Goal: Task Accomplishment & Management: Manage account settings

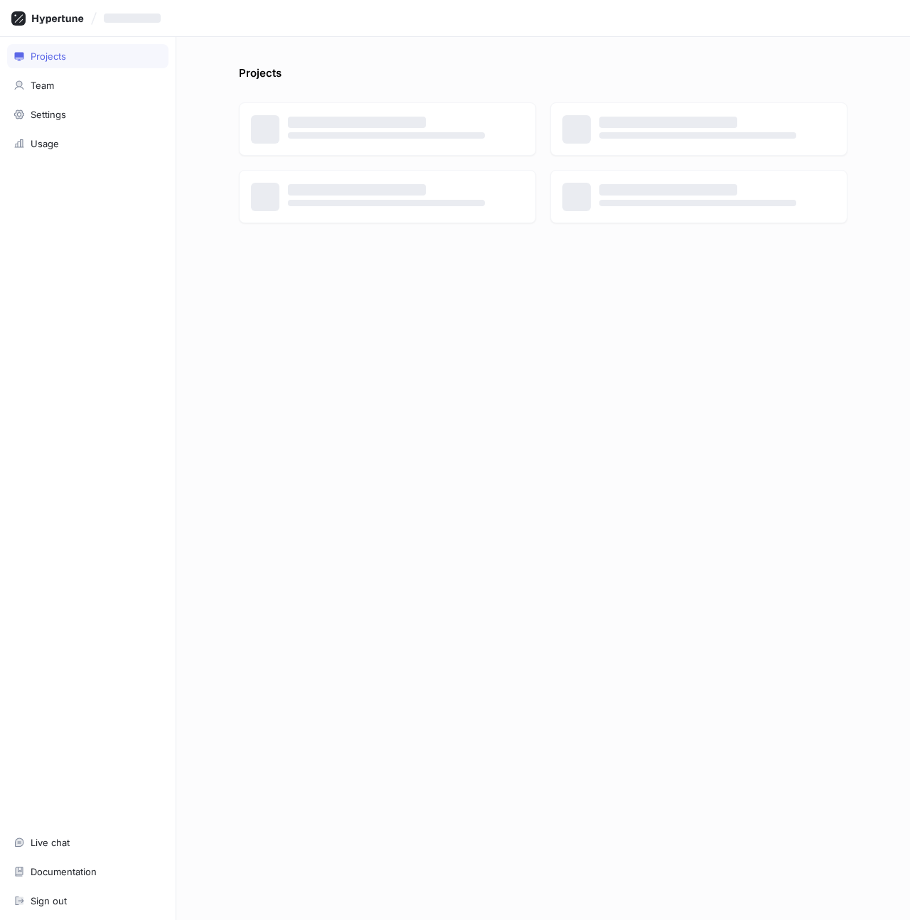
click at [398, 73] on div "Projects" at bounding box center [543, 76] width 609 height 23
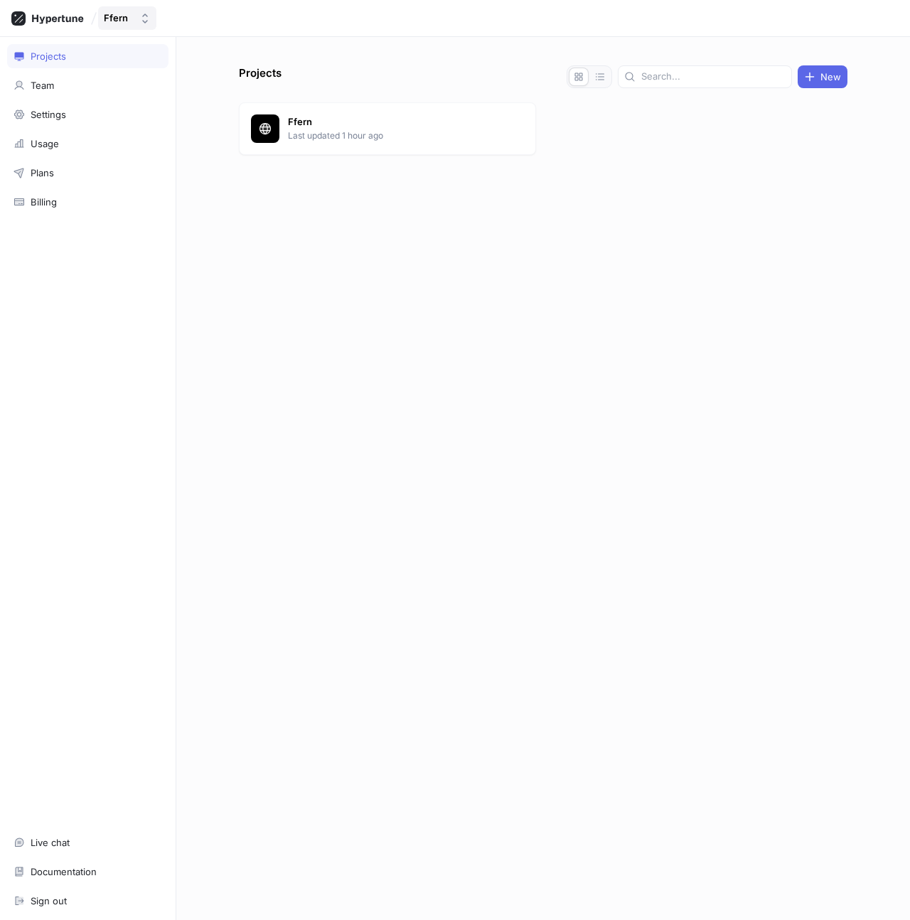
click at [139, 13] on icon "button" at bounding box center [144, 18] width 11 height 11
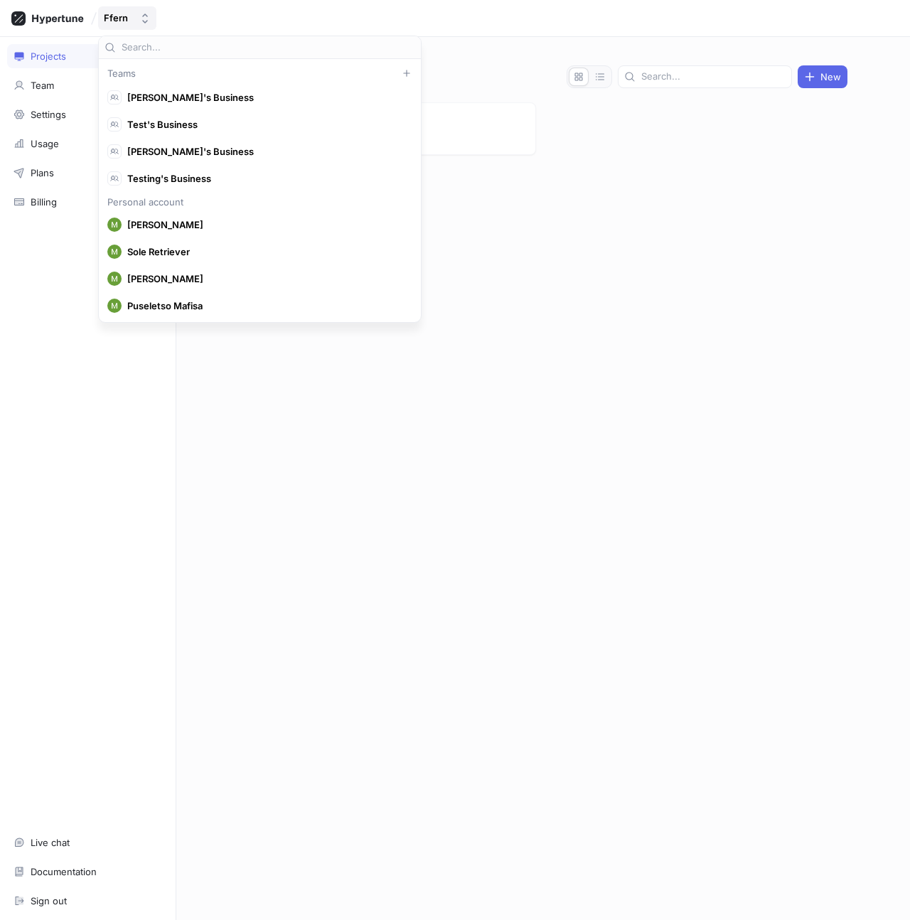
scroll to position [13430, 0]
type input "hypertune"
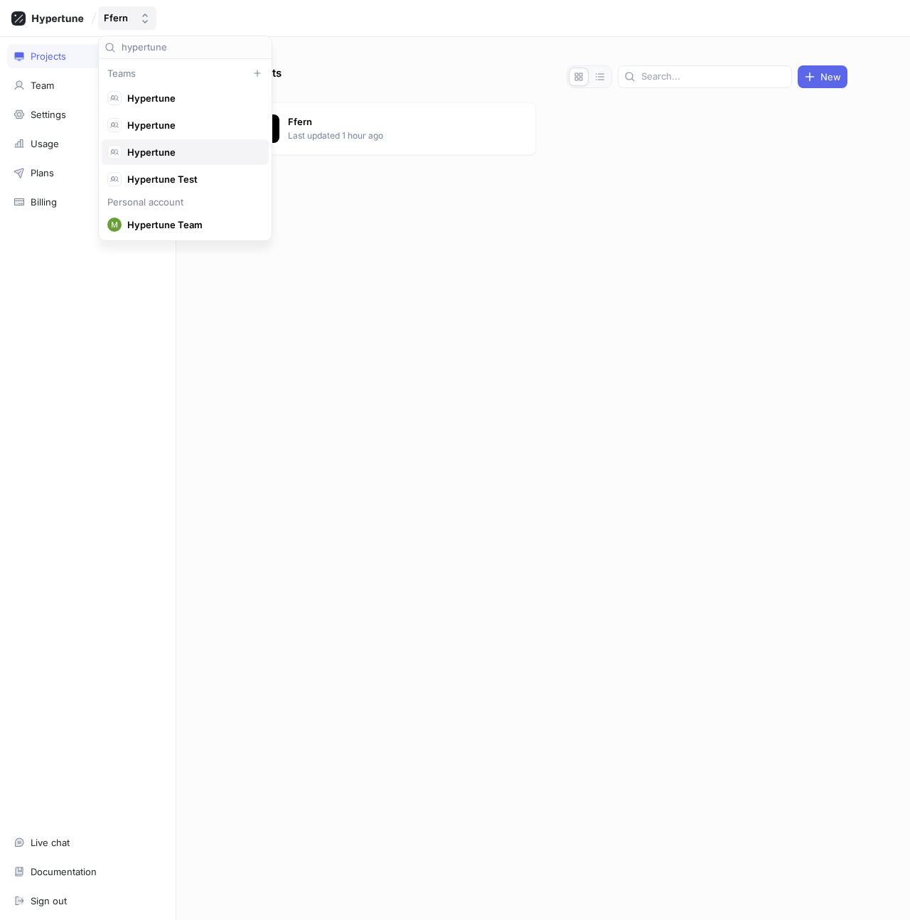
scroll to position [13, 0]
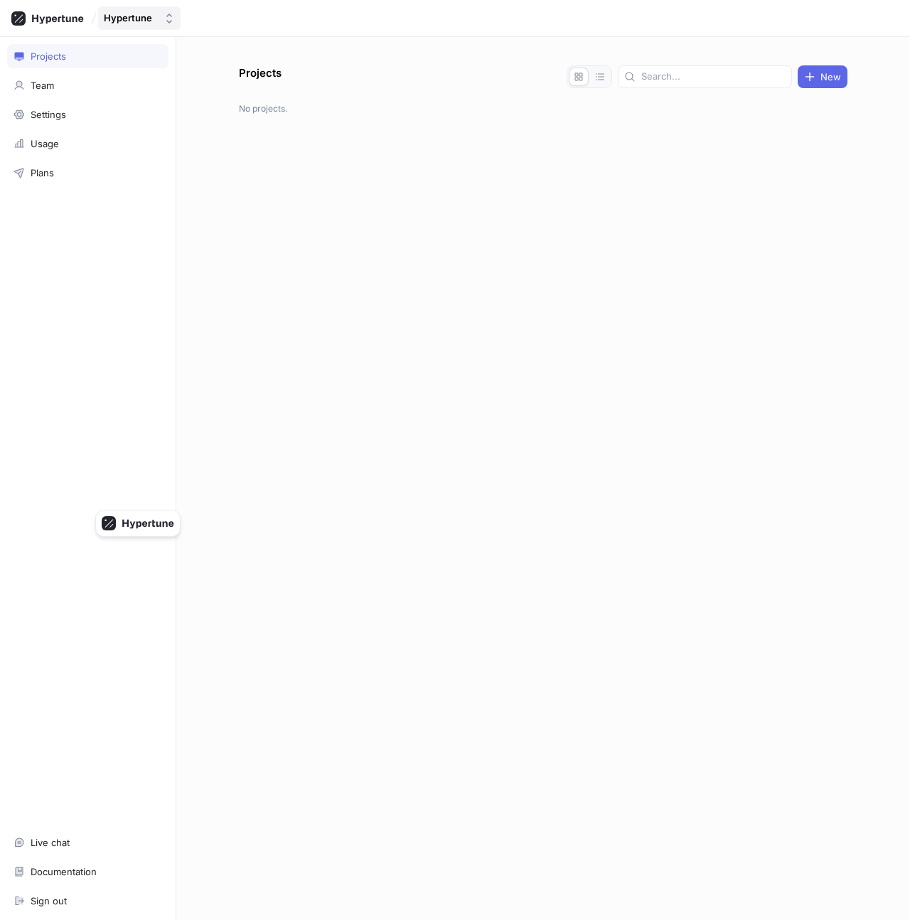
click at [126, 12] on div "Hypertune" at bounding box center [128, 18] width 48 height 12
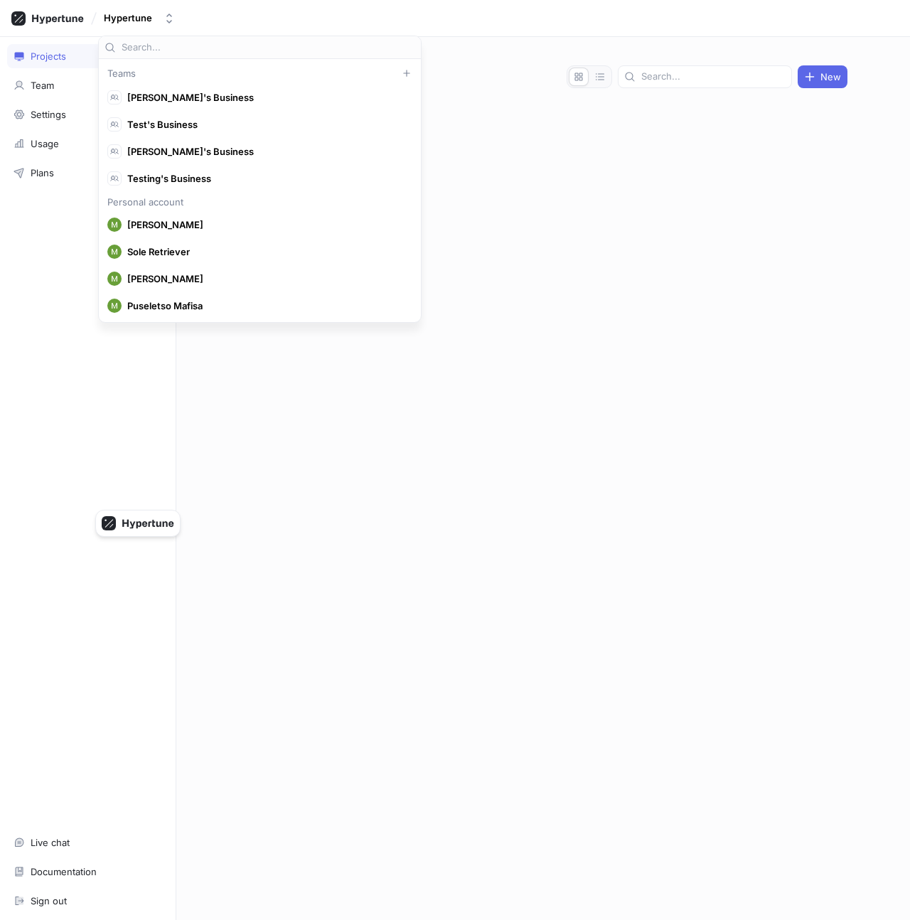
scroll to position [14592, 0]
type input "hypertune"
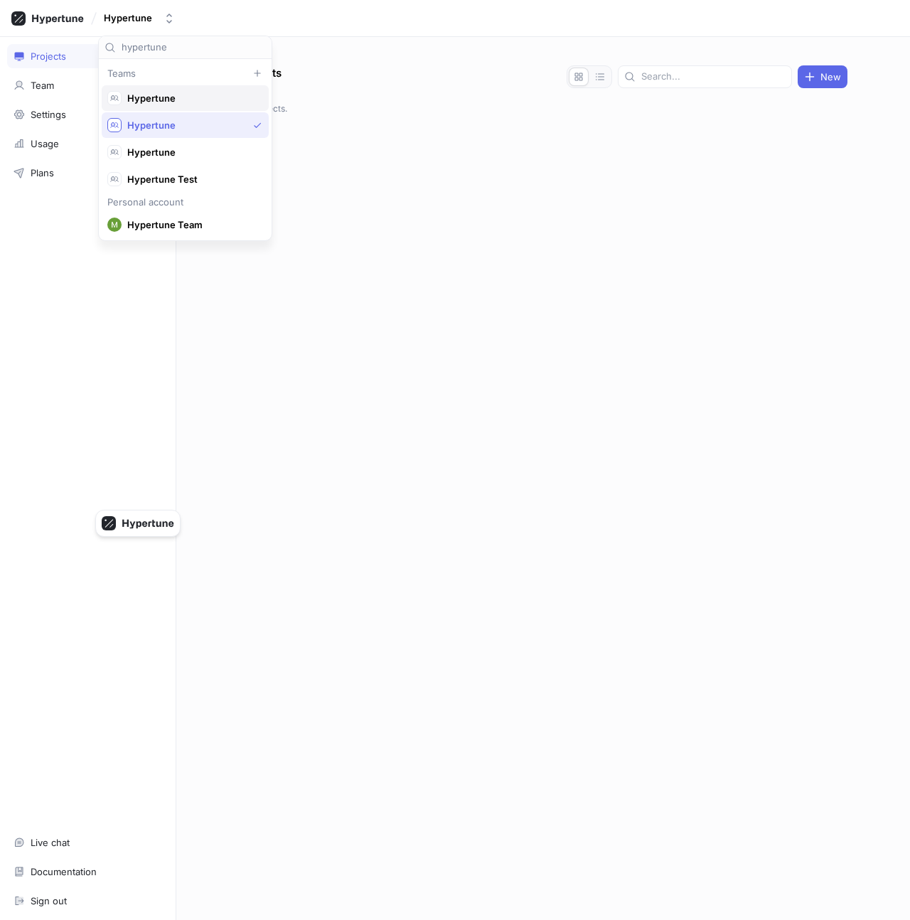
type input "hypertune"
click at [169, 100] on span "Hypertune" at bounding box center [191, 98] width 129 height 12
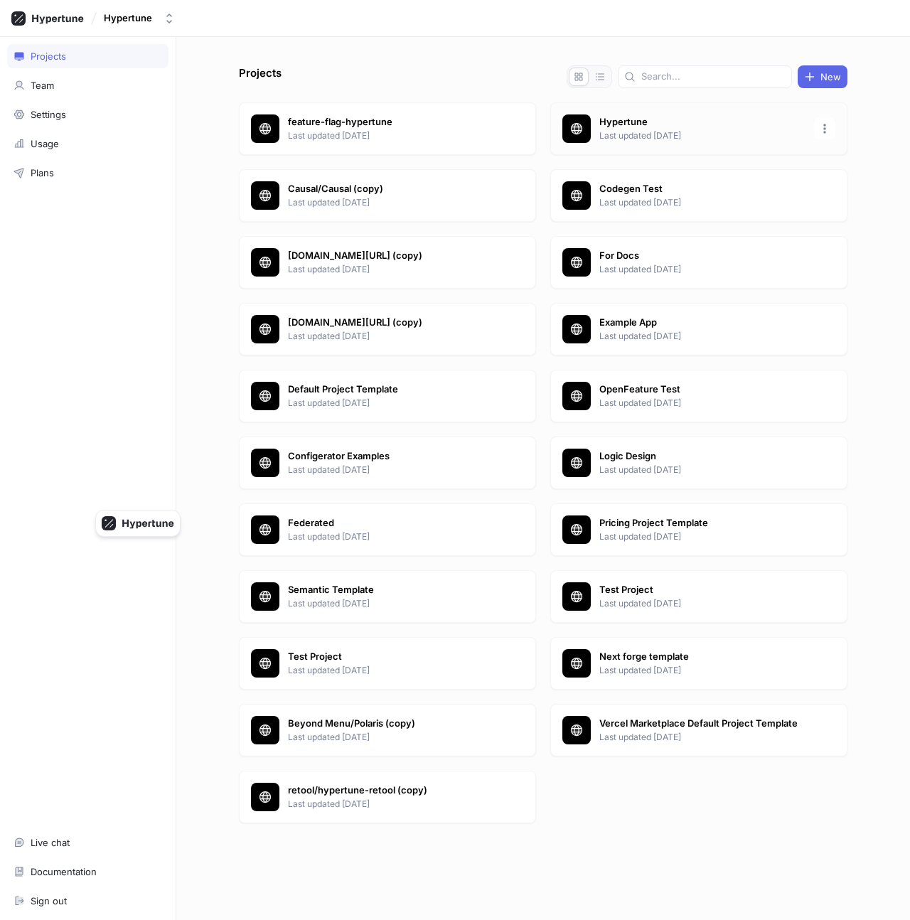
click at [692, 137] on p "Last updated [DATE]" at bounding box center [702, 135] width 206 height 13
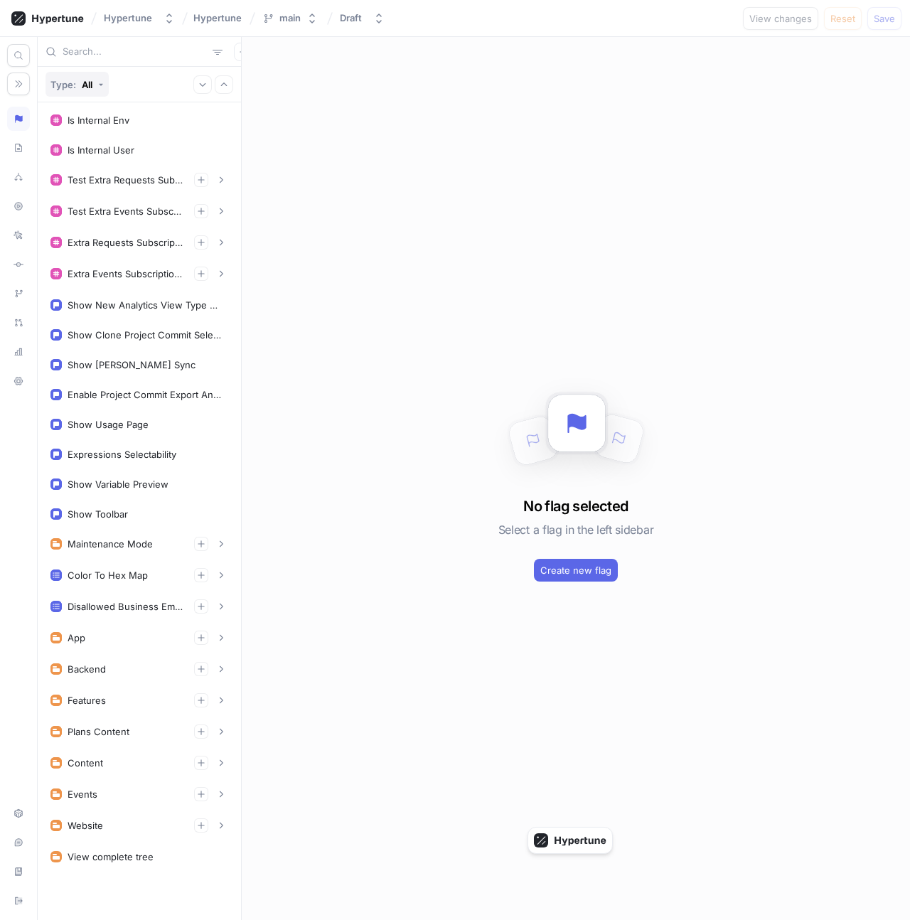
click at [92, 79] on div "All" at bounding box center [87, 84] width 11 height 11
click at [73, 134] on span "Boolean" at bounding box center [73, 138] width 36 height 12
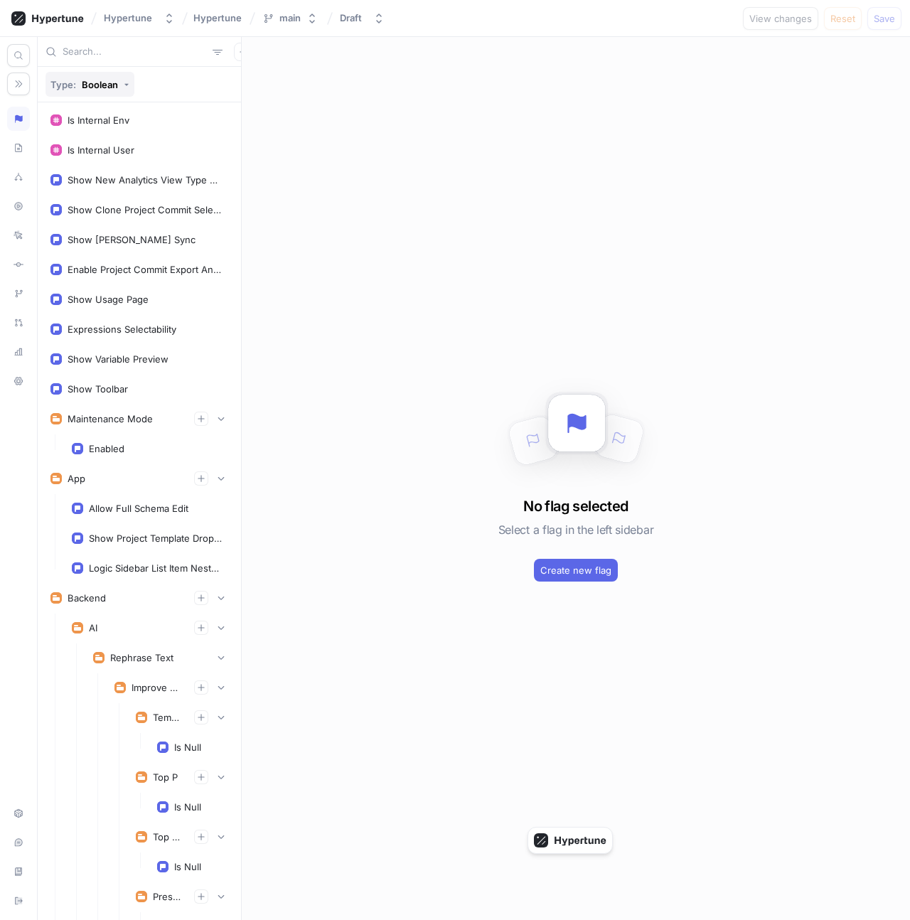
click at [78, 82] on div "Type: Boolean" at bounding box center [84, 84] width 68 height 11
click at [80, 121] on div "All" at bounding box center [83, 115] width 69 height 23
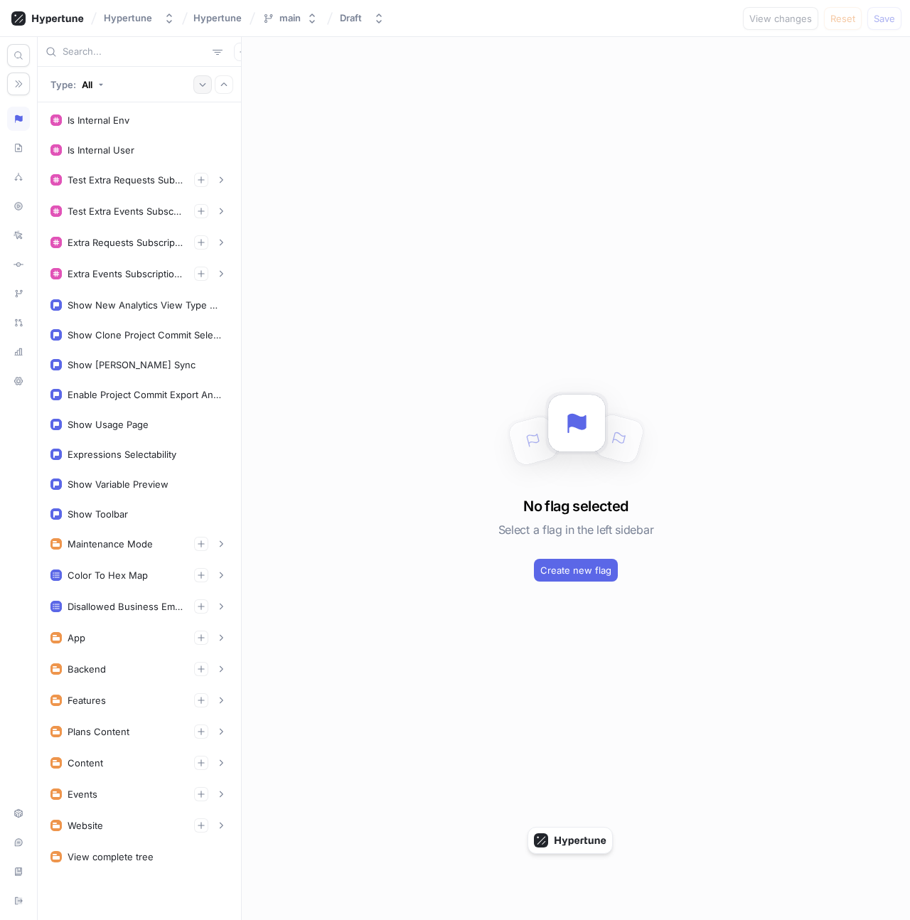
click at [205, 86] on icon "button" at bounding box center [202, 84] width 9 height 9
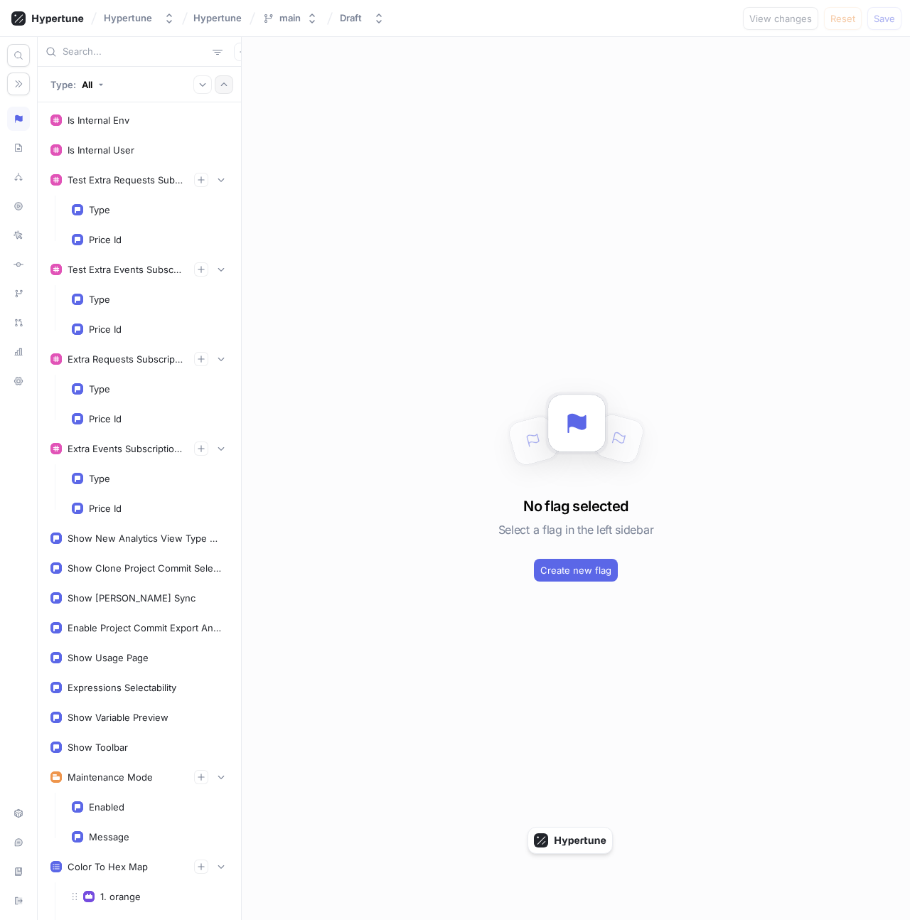
click at [229, 86] on button "button" at bounding box center [224, 84] width 18 height 18
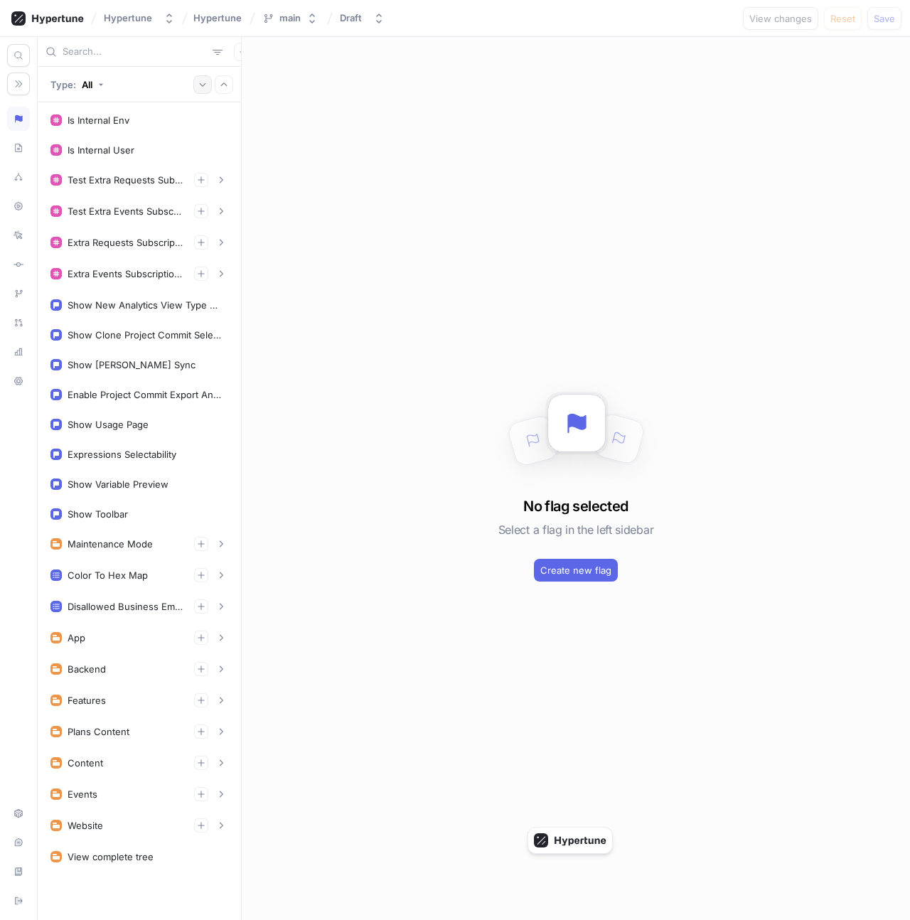
click at [208, 90] on button "button" at bounding box center [202, 84] width 18 height 18
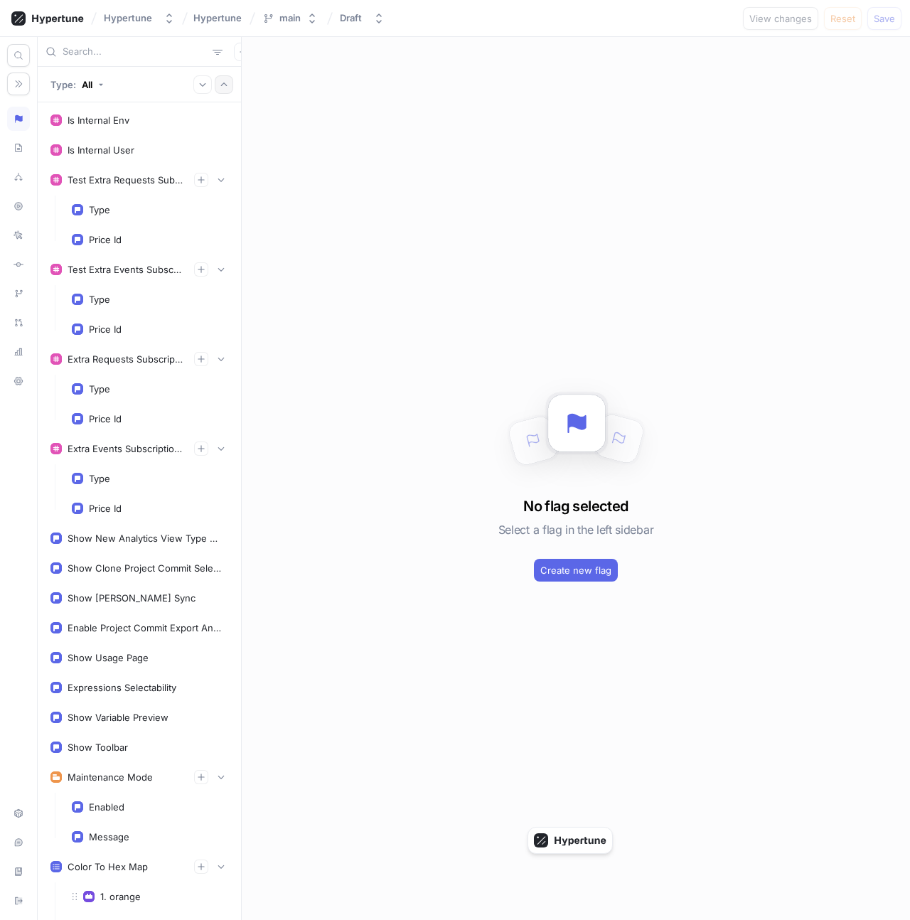
click at [220, 90] on button "button" at bounding box center [224, 84] width 18 height 18
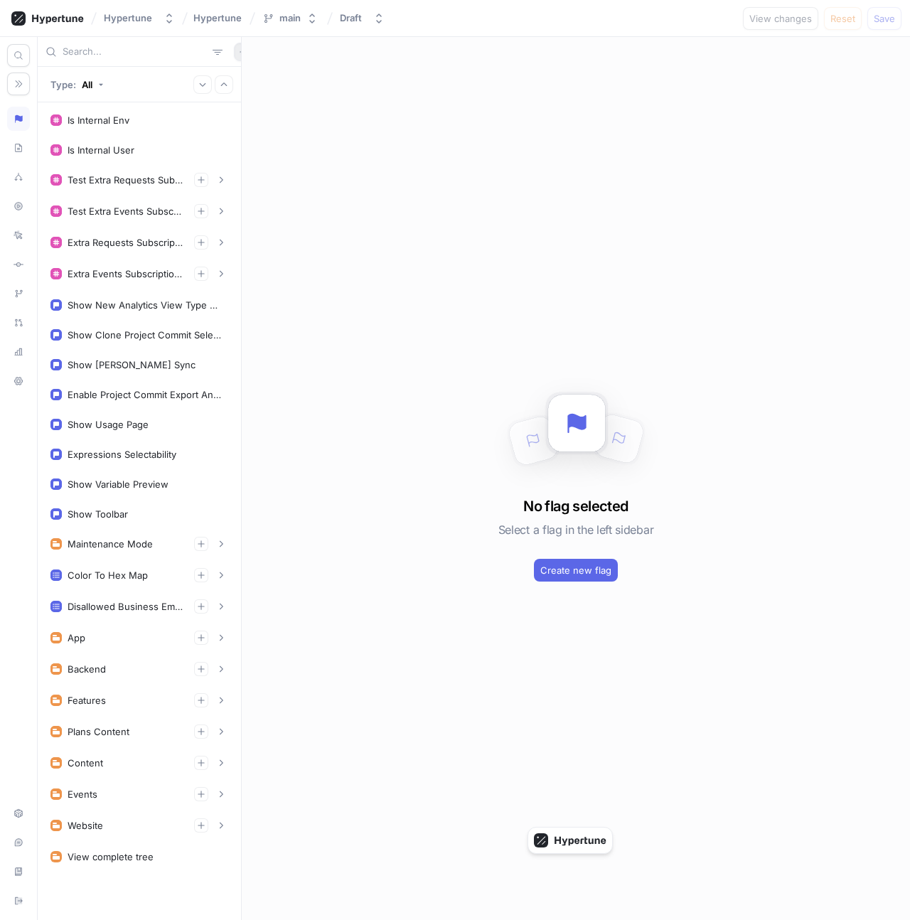
click at [239, 50] on icon "button" at bounding box center [243, 52] width 9 height 9
click at [273, 131] on div "Test" at bounding box center [260, 127] width 84 height 24
click at [234, 47] on button "button" at bounding box center [243, 52] width 18 height 18
click at [18, 88] on icon "button" at bounding box center [19, 84] width 10 height 10
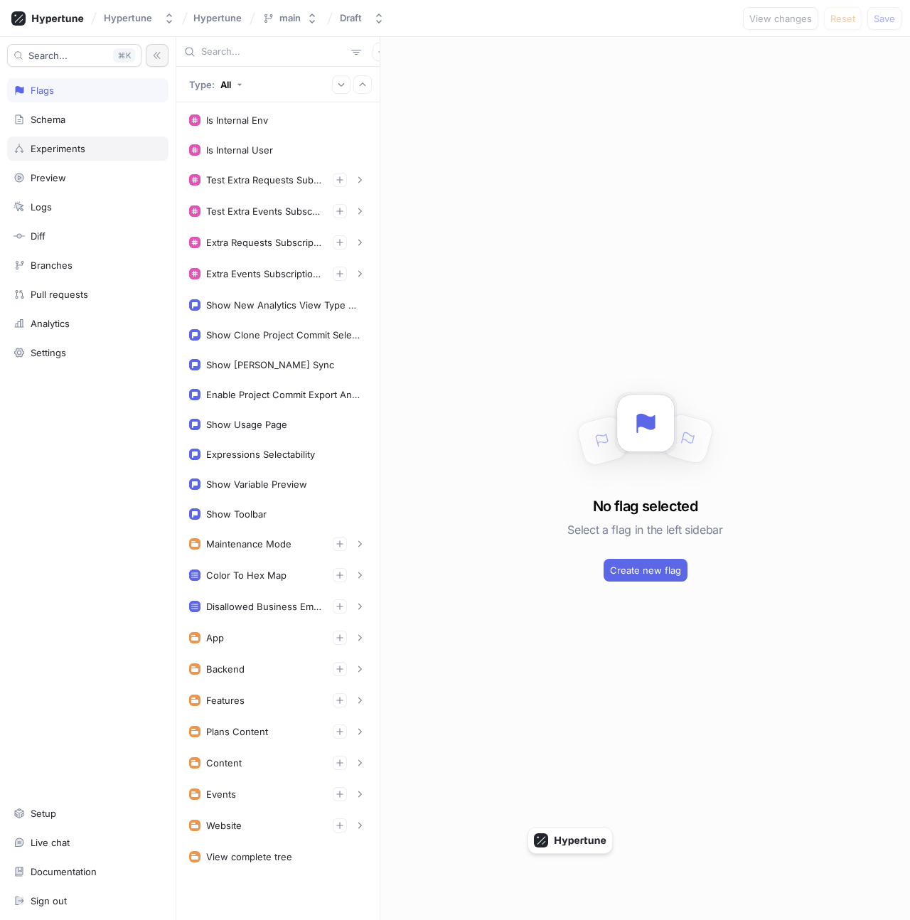
click at [70, 159] on div "Experiments" at bounding box center [87, 149] width 161 height 24
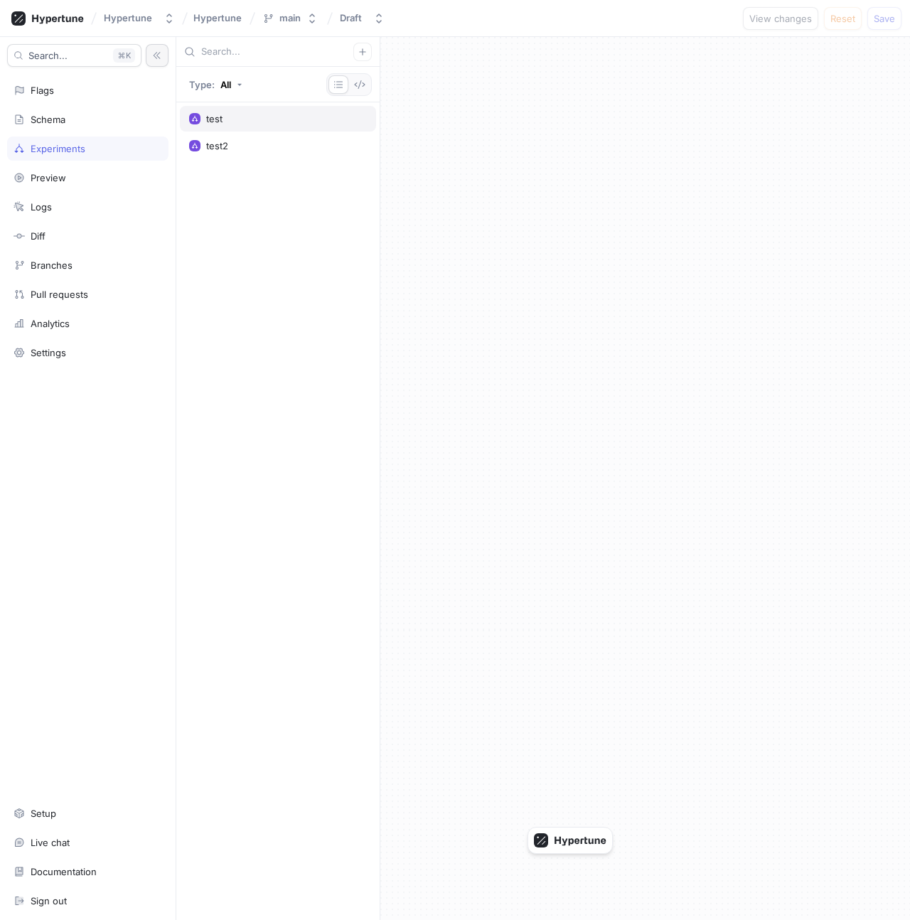
click at [214, 121] on div "test" at bounding box center [214, 118] width 16 height 11
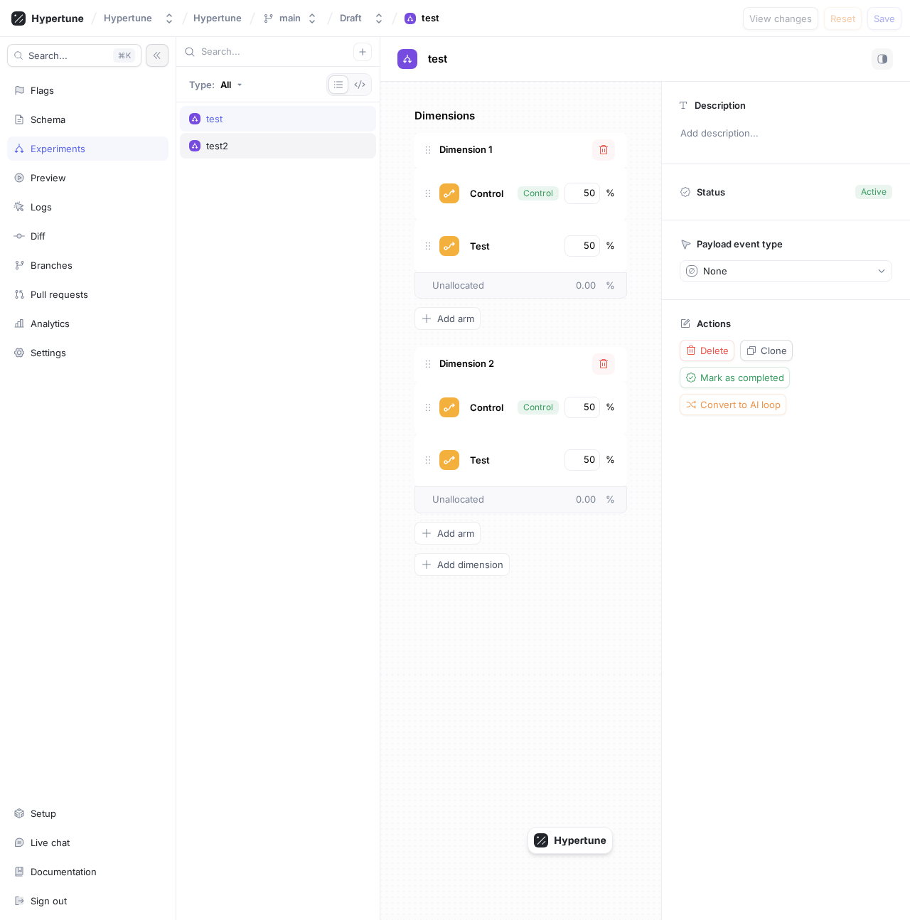
click at [225, 140] on div "test2" at bounding box center [217, 145] width 22 height 11
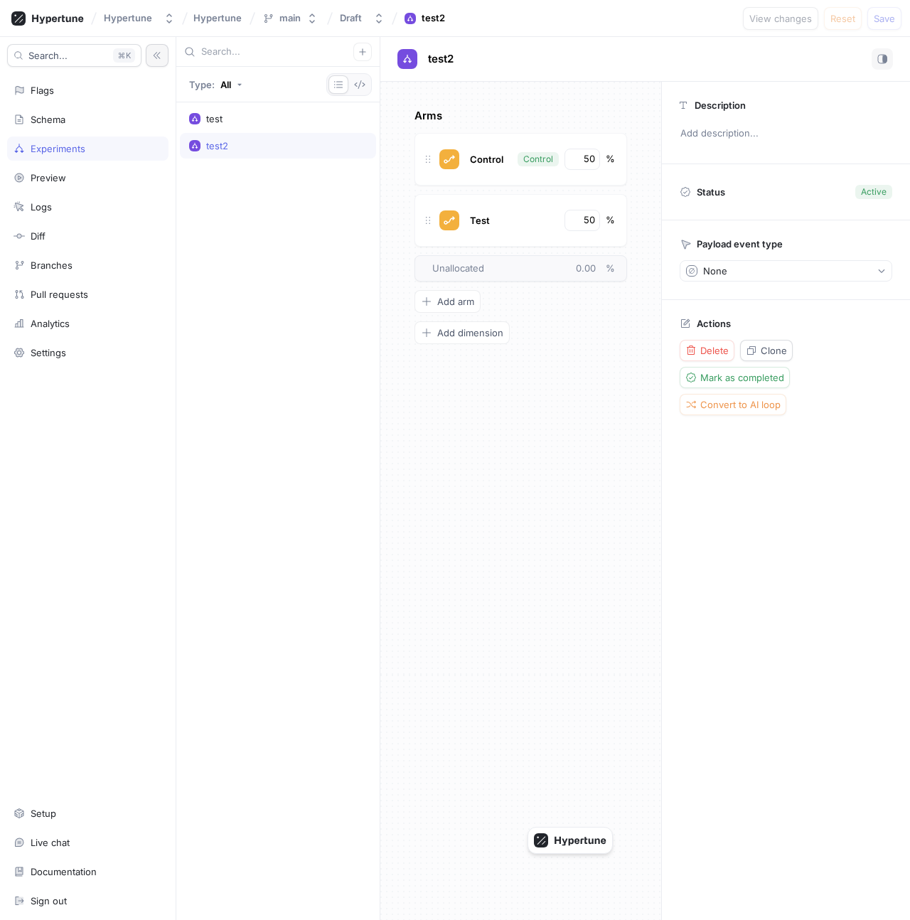
click at [242, 173] on div "test test2" at bounding box center [277, 511] width 203 height 818
click at [358, 58] on button "button" at bounding box center [362, 52] width 18 height 18
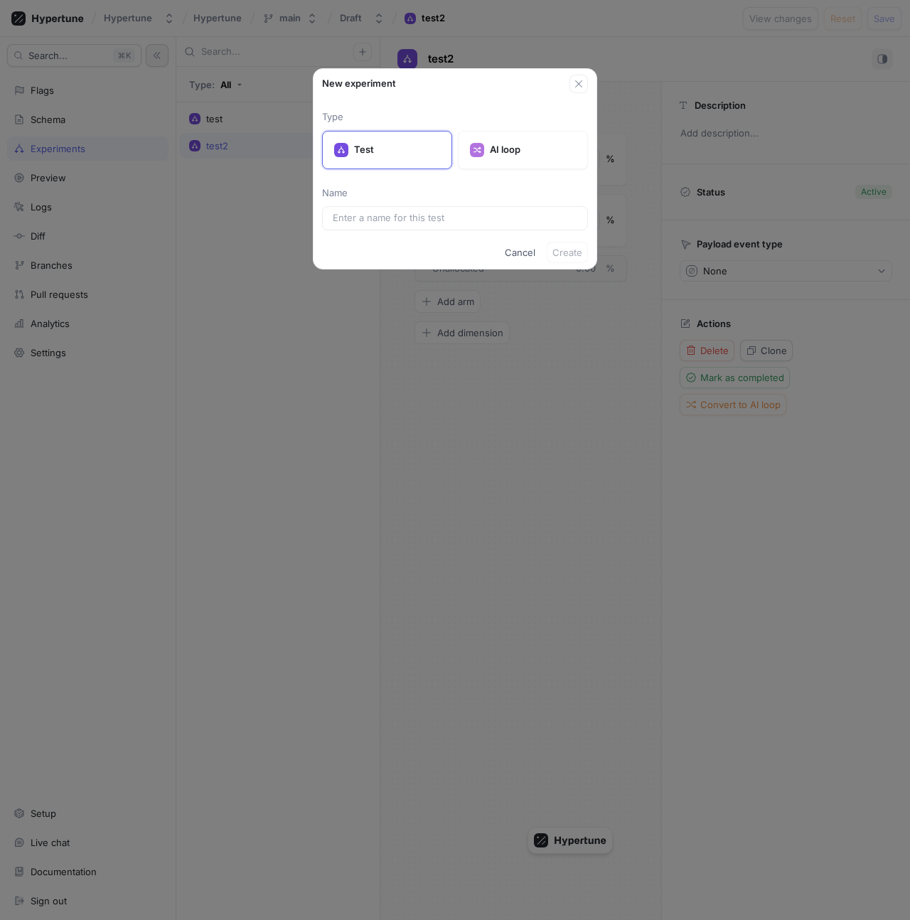
click at [275, 124] on div "New experiment Type Test AI loop Name Cancel Create" at bounding box center [455, 460] width 910 height 920
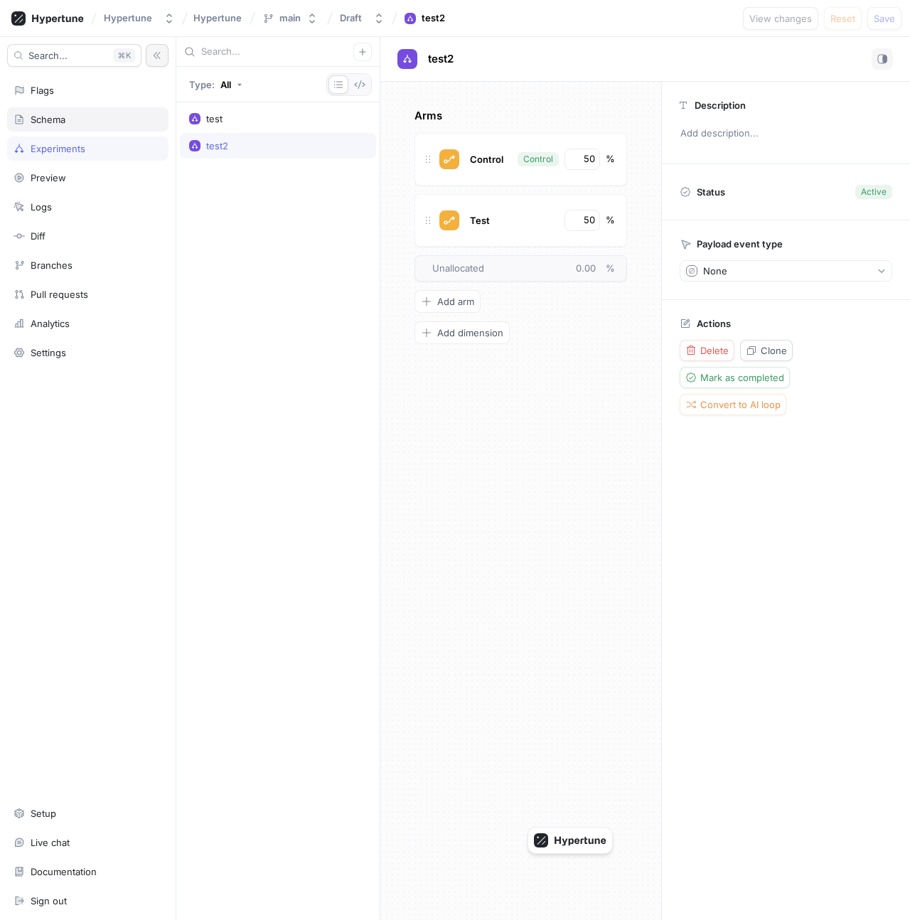
click at [103, 117] on div "Schema" at bounding box center [88, 119] width 149 height 11
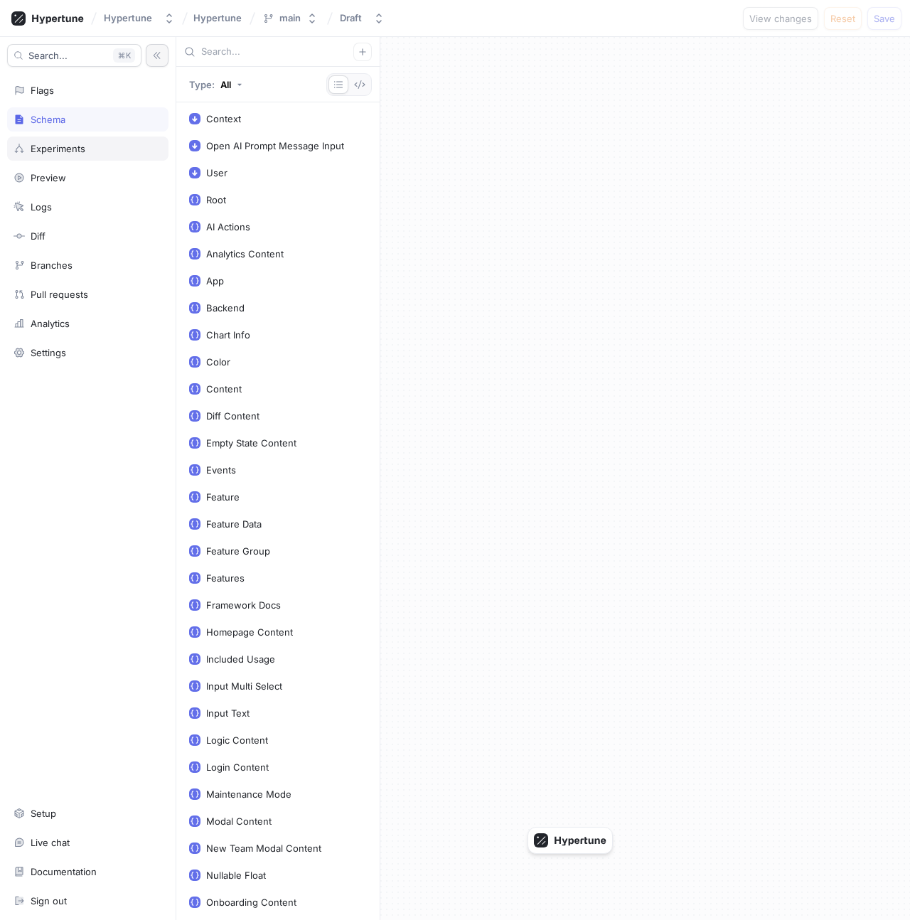
click at [109, 144] on div "Experiments" at bounding box center [88, 148] width 149 height 11
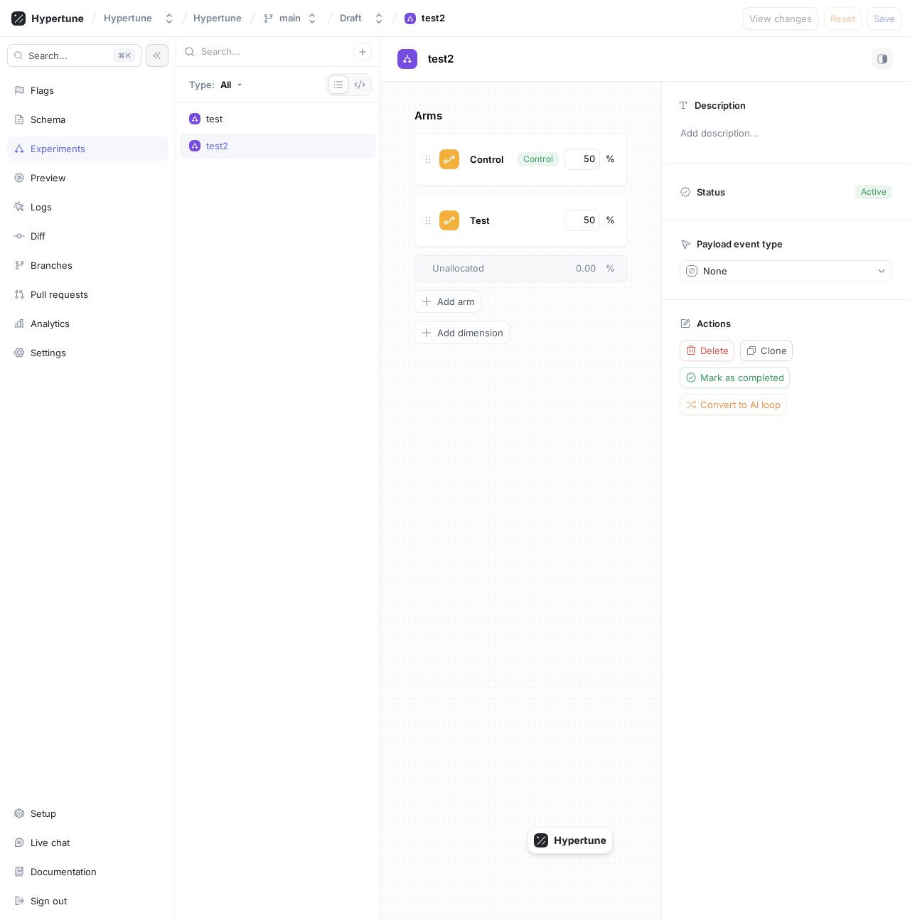
click at [376, 52] on div at bounding box center [277, 52] width 203 height 30
click at [357, 52] on button "button" at bounding box center [362, 52] width 18 height 18
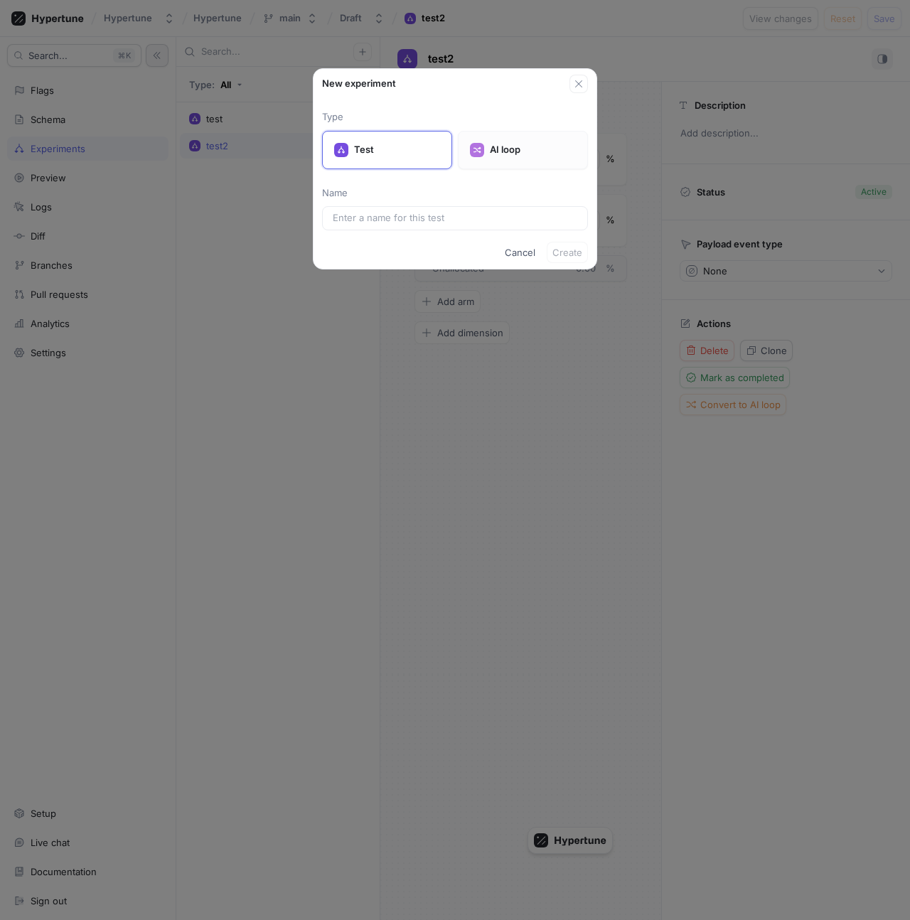
click at [505, 157] on div "AI loop" at bounding box center [523, 150] width 130 height 38
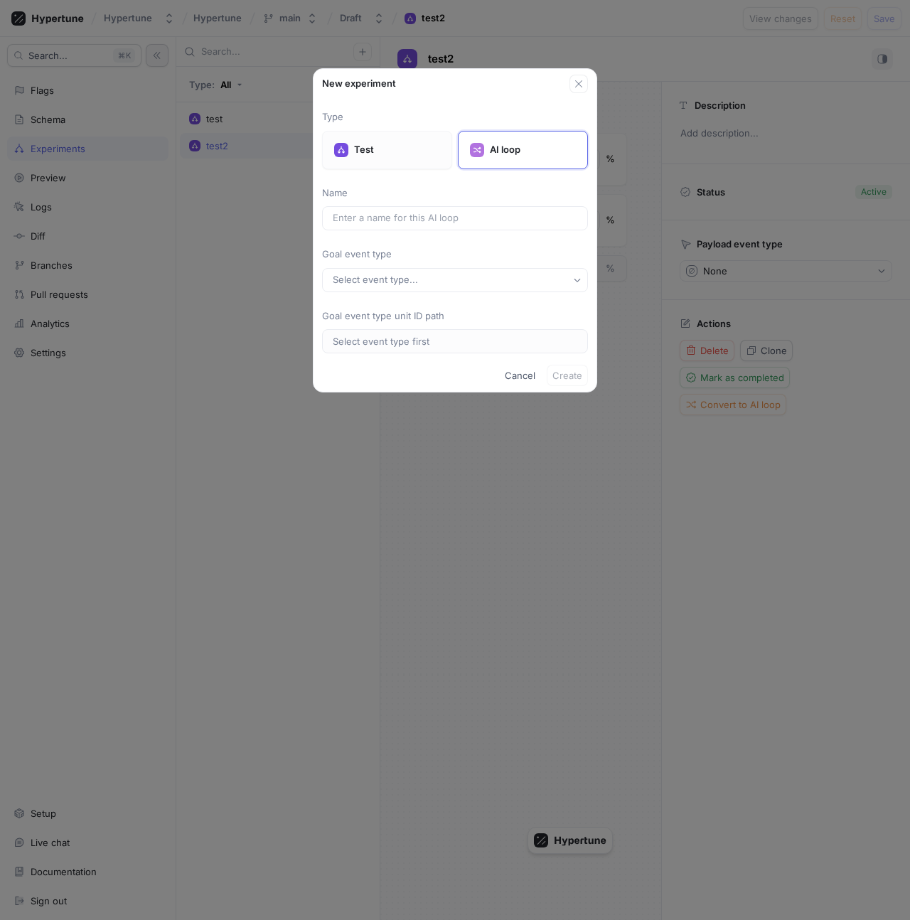
click at [407, 157] on div "Test" at bounding box center [387, 150] width 130 height 38
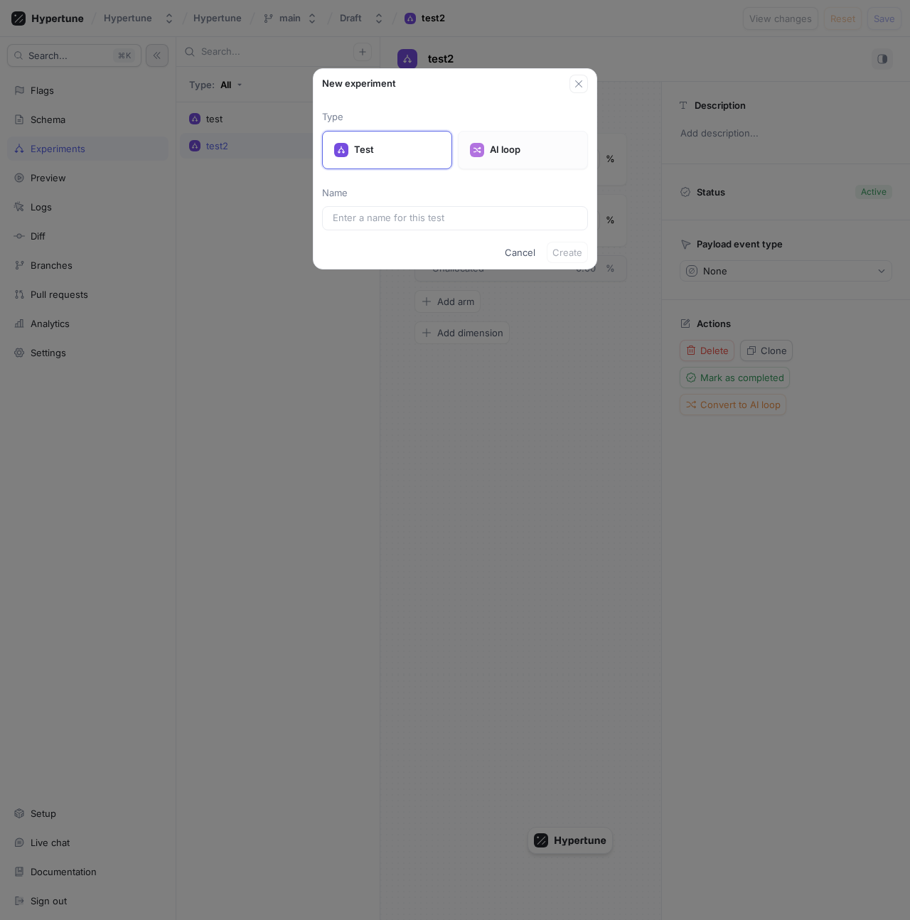
click at [473, 161] on div "AI loop" at bounding box center [523, 150] width 130 height 38
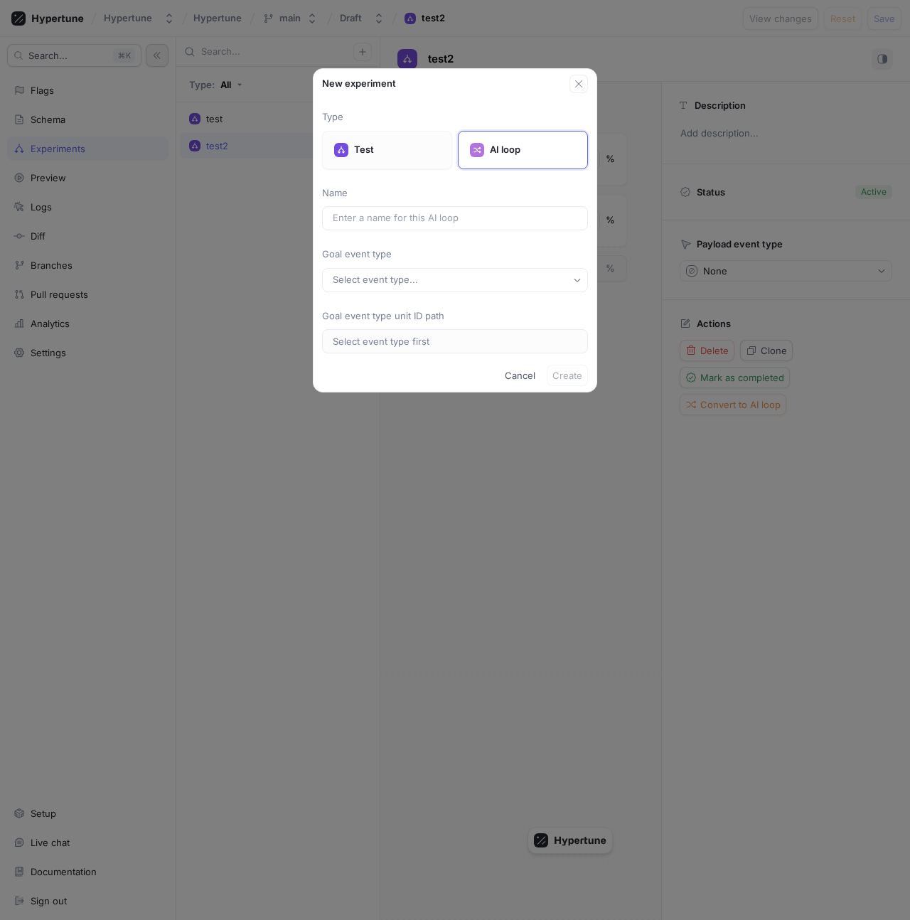
click at [404, 163] on div "Test" at bounding box center [387, 150] width 130 height 38
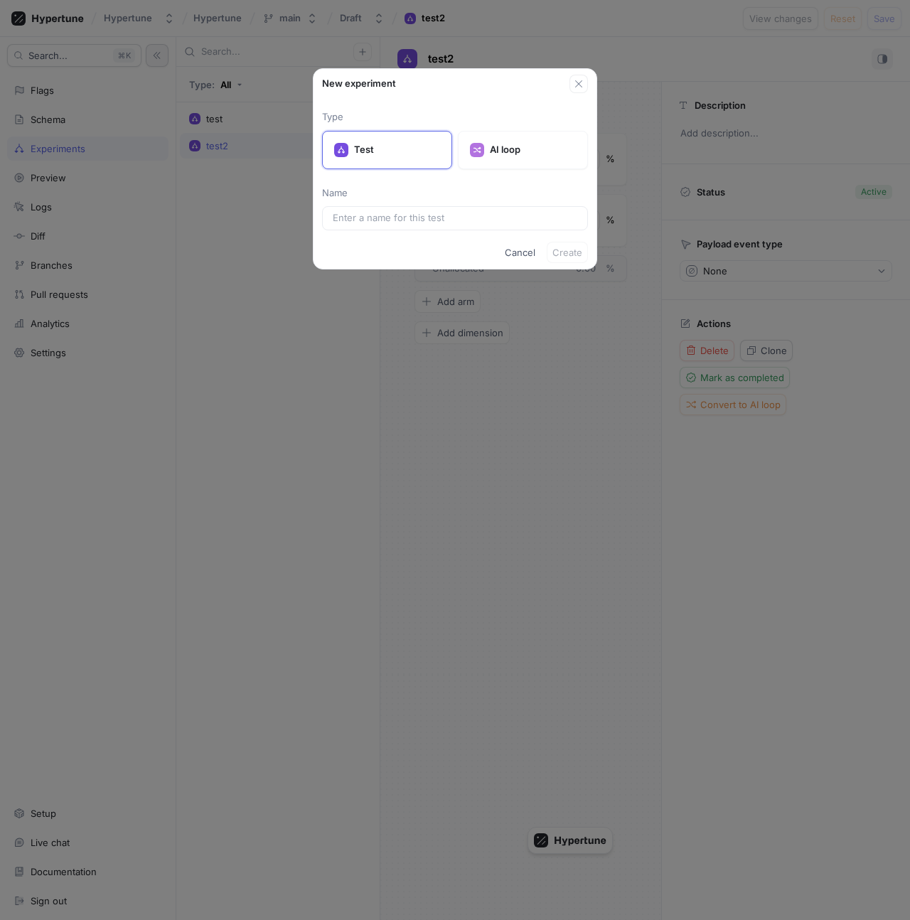
click at [275, 245] on div "New experiment Type Test AI loop Name Cancel Create" at bounding box center [455, 460] width 910 height 920
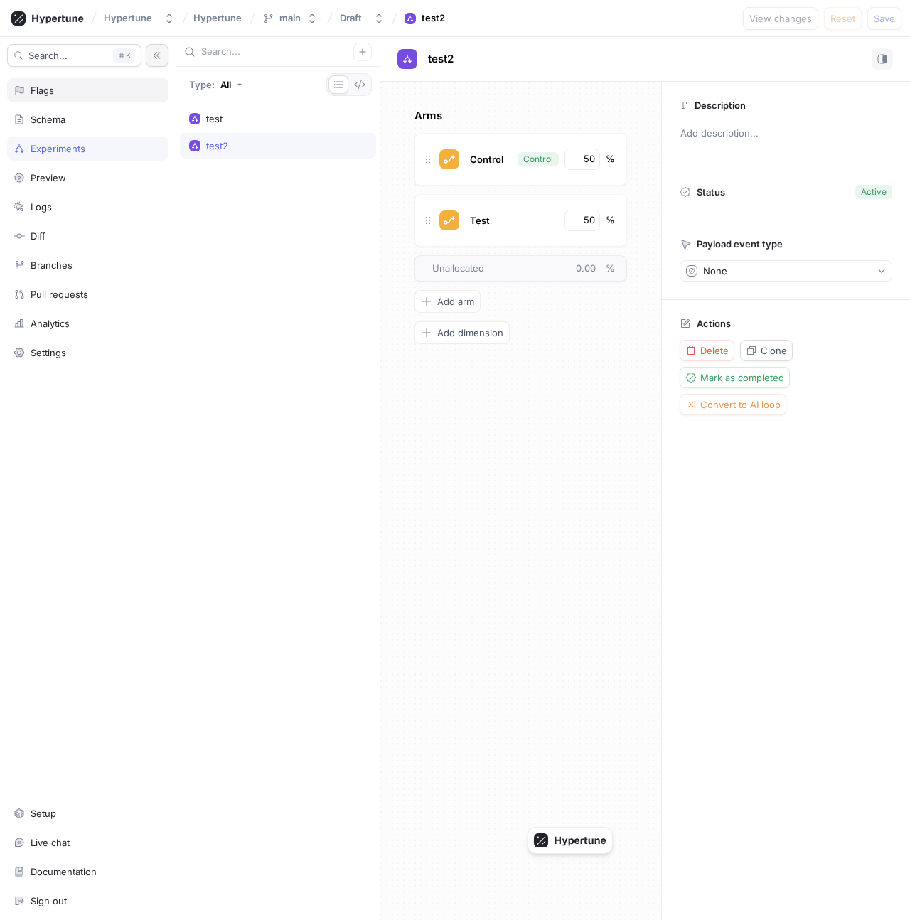
click at [53, 85] on div "Flags" at bounding box center [42, 90] width 23 height 11
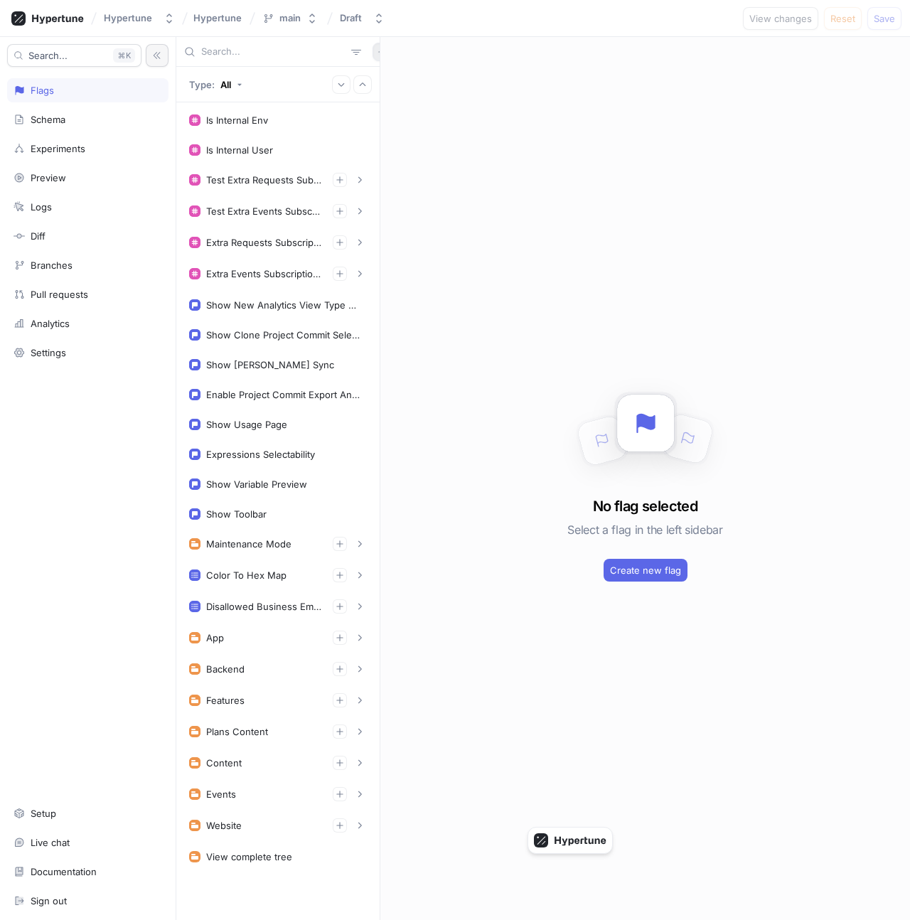
click at [378, 53] on icon "button" at bounding box center [382, 52] width 9 height 9
click at [399, 88] on div "Flag" at bounding box center [399, 80] width 84 height 24
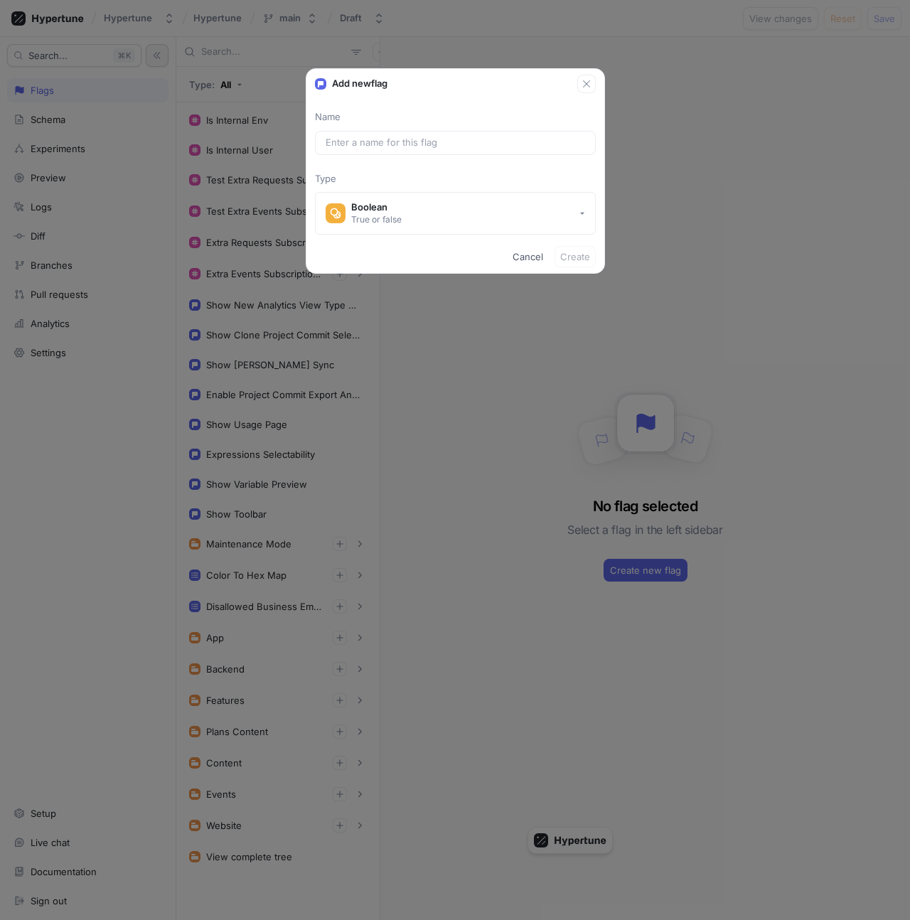
click at [372, 41] on div "Add new flag Name Type Boolean True or false Cancel Create" at bounding box center [455, 460] width 910 height 920
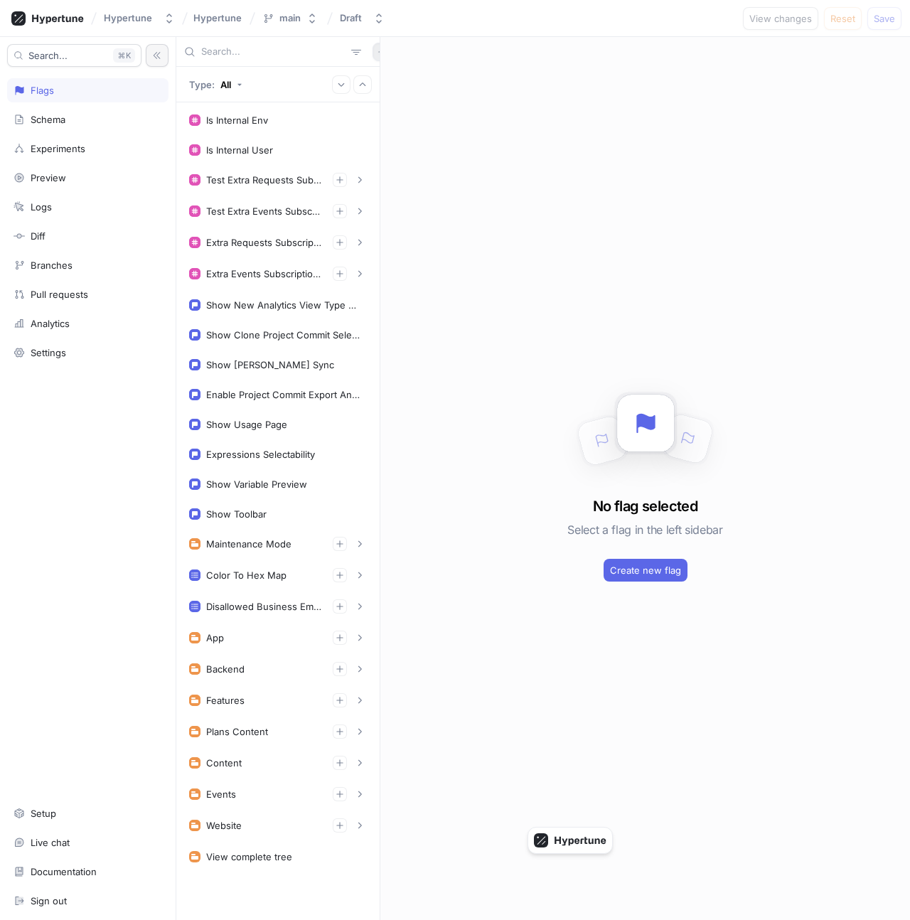
click at [373, 50] on button "button" at bounding box center [382, 52] width 18 height 18
click at [393, 133] on p "Test" at bounding box center [384, 127] width 18 height 14
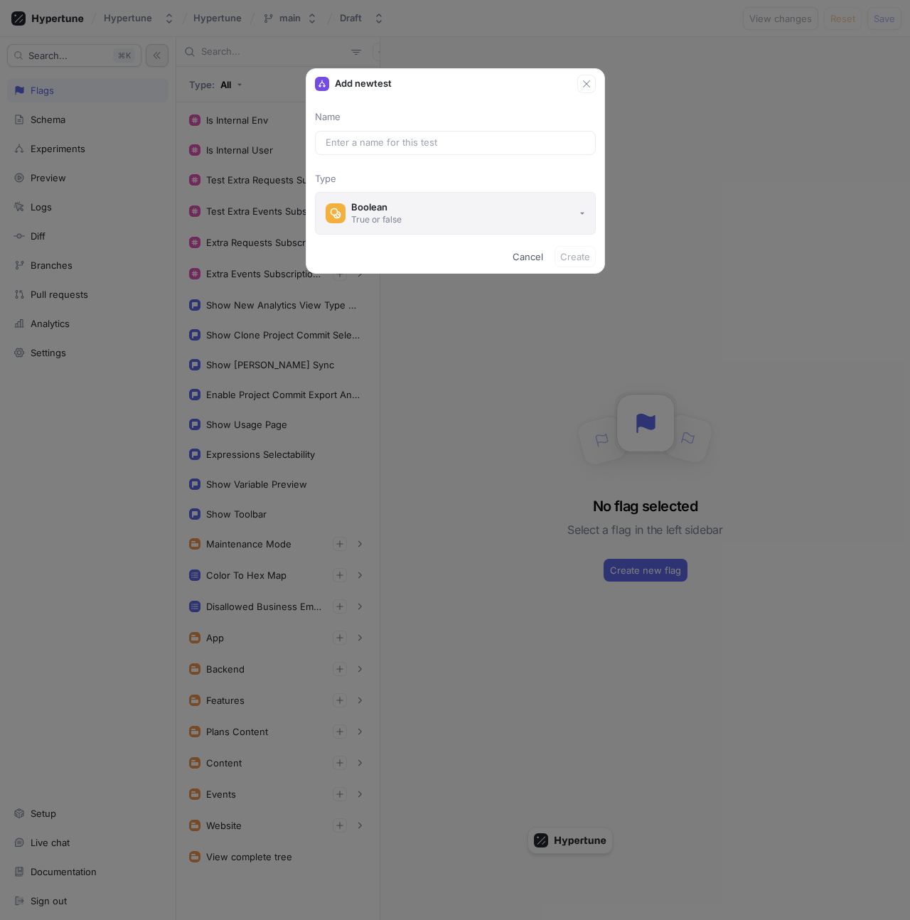
click at [432, 225] on button "Boolean True or false" at bounding box center [455, 213] width 281 height 43
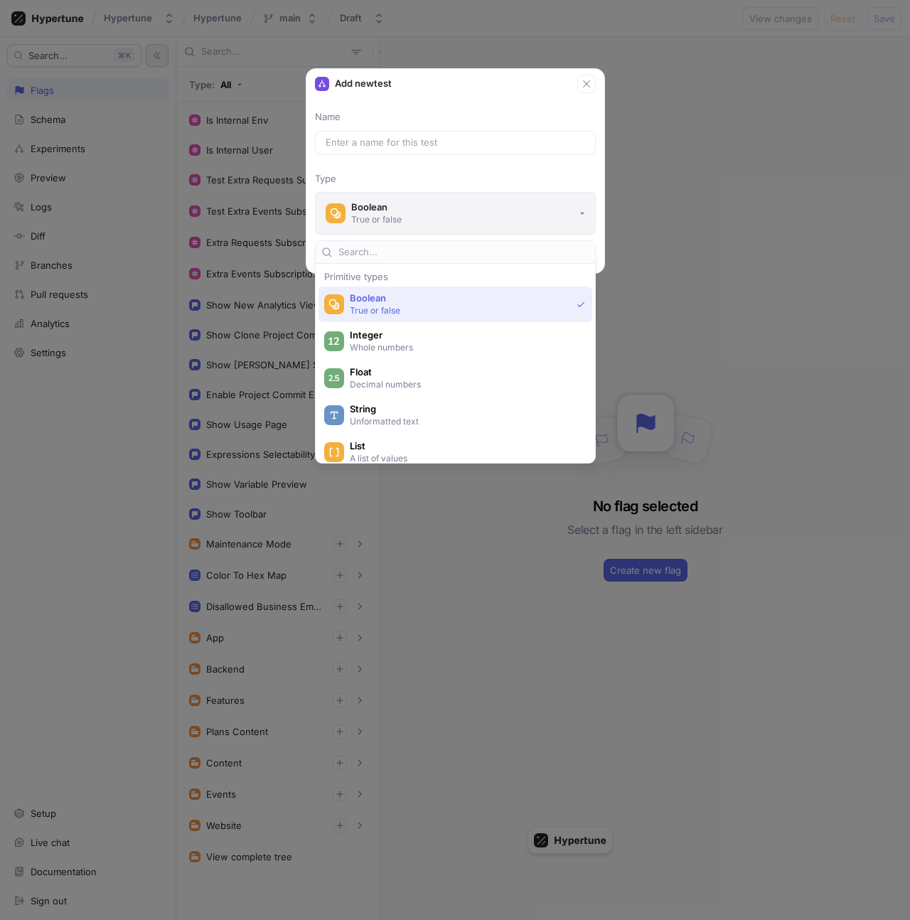
click at [432, 225] on button "Boolean True or false" at bounding box center [455, 213] width 281 height 43
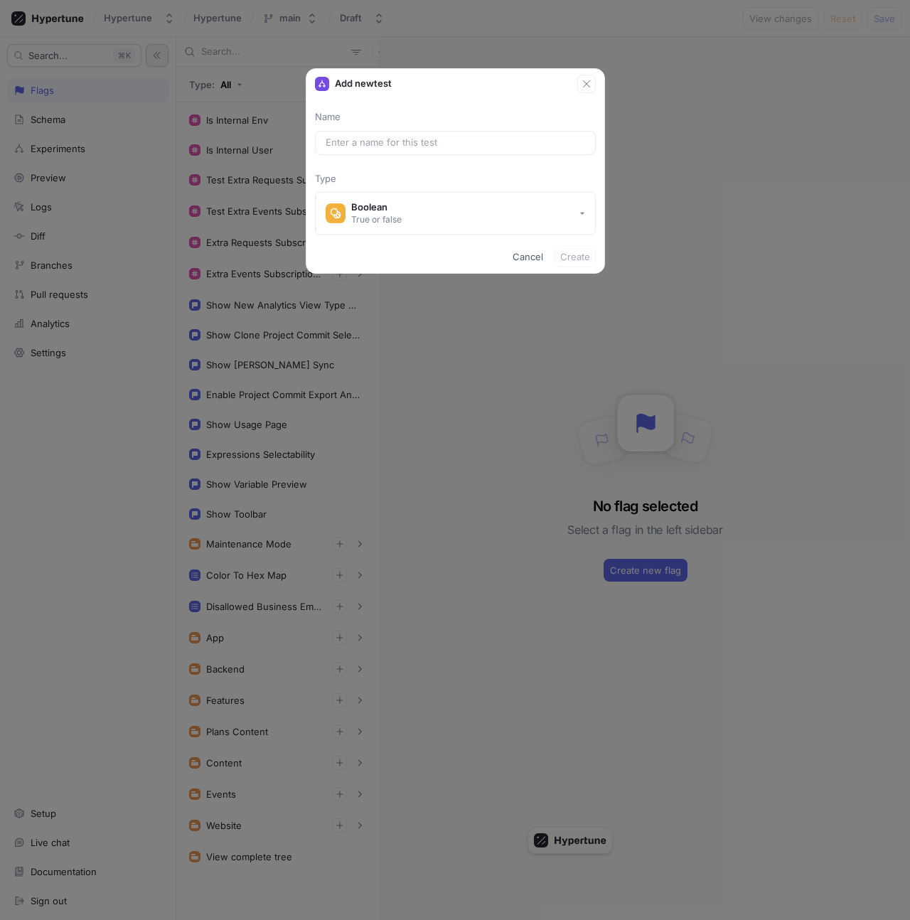
drag, startPoint x: 314, startPoint y: 183, endPoint x: 362, endPoint y: 183, distance: 48.4
click at [362, 183] on div "Name Type Boolean True or false" at bounding box center [455, 172] width 298 height 124
click at [362, 183] on p "Type" at bounding box center [455, 179] width 281 height 14
click at [343, 182] on p "Type" at bounding box center [455, 179] width 281 height 14
drag, startPoint x: 343, startPoint y: 84, endPoint x: 392, endPoint y: 84, distance: 49.1
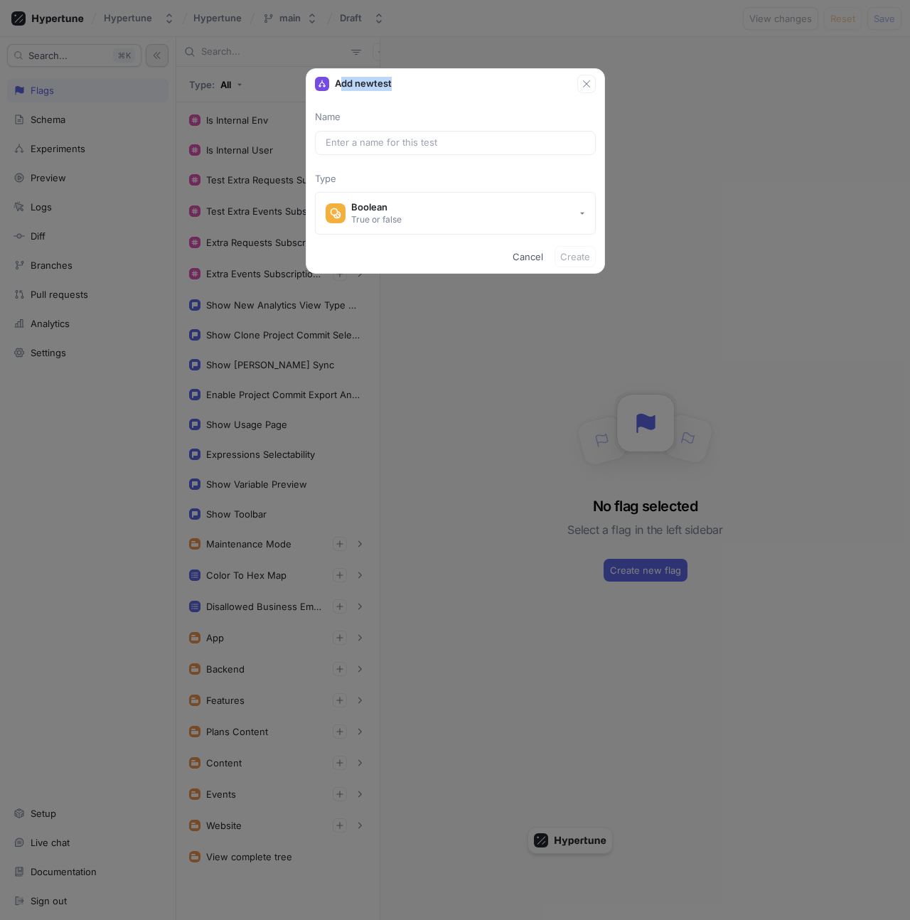
click at [392, 84] on p "Add new test" at bounding box center [363, 84] width 57 height 14
click at [418, 84] on div "Add new test" at bounding box center [446, 84] width 262 height 14
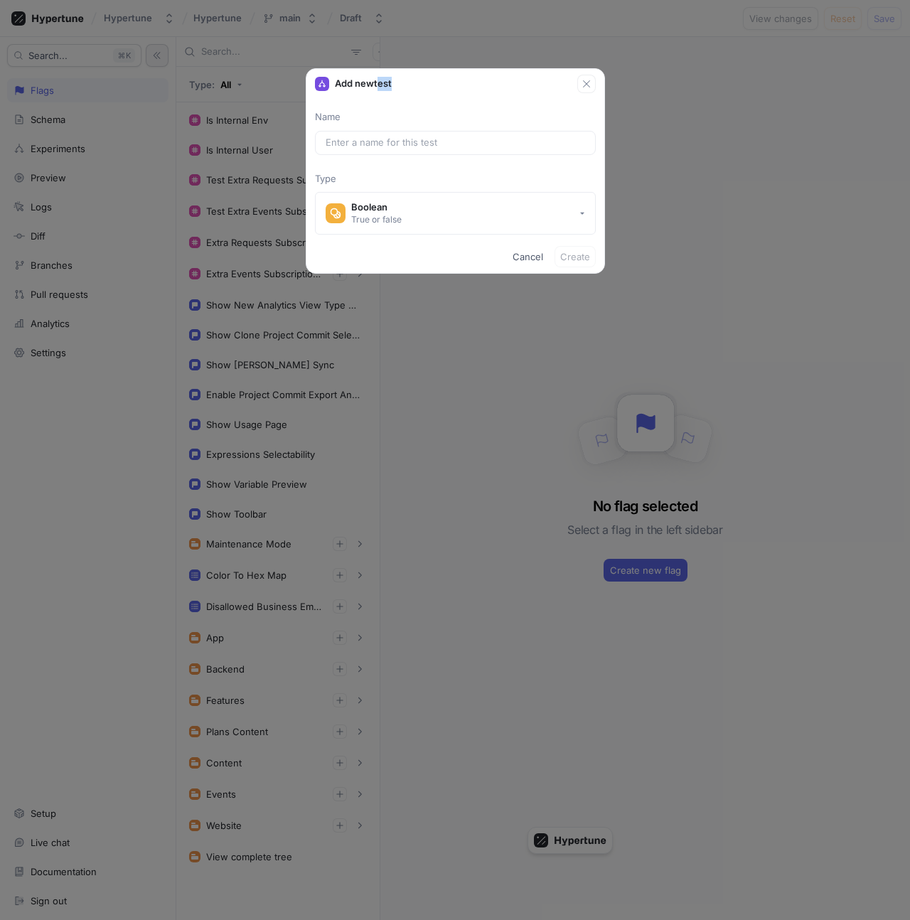
drag, startPoint x: 383, startPoint y: 84, endPoint x: 405, endPoint y: 84, distance: 22.0
click at [405, 84] on div "Add new test" at bounding box center [446, 84] width 262 height 14
click at [585, 85] on icon "button" at bounding box center [586, 83] width 11 height 11
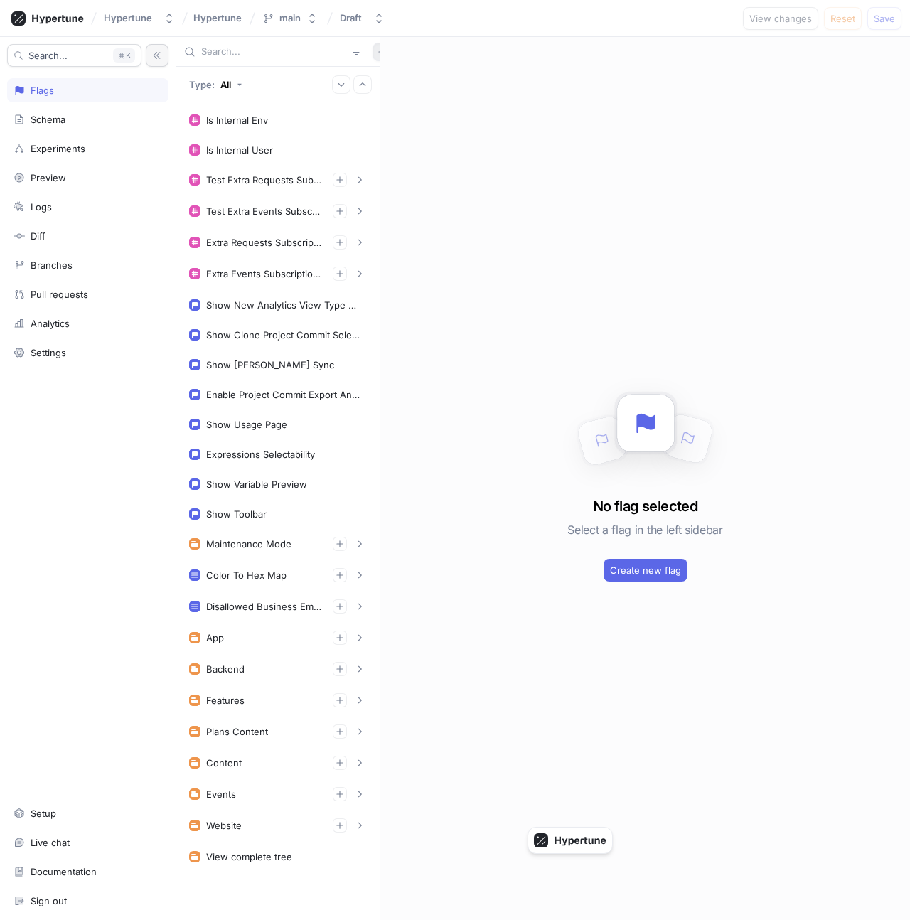
click at [378, 50] on icon "button" at bounding box center [382, 52] width 9 height 9
click at [90, 144] on div "Search... K Flags Schema Experiments Preview Logs Diff Branches Pull requests A…" at bounding box center [455, 478] width 910 height 883
click at [82, 146] on div "Experiments" at bounding box center [58, 148] width 55 height 11
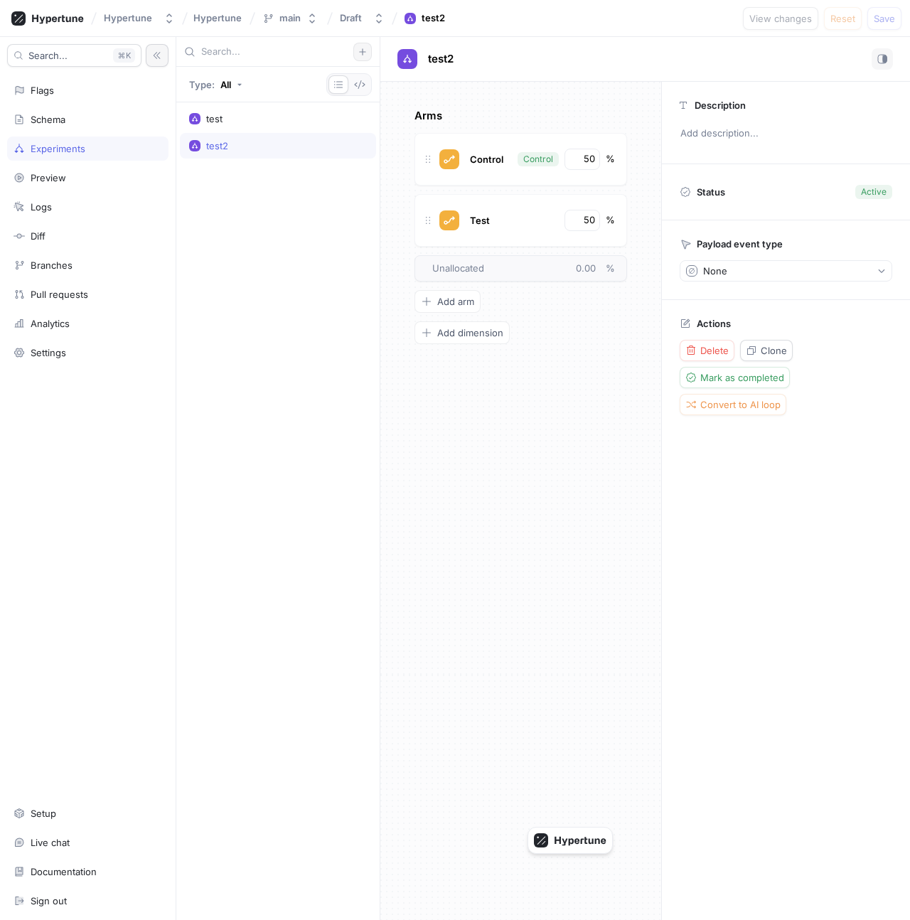
click at [365, 48] on icon "button" at bounding box center [362, 52] width 9 height 9
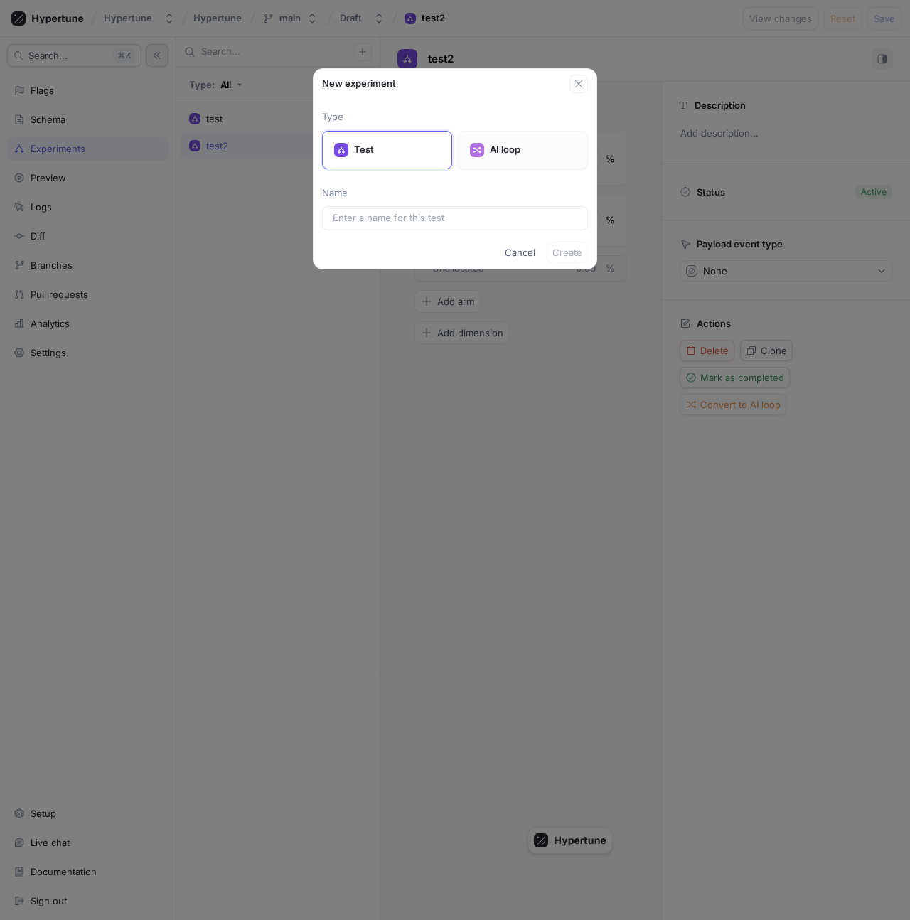
click at [508, 146] on p "AI loop" at bounding box center [533, 150] width 86 height 14
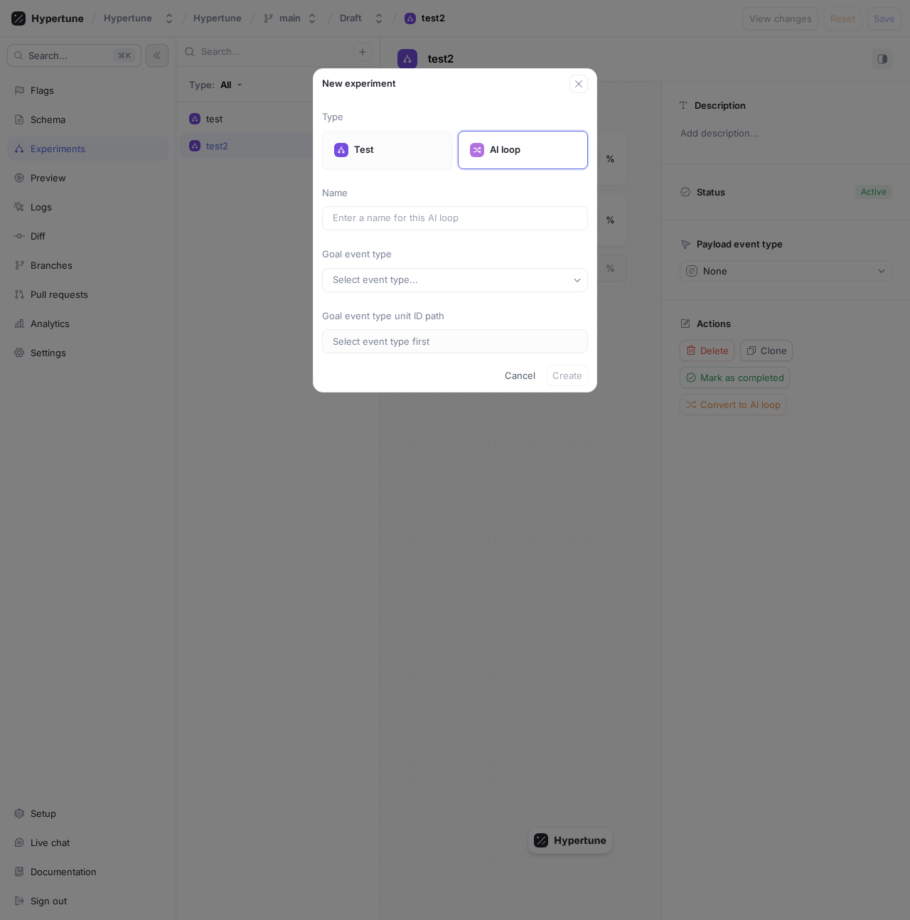
click at [395, 154] on p "Test" at bounding box center [397, 150] width 86 height 14
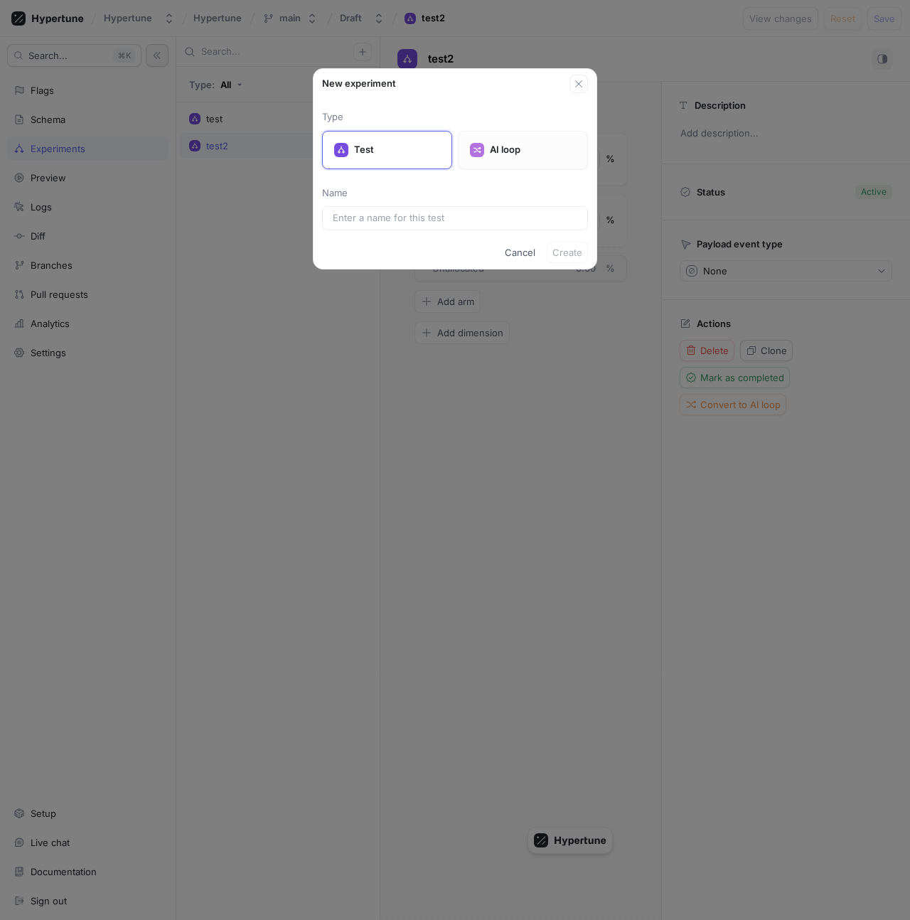
click at [480, 153] on icon at bounding box center [477, 150] width 9 height 9
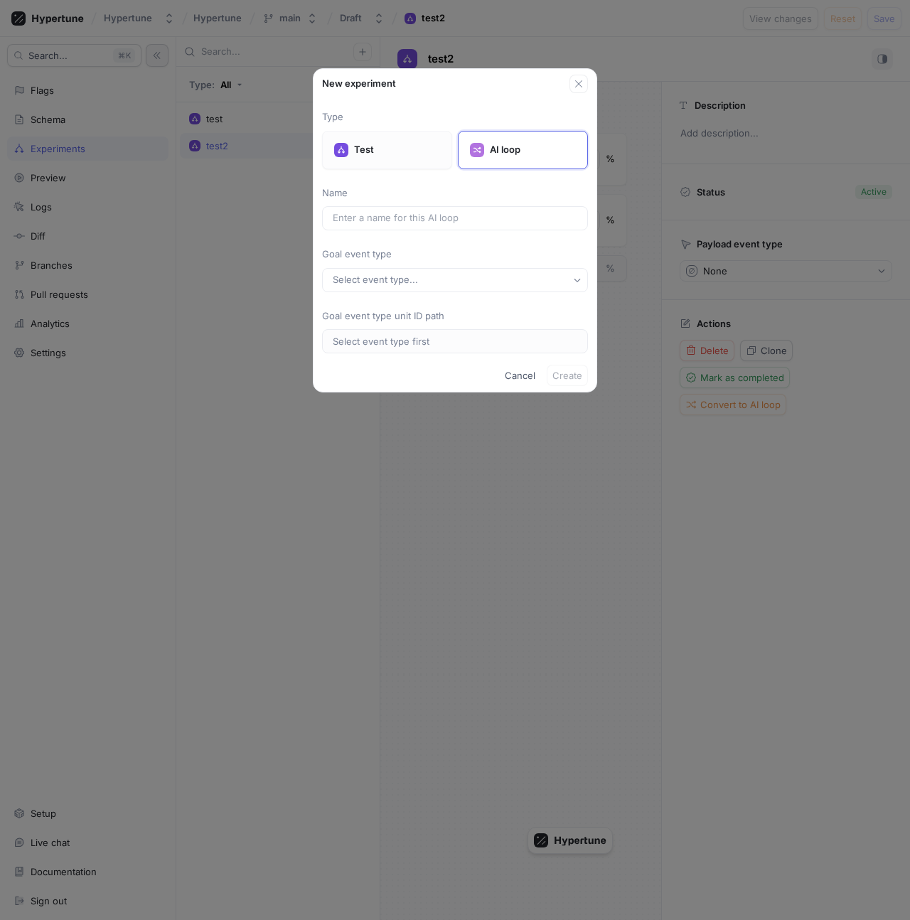
click at [413, 155] on p "Test" at bounding box center [397, 150] width 86 height 14
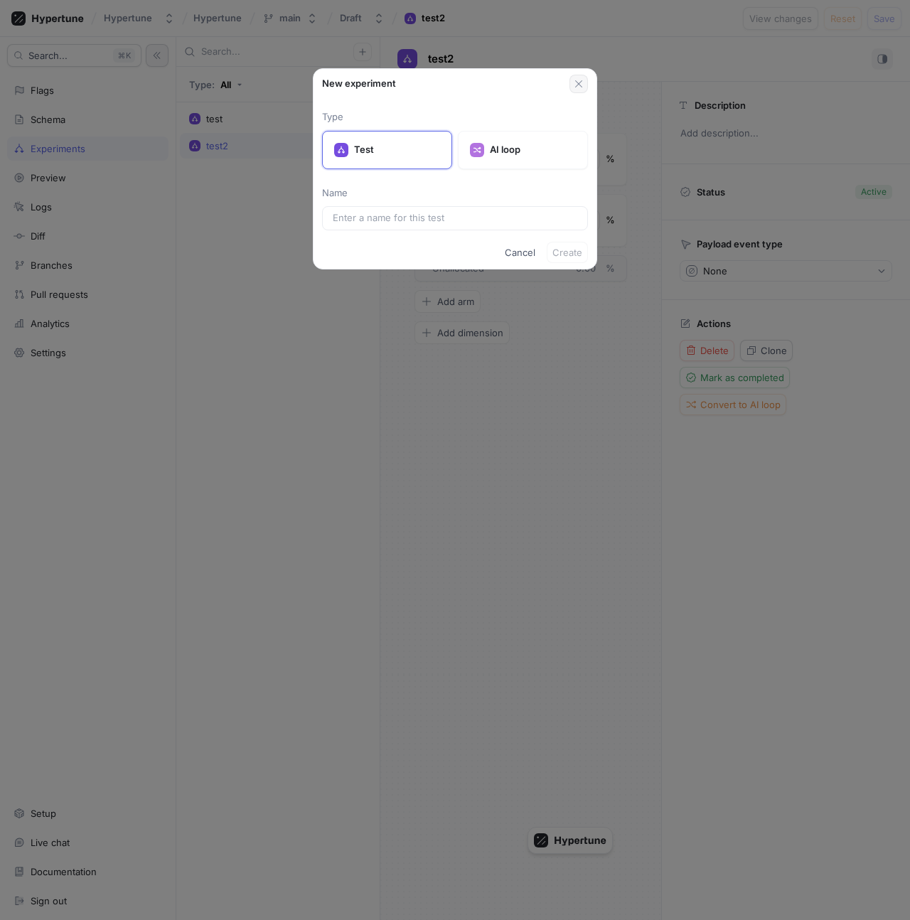
click at [575, 82] on icon "button" at bounding box center [578, 83] width 11 height 11
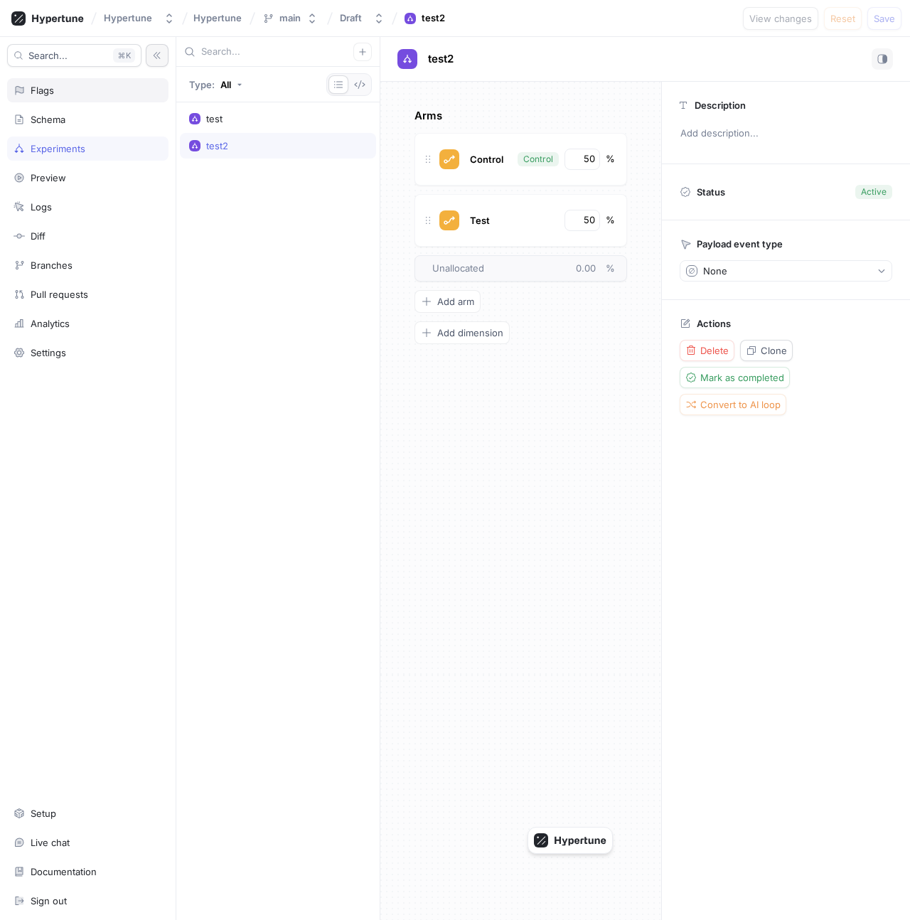
click at [60, 92] on div "Flags" at bounding box center [88, 90] width 149 height 11
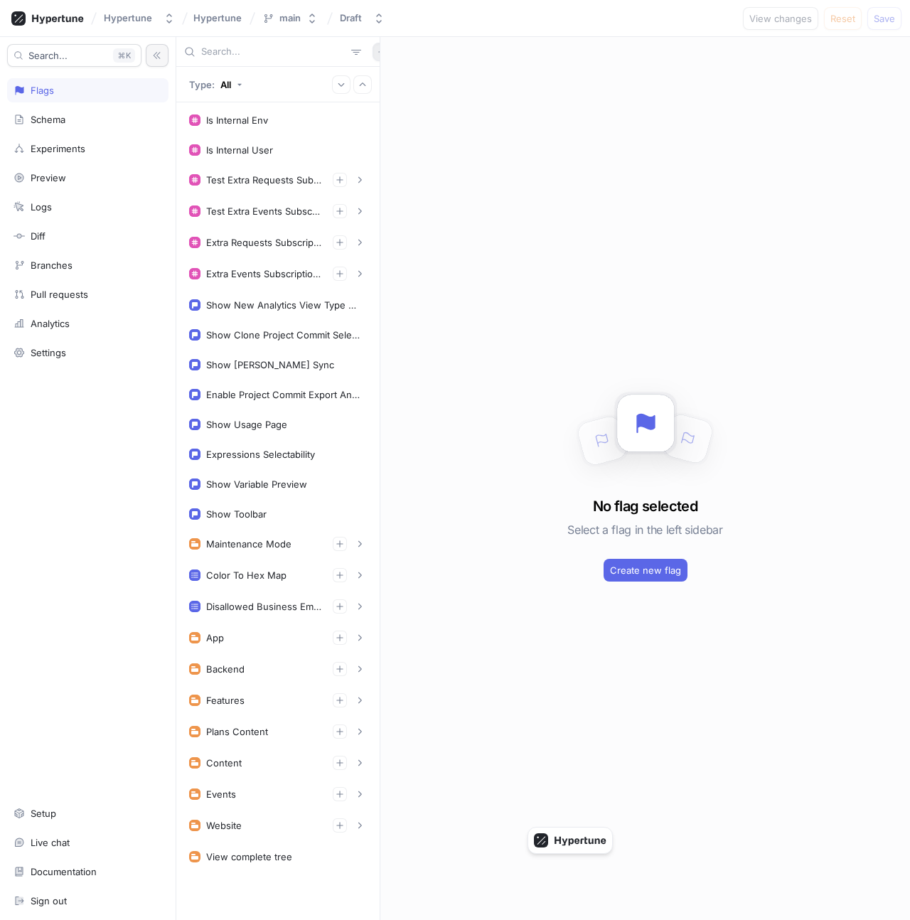
click at [378, 53] on icon "button" at bounding box center [382, 52] width 9 height 9
click at [395, 127] on div "Test" at bounding box center [399, 127] width 84 height 24
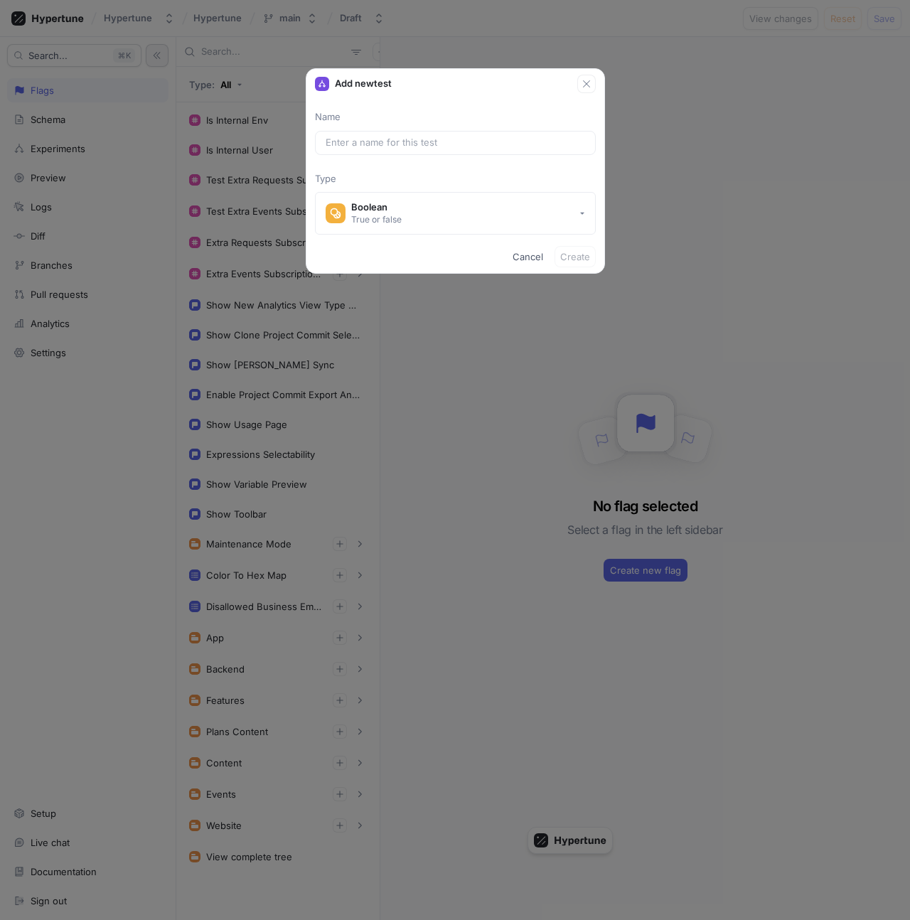
click at [225, 218] on div "Add new test Name Type Boolean True or false Cancel Create" at bounding box center [455, 460] width 910 height 920
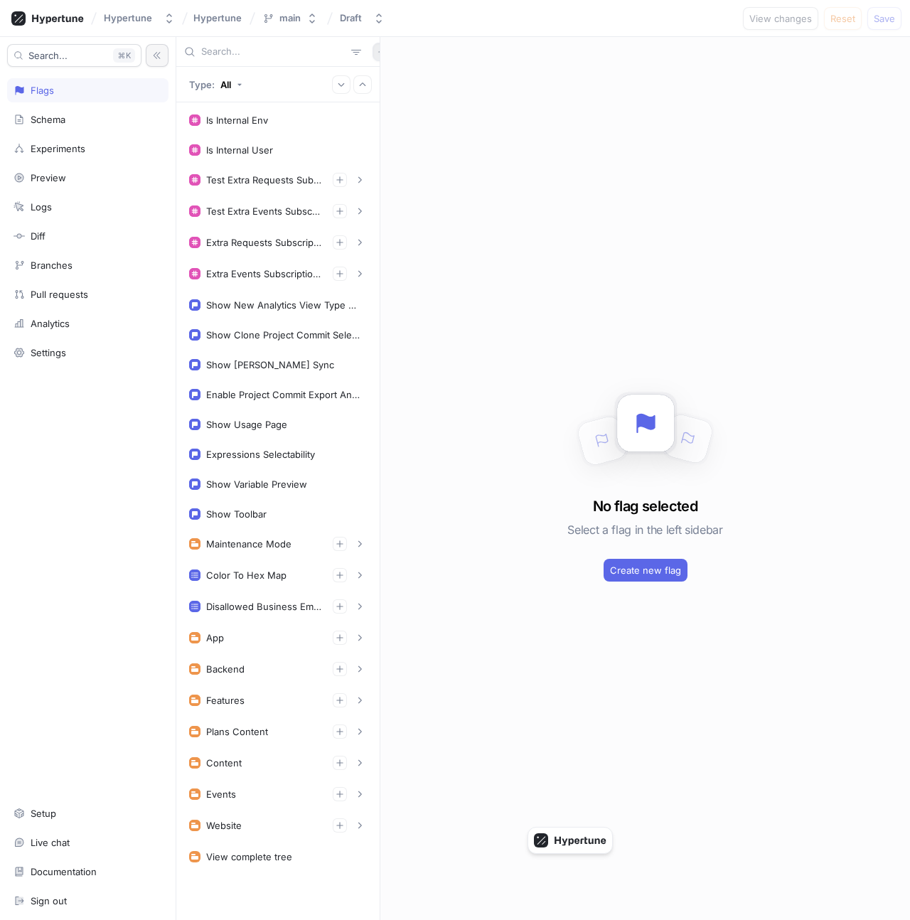
click at [378, 53] on icon "button" at bounding box center [382, 52] width 9 height 9
click at [207, 85] on div "Type: All Is Internal Env Is Internal User Test Extra Requests Subscription Ite…" at bounding box center [278, 478] width 204 height 883
click at [58, 24] on icon at bounding box center [47, 18] width 73 height 14
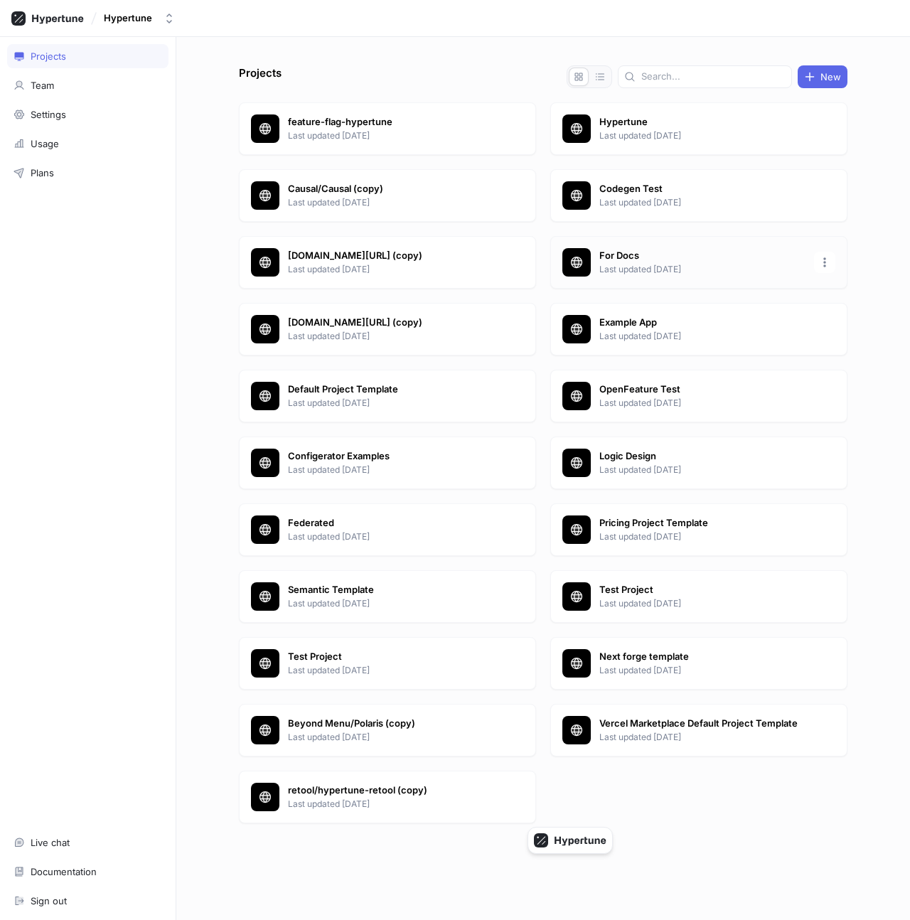
click at [631, 276] on div "For Docs Last updated [DATE]" at bounding box center [698, 262] width 297 height 53
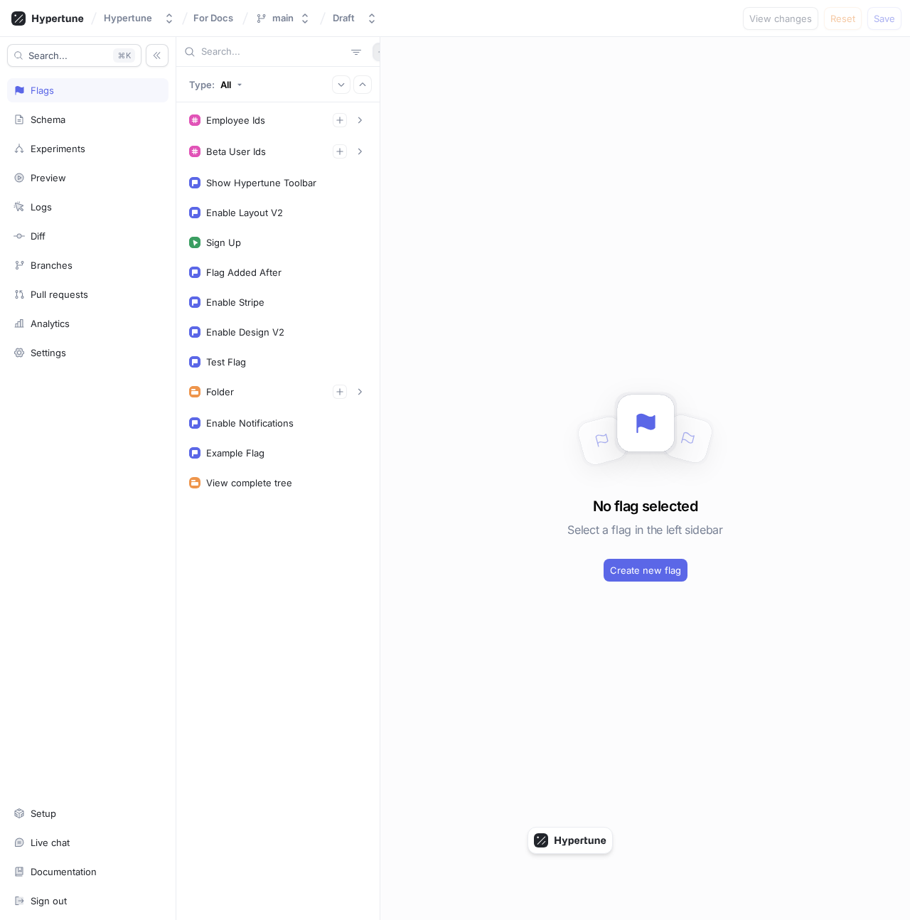
click at [373, 58] on button "button" at bounding box center [382, 52] width 18 height 18
click at [404, 121] on div "Test" at bounding box center [399, 127] width 84 height 24
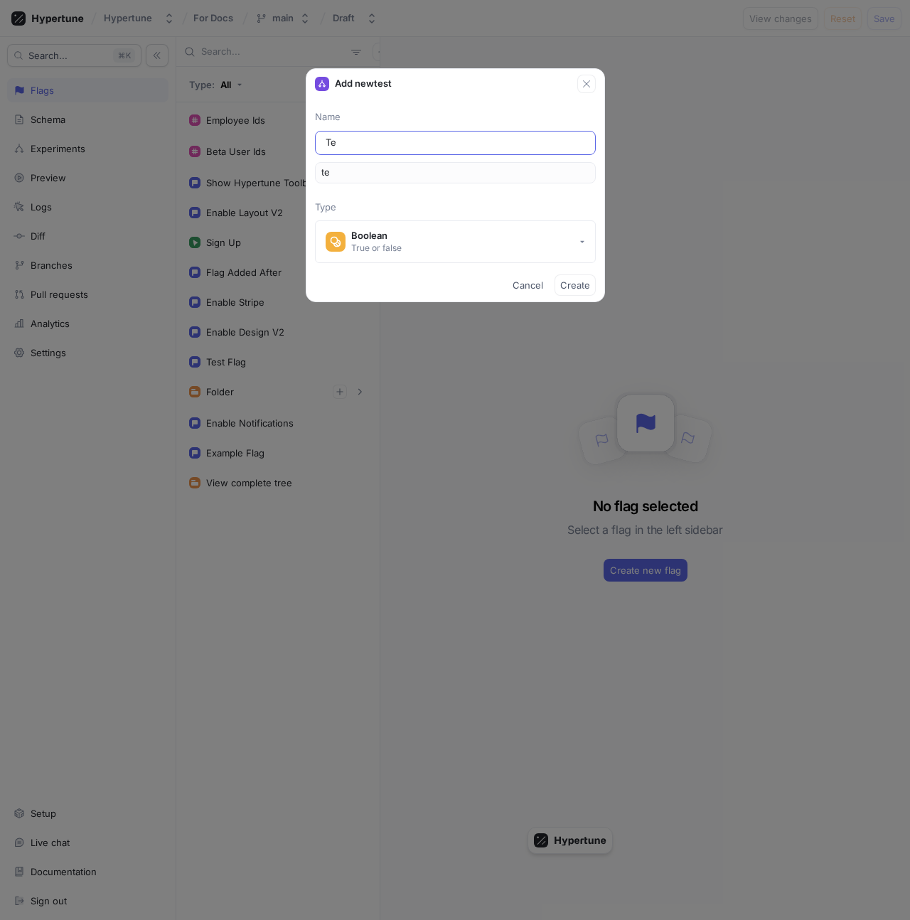
type input "Tes"
type input "tes"
type input "Test"
type input "test"
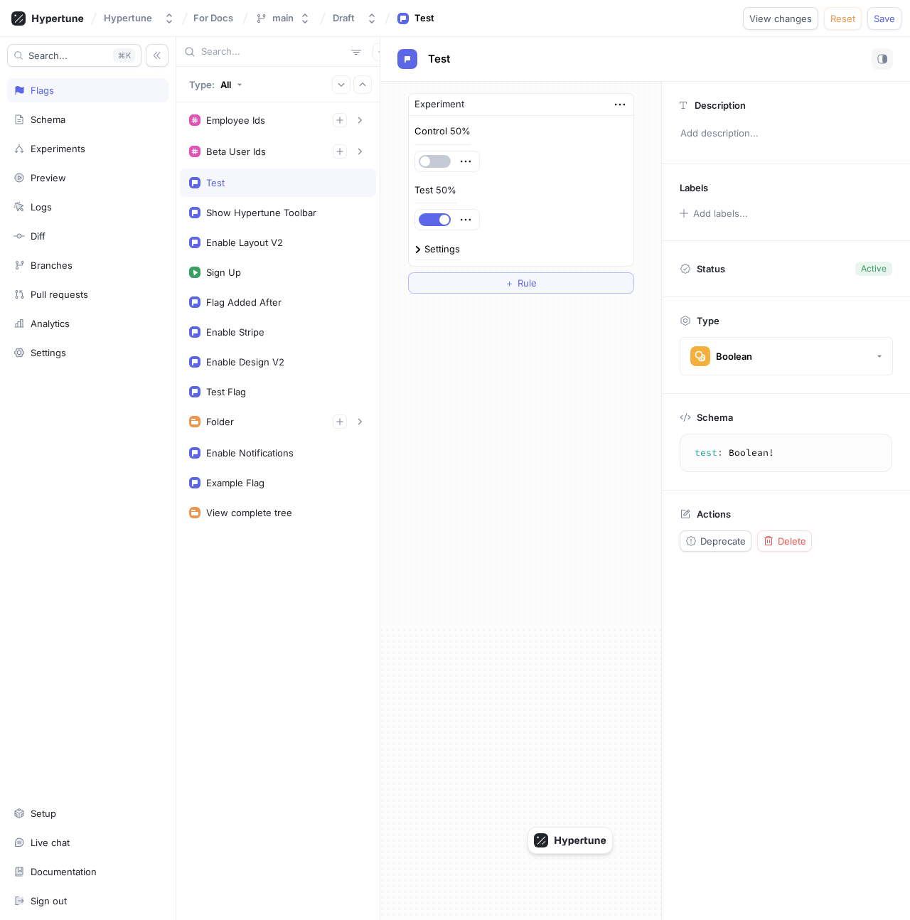
click at [434, 245] on div "Settings" at bounding box center [443, 249] width 36 height 9
click at [444, 250] on div "Settings" at bounding box center [443, 249] width 36 height 9
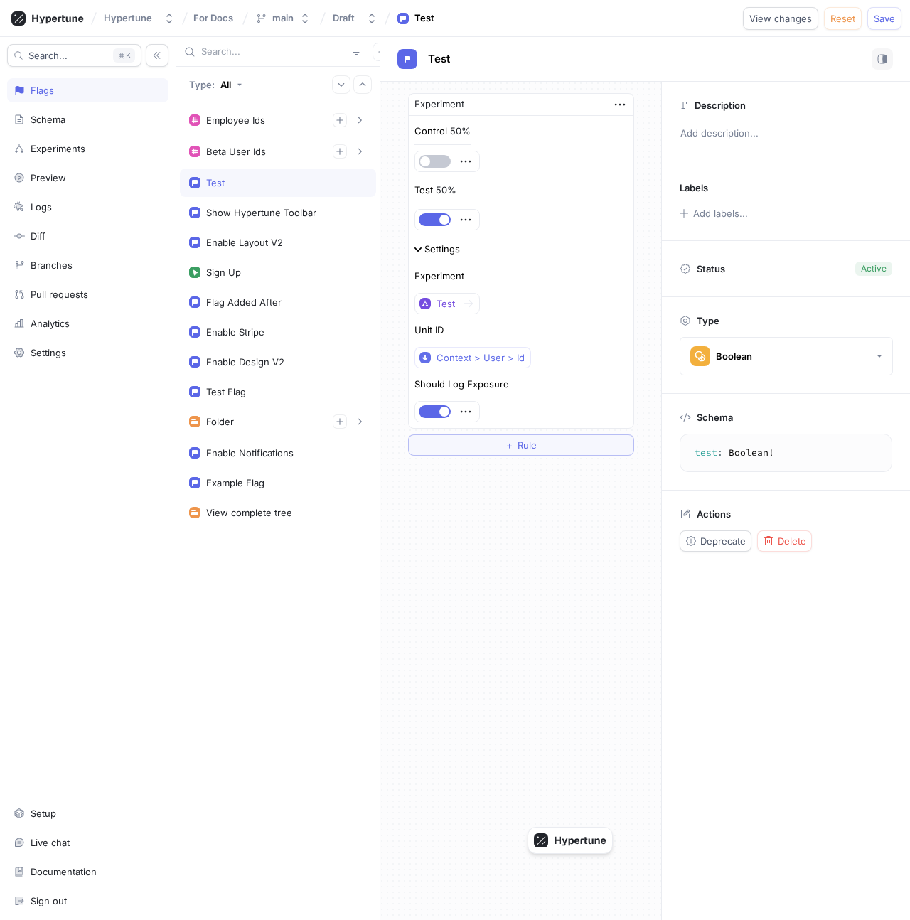
click at [438, 252] on div "Settings" at bounding box center [443, 249] width 36 height 9
click at [437, 223] on button "button" at bounding box center [435, 219] width 32 height 13
click at [800, 537] on span "Delete" at bounding box center [792, 541] width 28 height 9
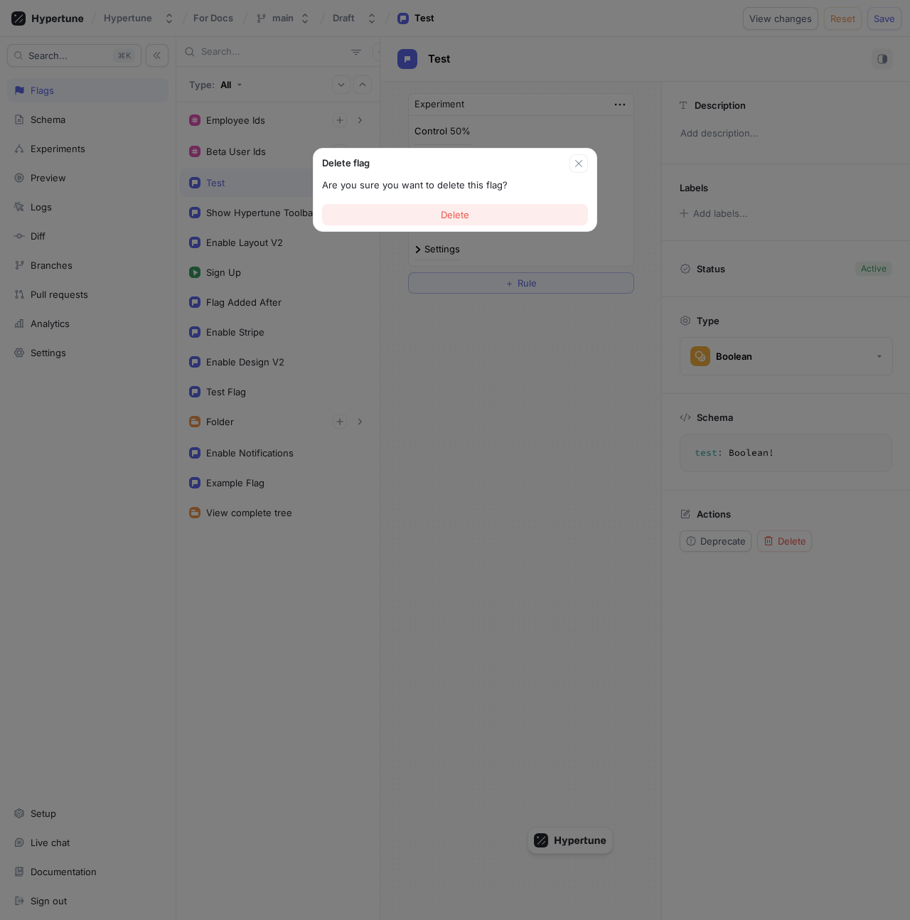
click at [467, 213] on span "Delete" at bounding box center [455, 214] width 28 height 9
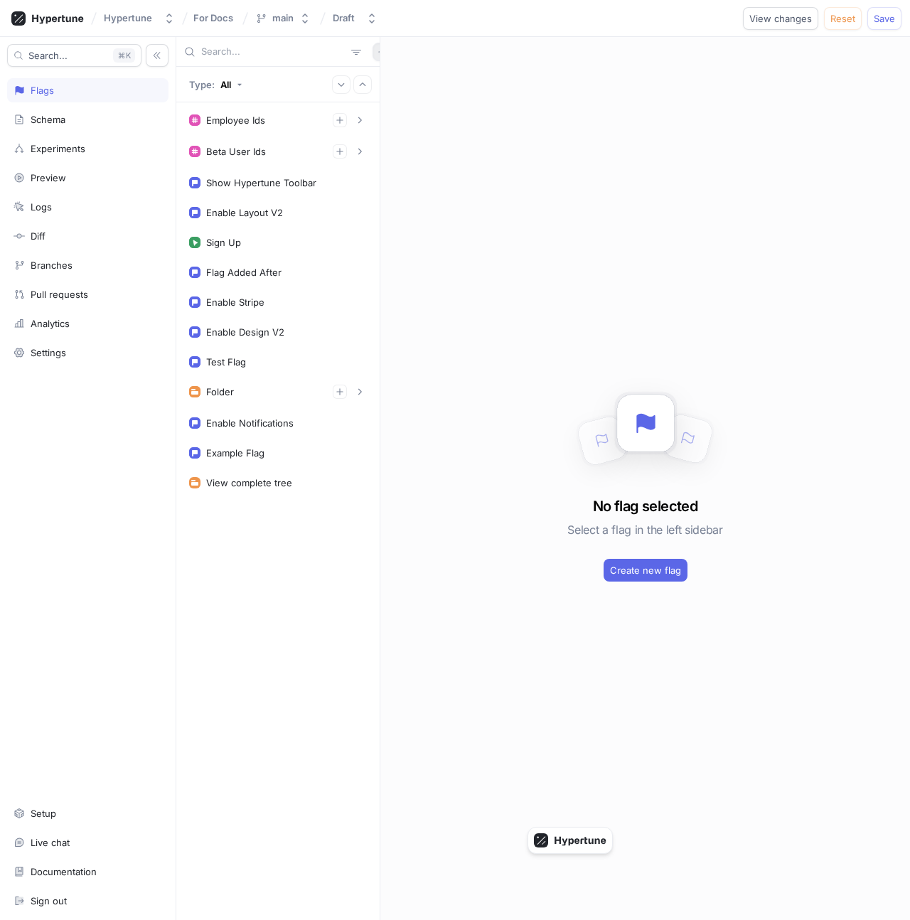
click at [378, 55] on icon "button" at bounding box center [382, 52] width 9 height 9
click at [399, 128] on div "Test" at bounding box center [399, 127] width 84 height 24
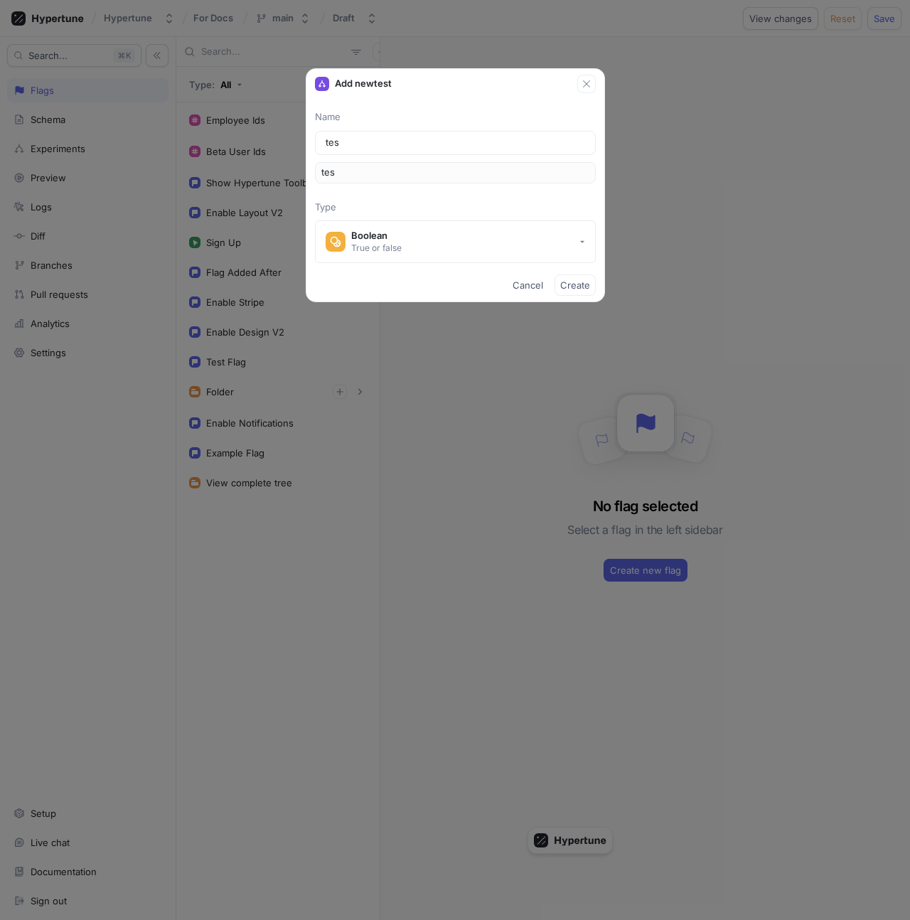
type input "test"
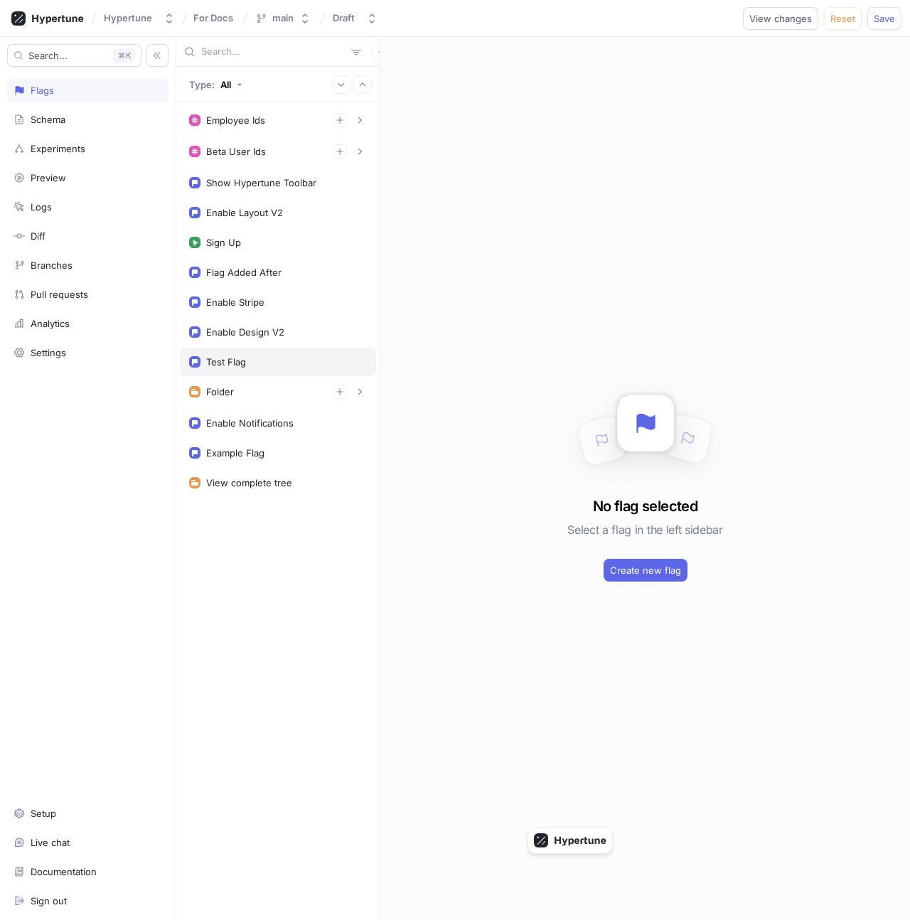
click at [263, 363] on div "Test Flag" at bounding box center [278, 361] width 178 height 11
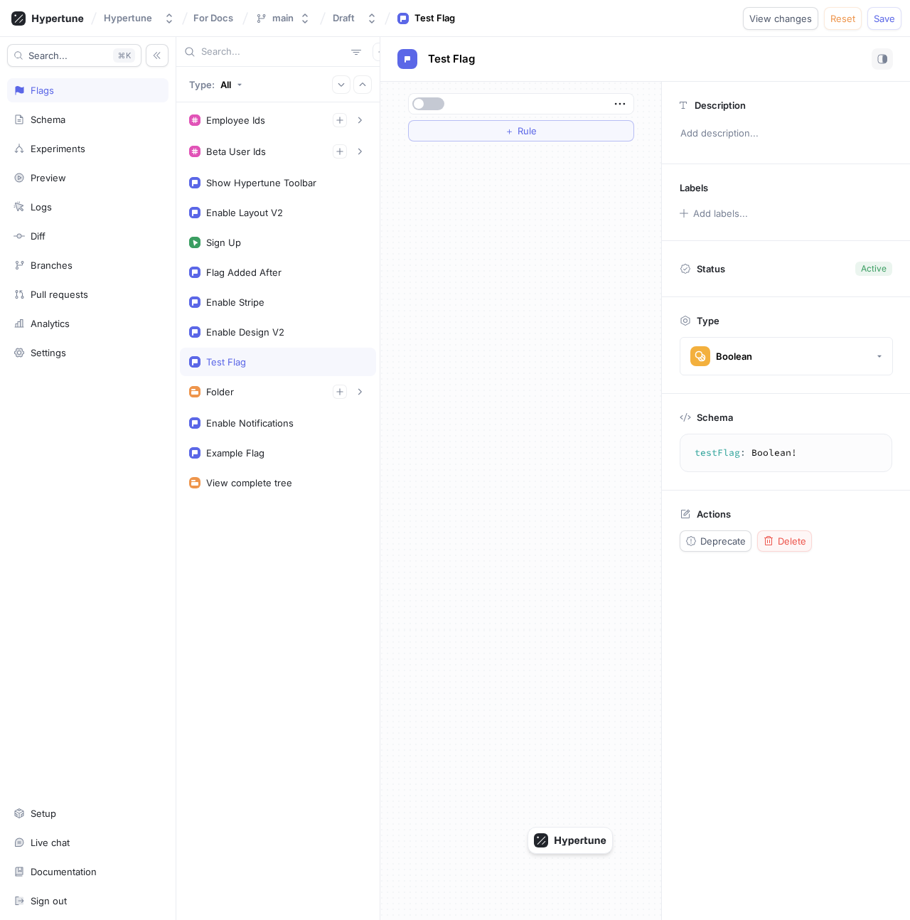
click at [805, 549] on button "Delete" at bounding box center [784, 540] width 55 height 21
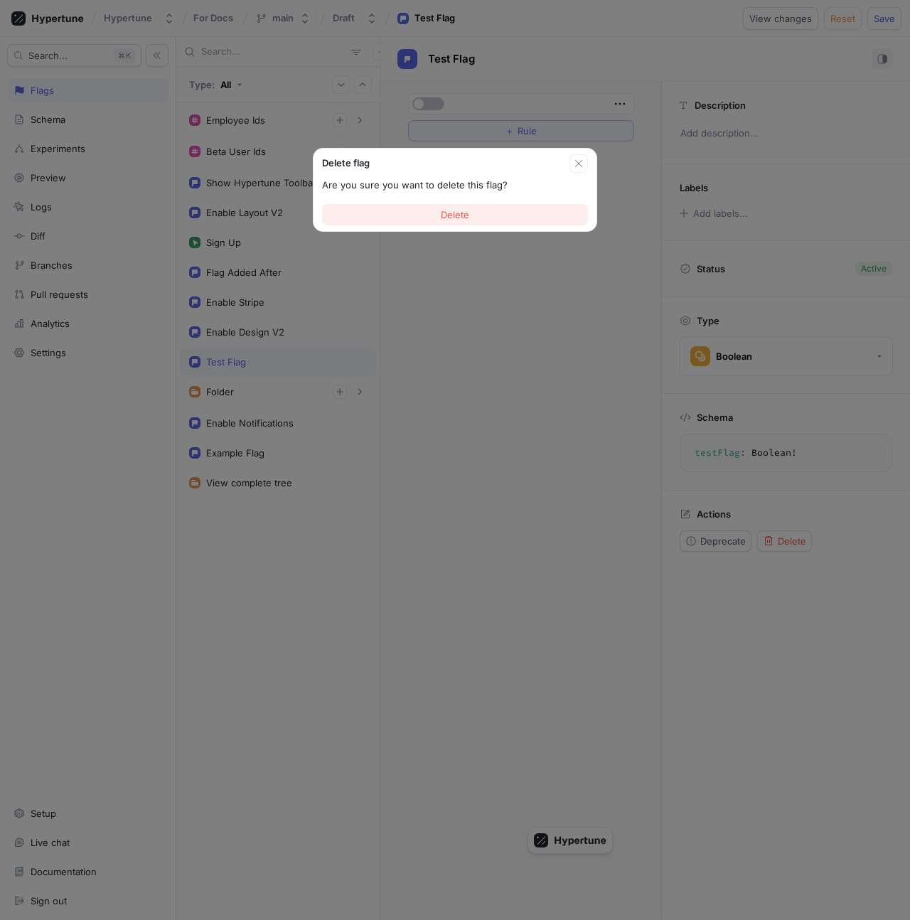
click at [456, 205] on button "Delete" at bounding box center [455, 214] width 266 height 21
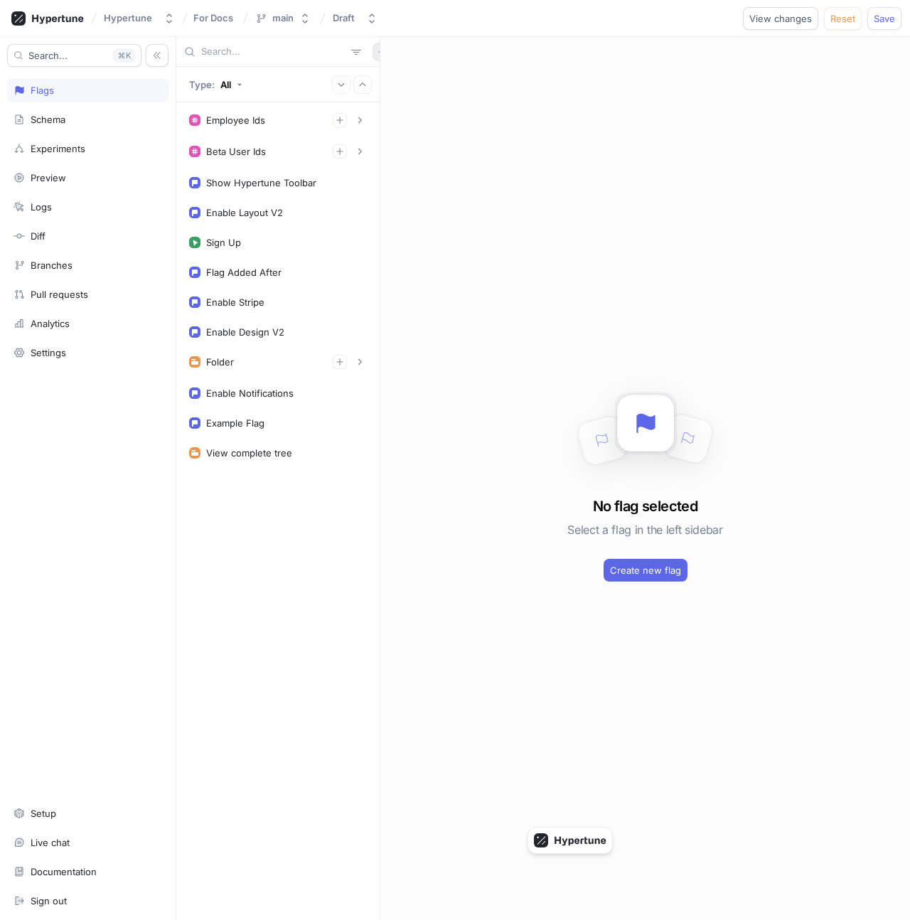
click at [373, 59] on button "button" at bounding box center [382, 52] width 18 height 18
click at [388, 115] on div "Test" at bounding box center [399, 127] width 84 height 24
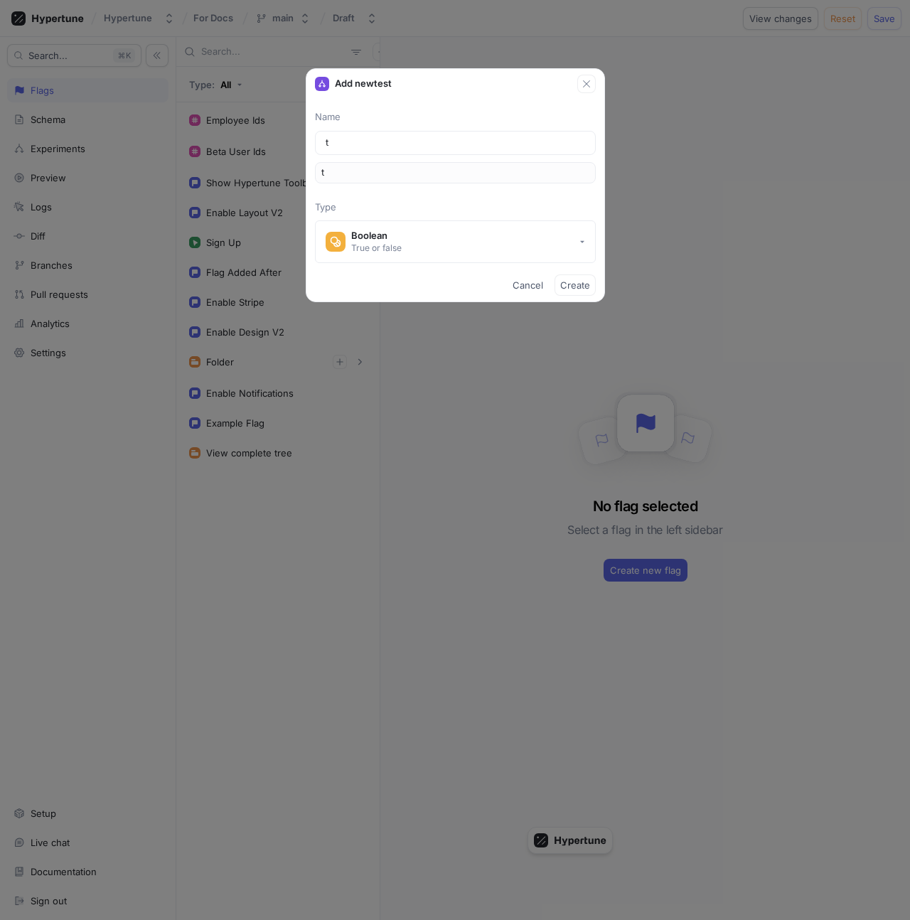
type input "te"
type input "tes"
type input "test"
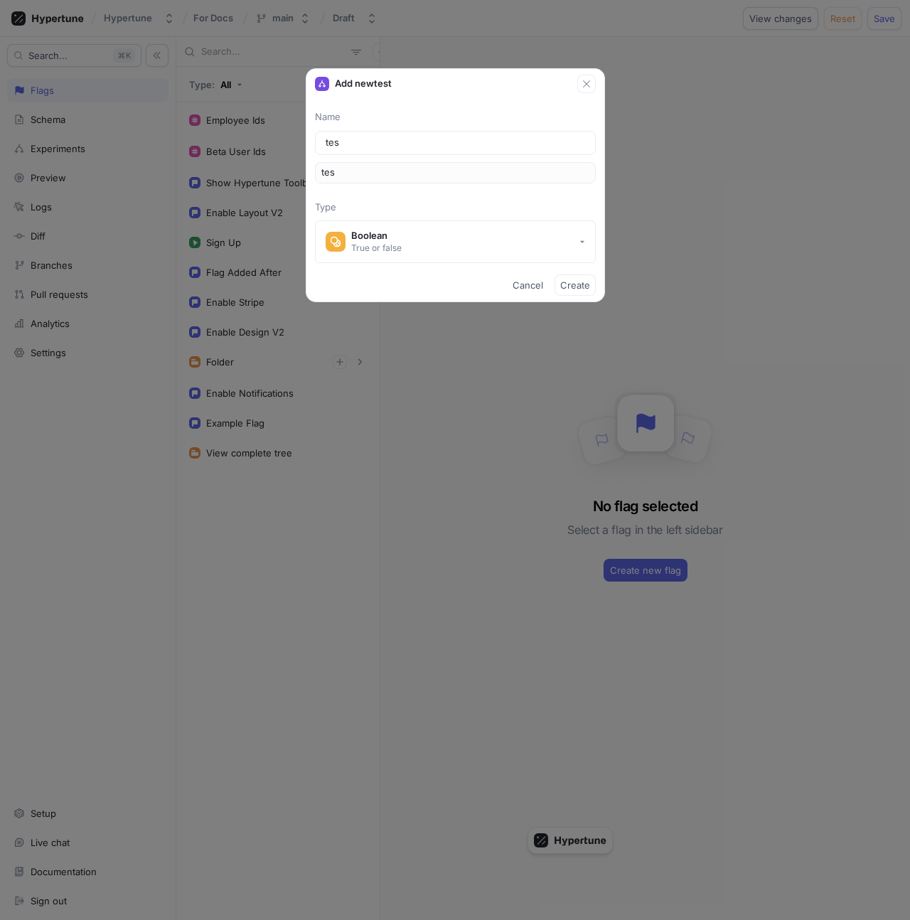
type input "test"
type input "e"
type input "en"
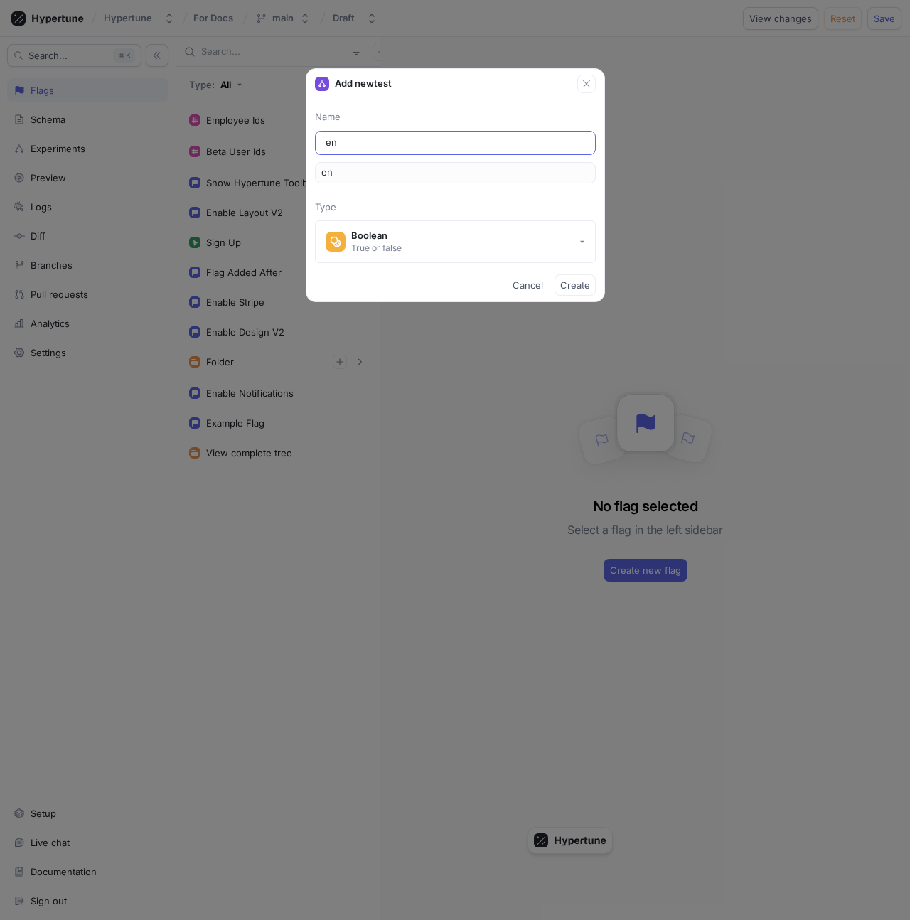
type input "ena"
type input "enab"
type input "enabl"
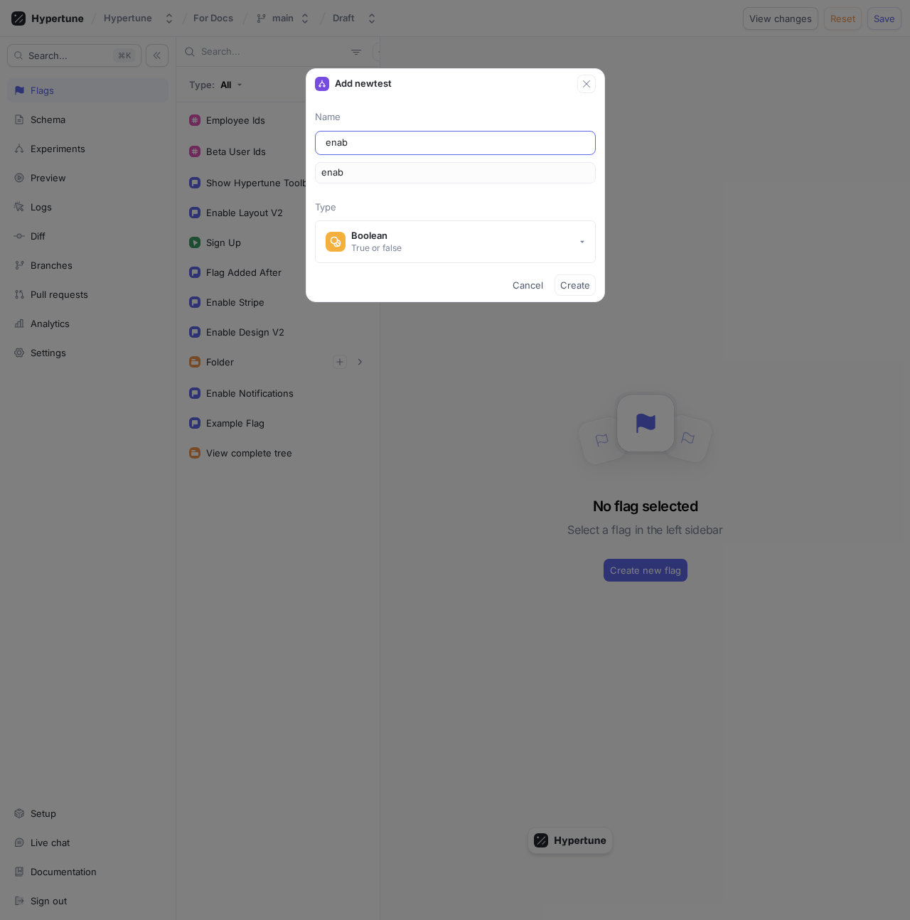
type input "enabl"
type input "enable"
type input "enableS"
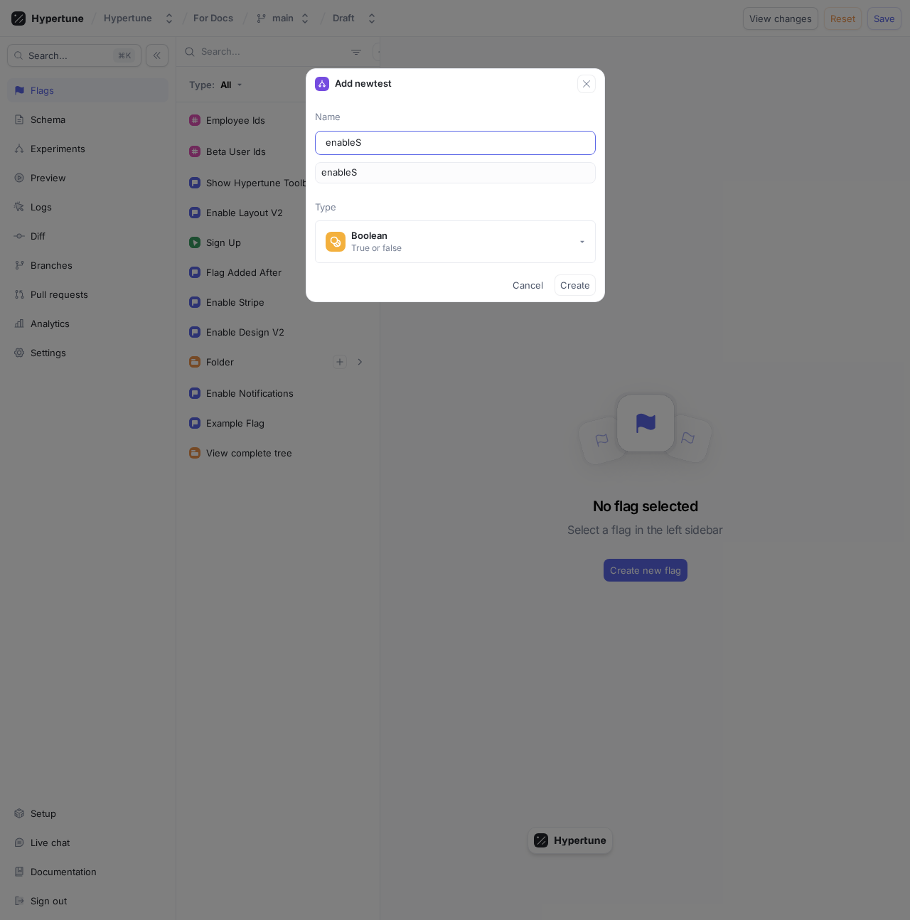
type input "enableSt"
type input "enableStr"
type input "enableStri"
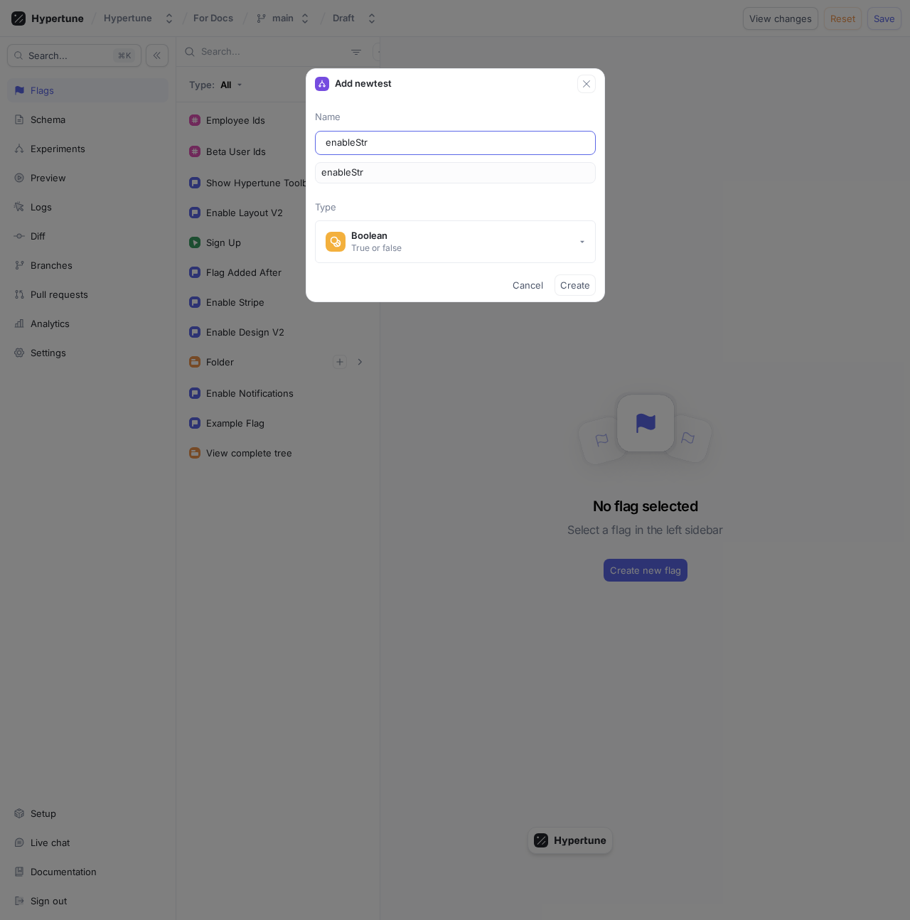
type input "enableStri"
type input "enableStrip"
type input "enableStripe"
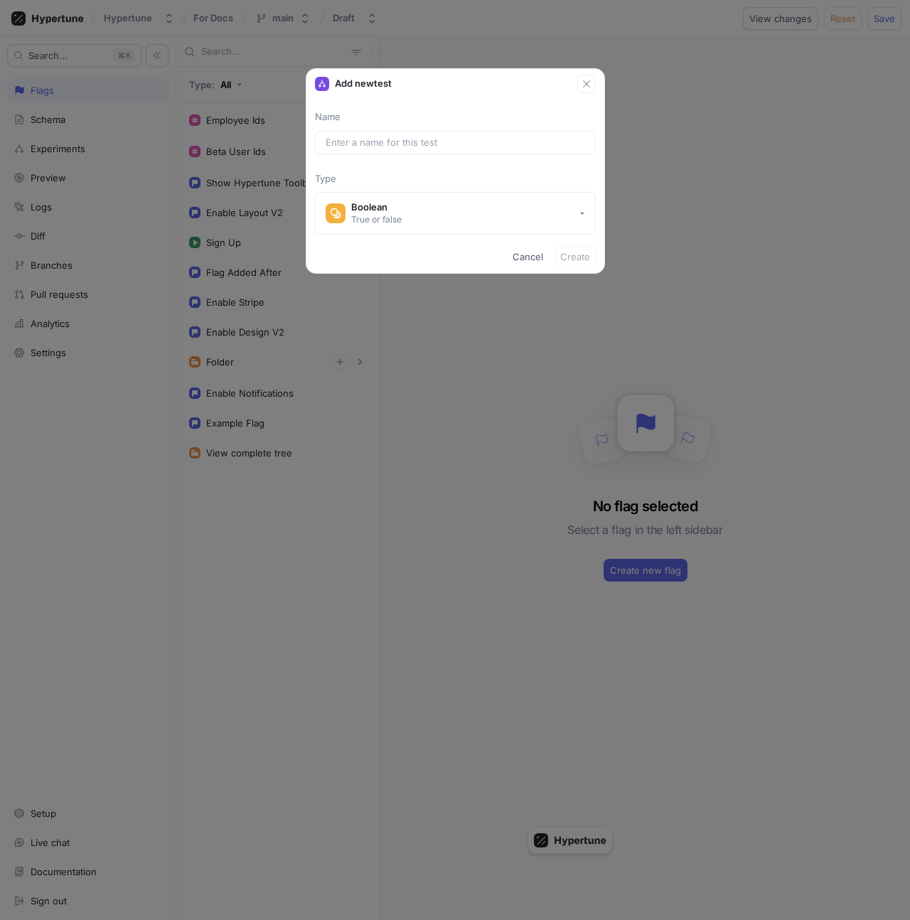
click at [118, 224] on div "Add new test Name Type Boolean True or false Cancel Create" at bounding box center [455, 460] width 910 height 920
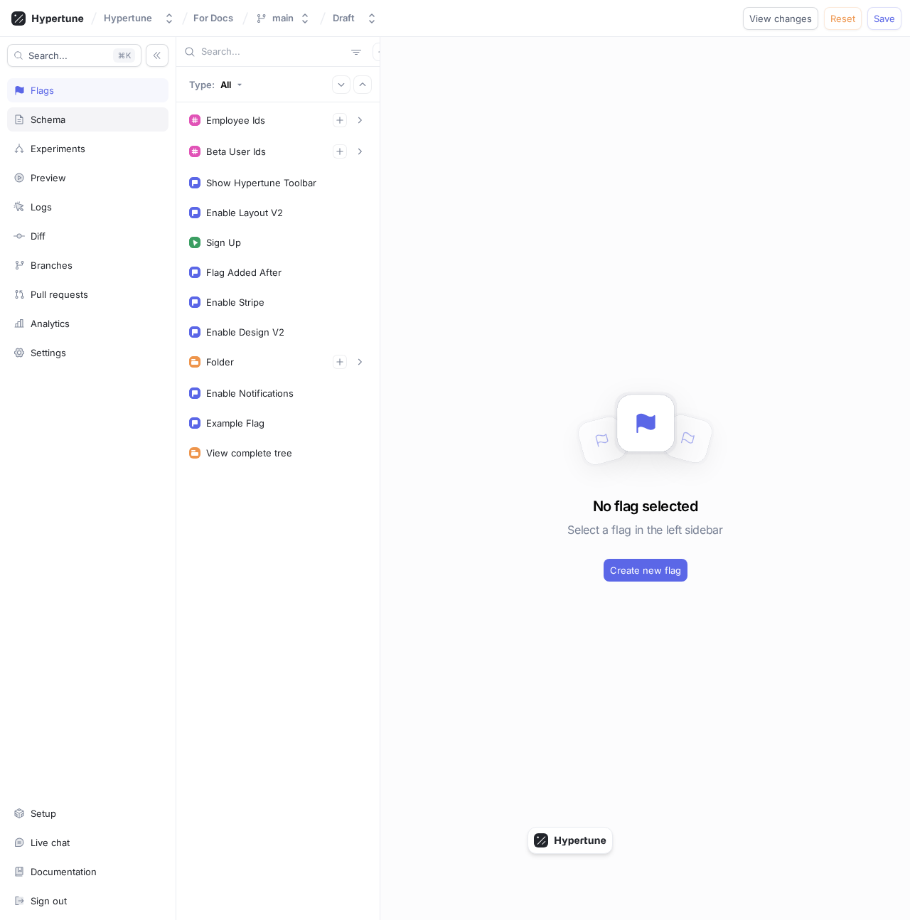
click at [70, 119] on div "Schema" at bounding box center [88, 119] width 149 height 11
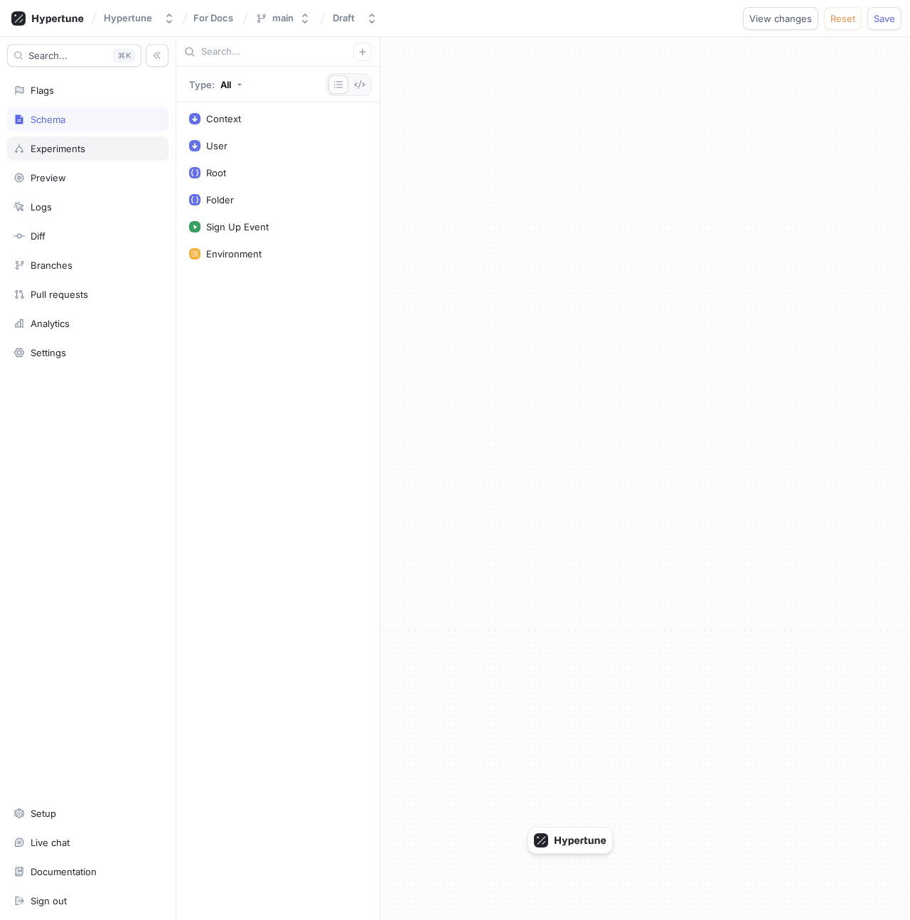
click at [85, 143] on div "Experiments" at bounding box center [88, 148] width 149 height 11
click at [79, 90] on div "Flags" at bounding box center [88, 90] width 149 height 11
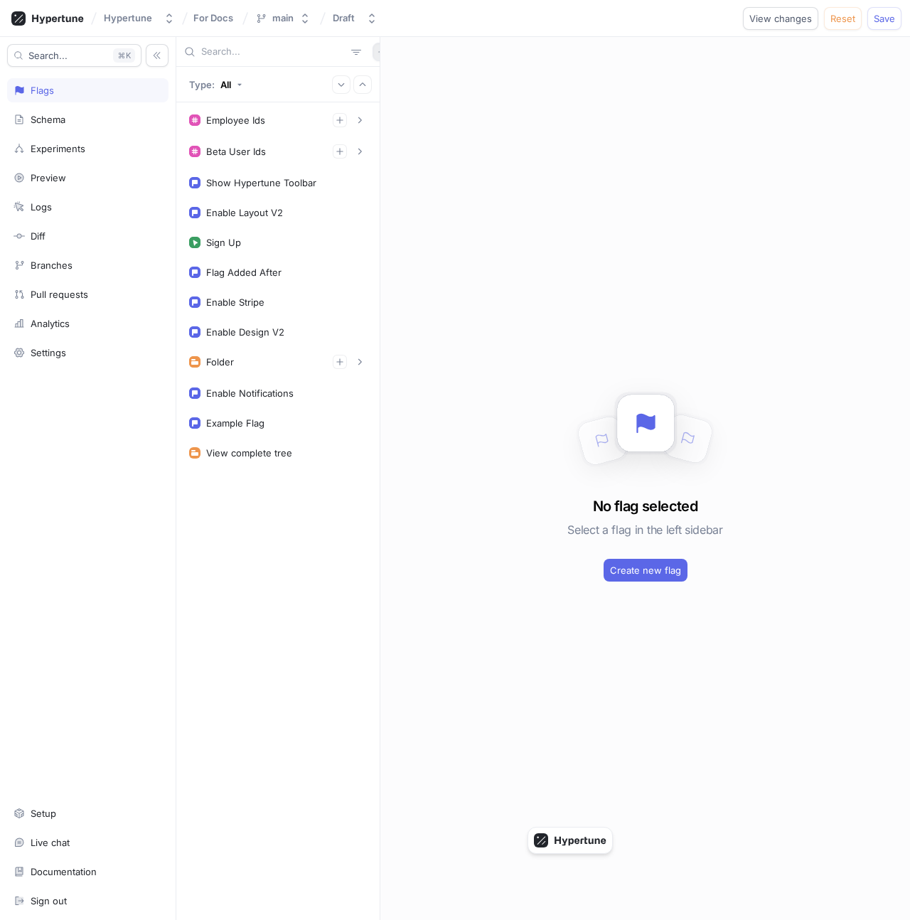
click at [373, 51] on button "button" at bounding box center [382, 52] width 18 height 18
click at [384, 80] on p "Flag" at bounding box center [384, 80] width 18 height 14
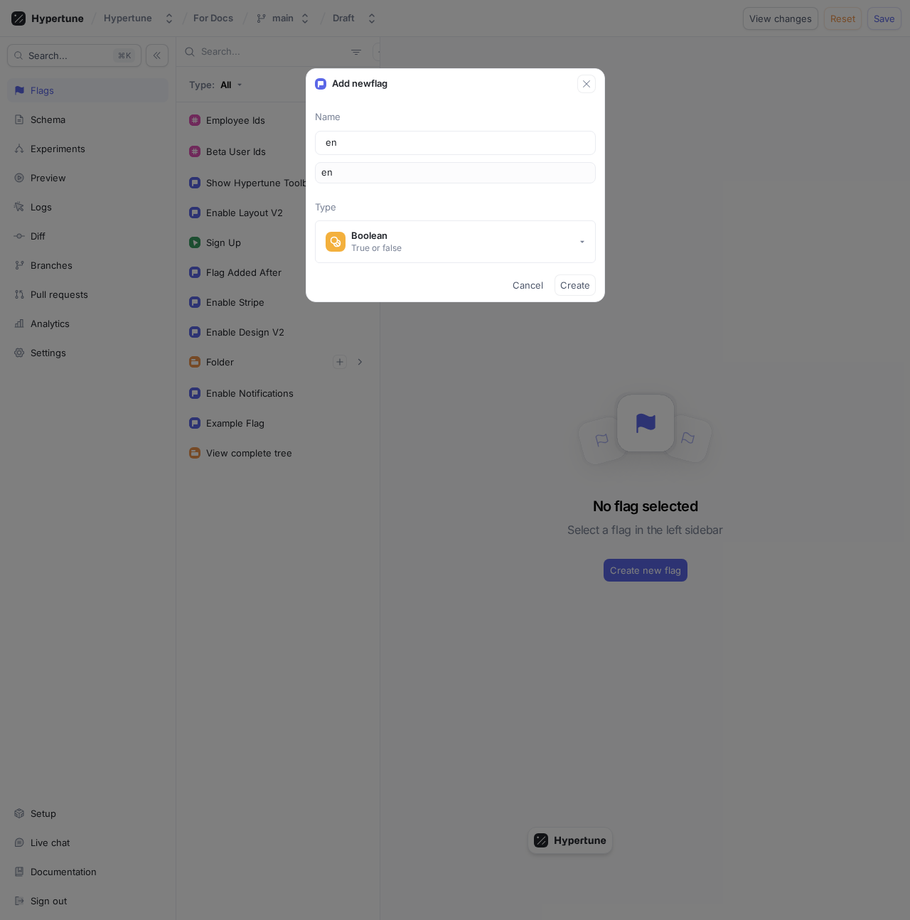
type input "ena"
type input "enab"
type input "enabl"
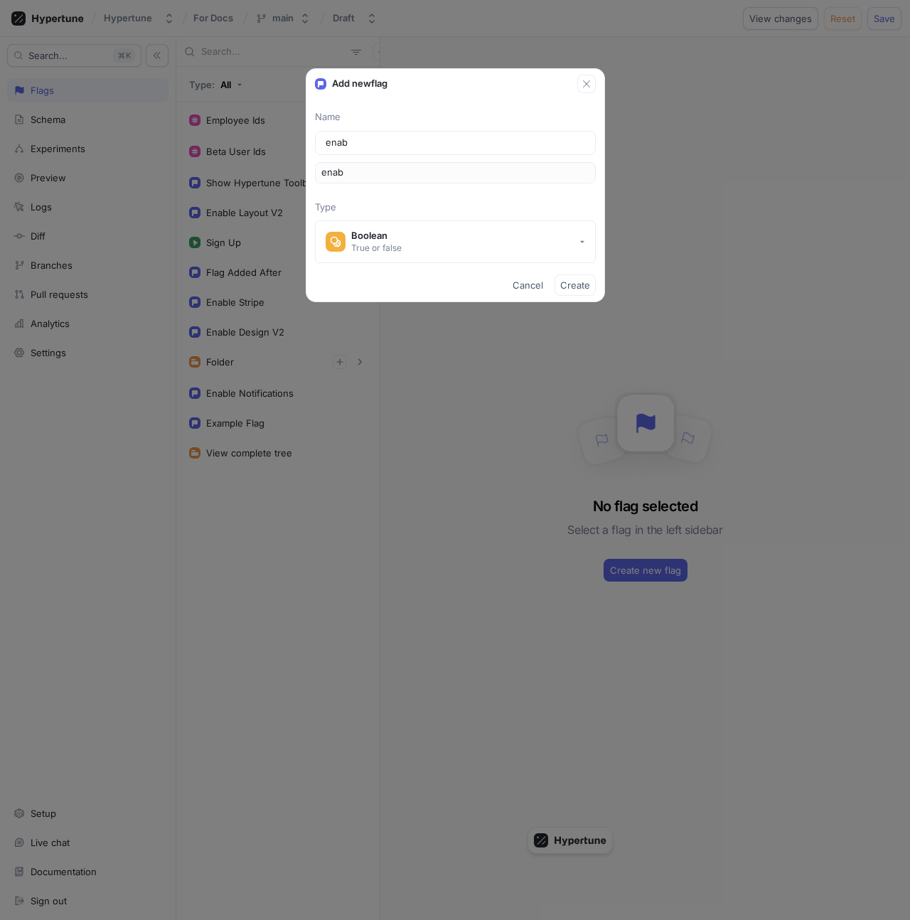
type input "enabl"
type input "enable"
type input "enableS"
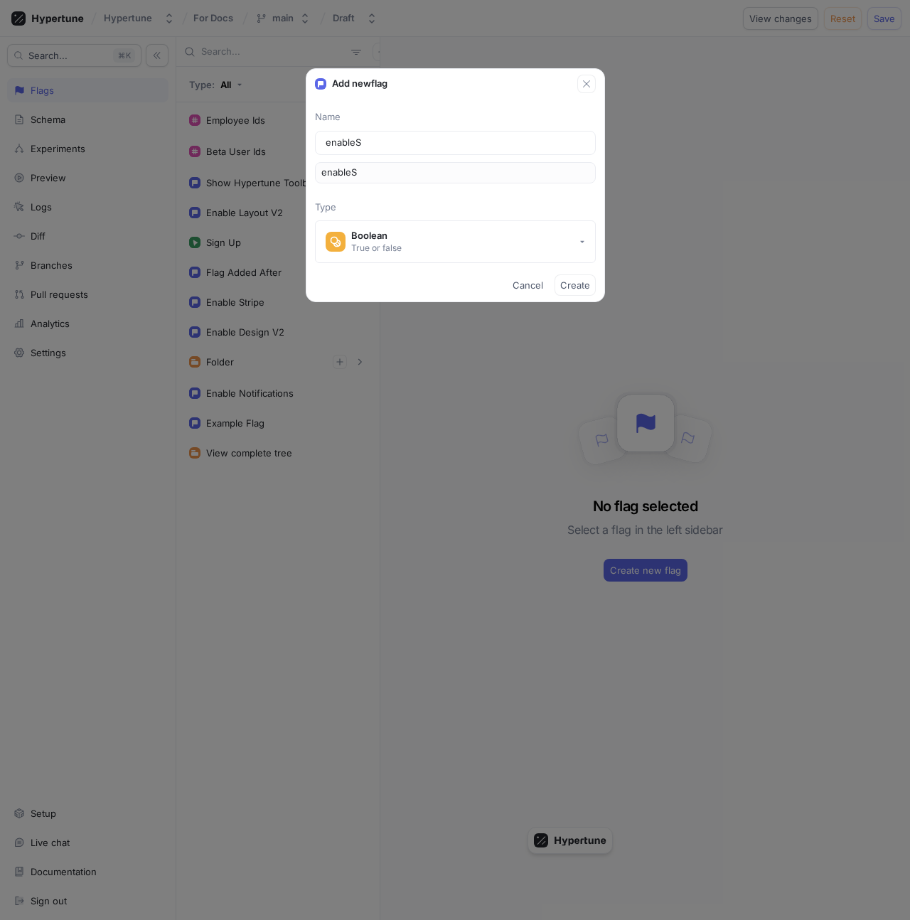
type input "enableSt"
type input "enableStr"
type input "enableStri"
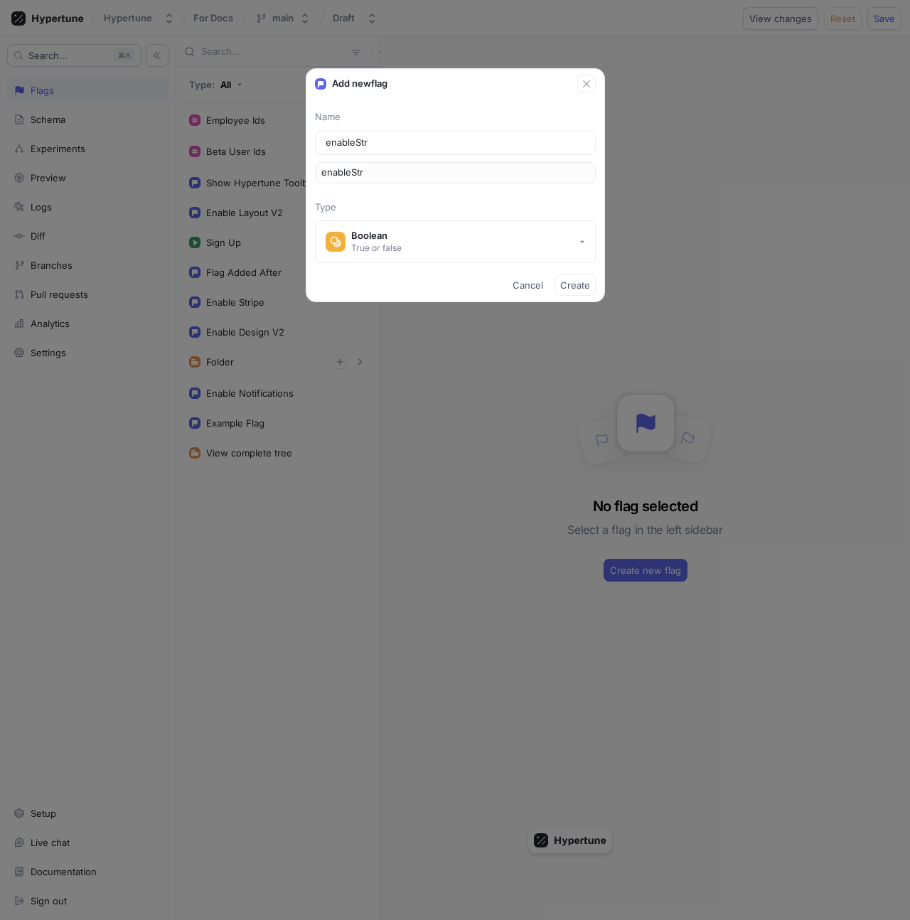
type input "enableStri"
type input "enableStrip"
type input "enableStripe"
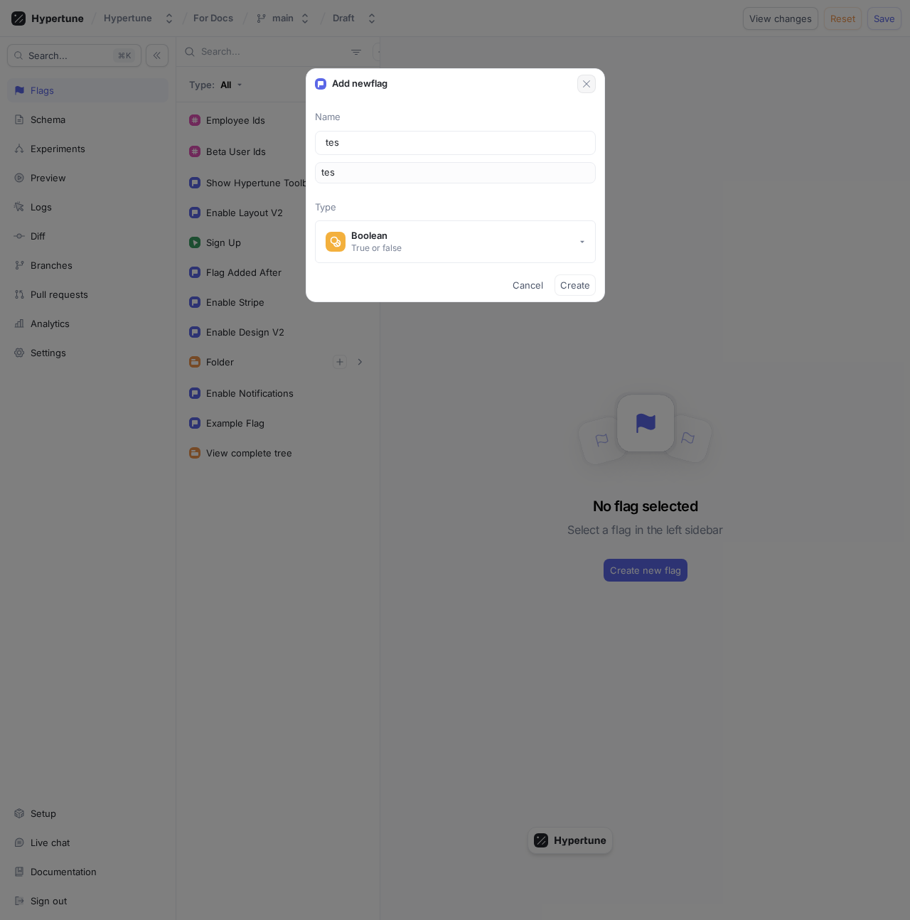
type input "test"
click at [583, 85] on icon "button" at bounding box center [586, 83] width 11 height 11
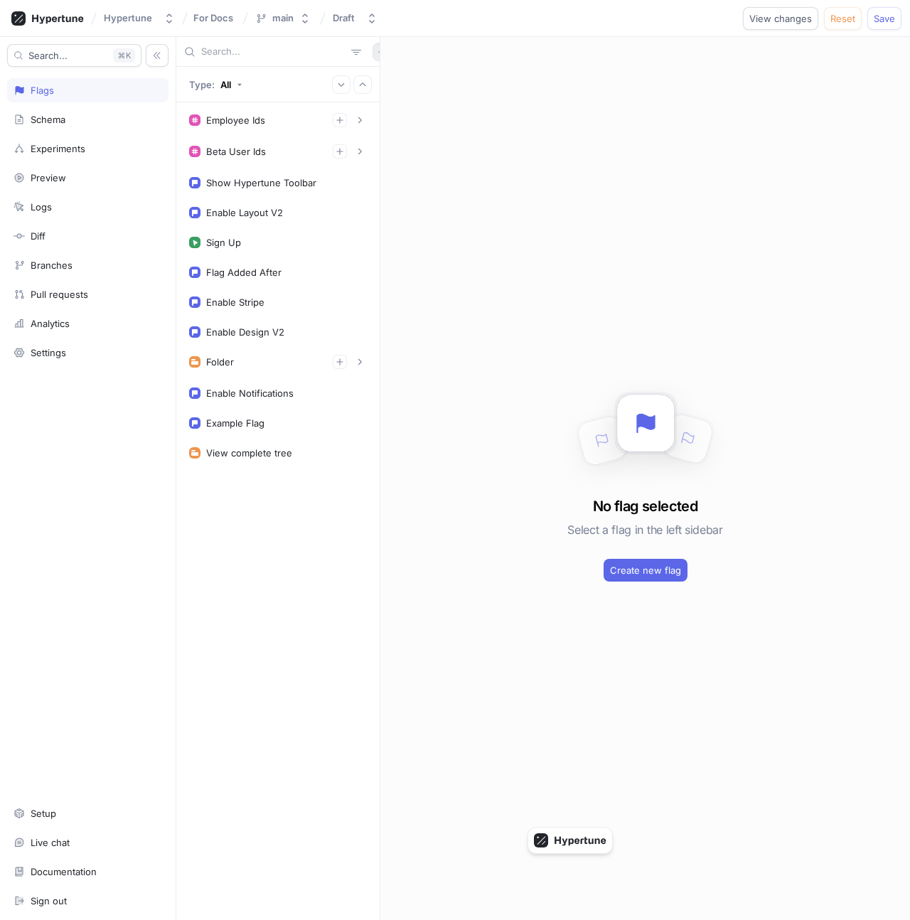
click at [373, 53] on button "button" at bounding box center [382, 52] width 18 height 18
click at [398, 127] on div "Test" at bounding box center [399, 127] width 84 height 24
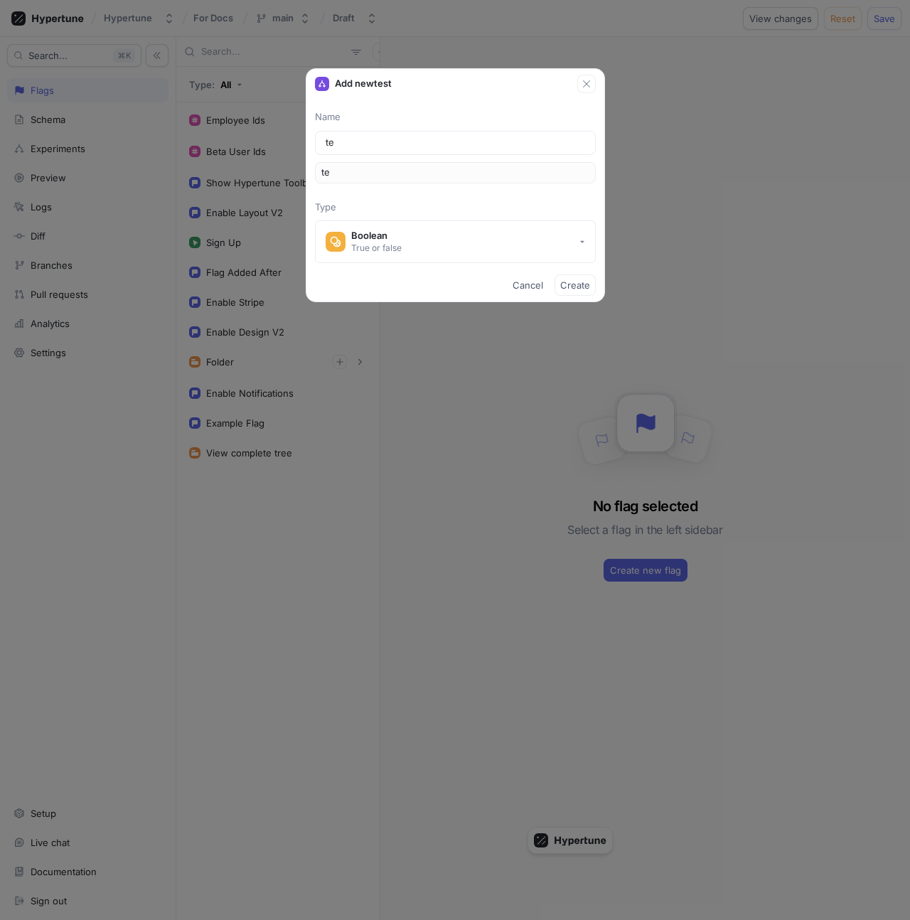
type input "tes"
type input "test"
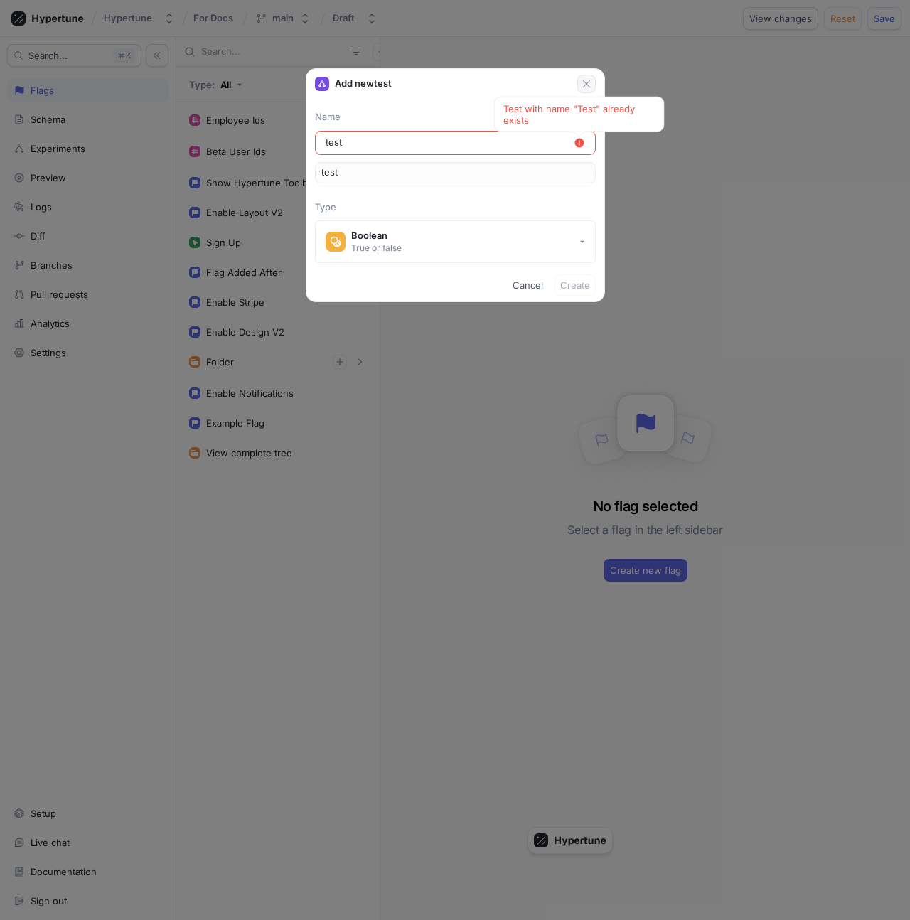
click at [592, 88] on icon "button" at bounding box center [586, 83] width 11 height 11
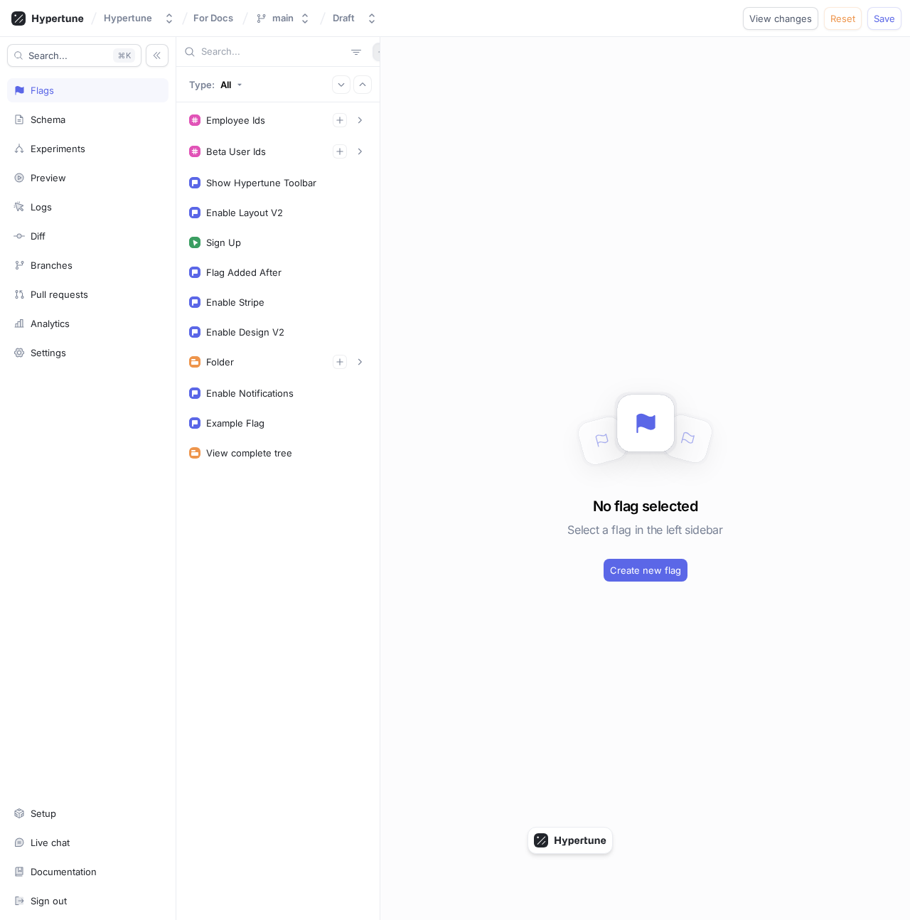
click at [378, 53] on icon "button" at bounding box center [382, 52] width 9 height 9
click at [425, 164] on div "Type: All Employee Ids 1. fdsfsd 2. fdsfds To pick up a draggable item, press t…" at bounding box center [543, 478] width 734 height 883
click at [378, 55] on icon "button" at bounding box center [382, 52] width 9 height 9
click at [393, 179] on div "Type: All Employee Ids 1. fdsfsd 2. fdsfds To pick up a draggable item, press t…" at bounding box center [543, 478] width 734 height 883
click at [378, 49] on icon "button" at bounding box center [382, 52] width 9 height 9
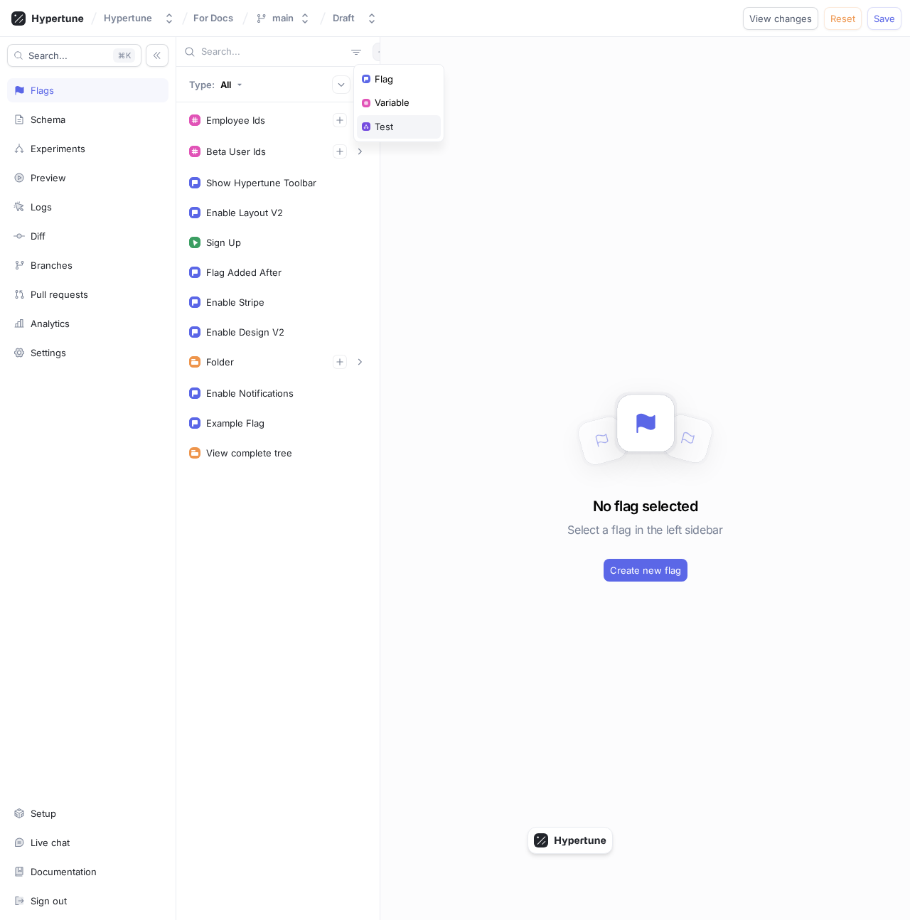
click at [395, 129] on div "Test" at bounding box center [399, 127] width 84 height 24
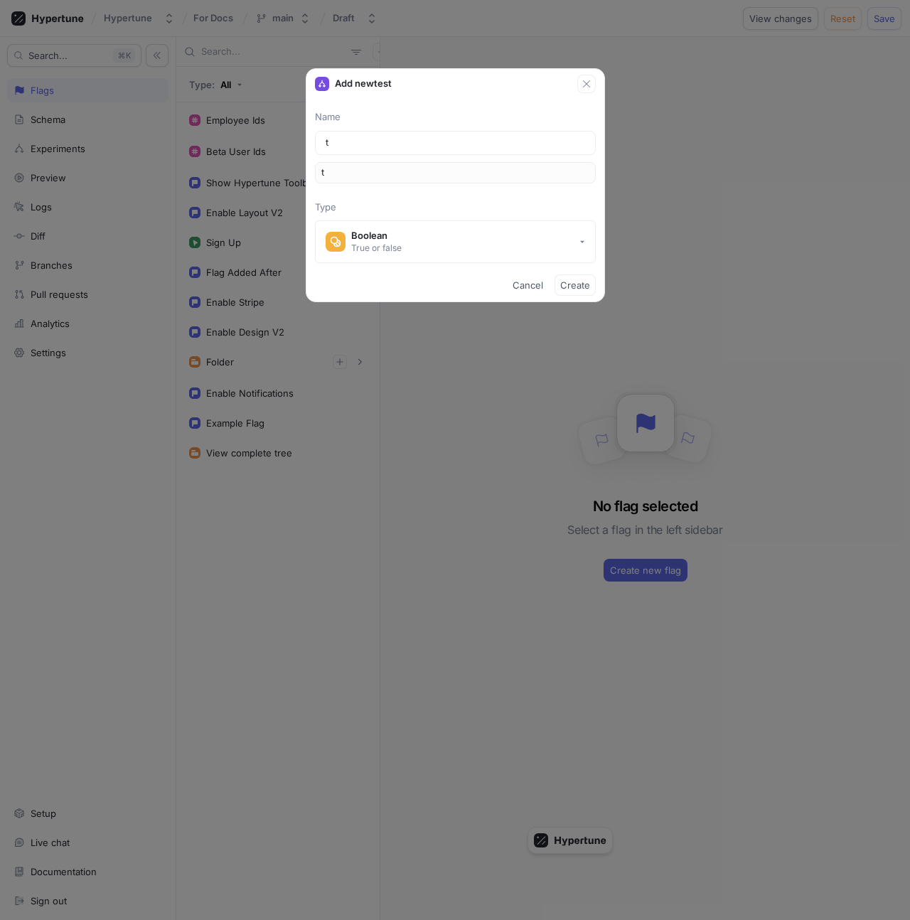
type input "te"
type input "tes"
type input "test"
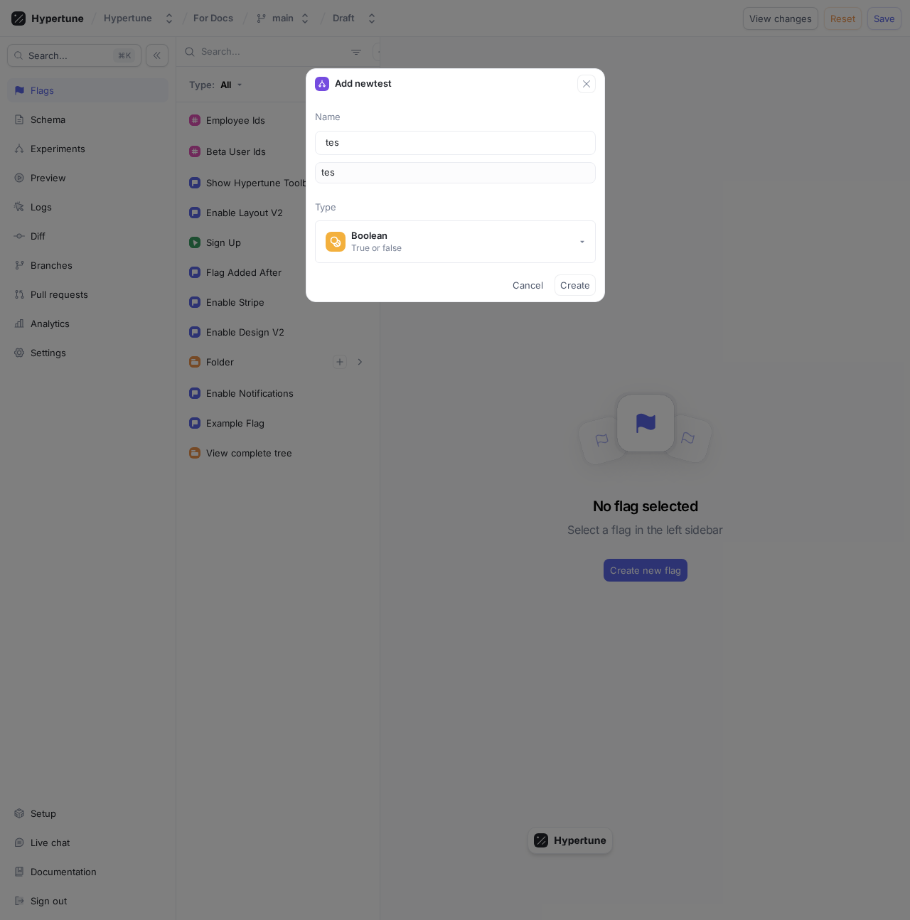
type input "test"
drag, startPoint x: 537, startPoint y: 122, endPoint x: 501, endPoint y: 111, distance: 37.3
click at [501, 111] on div "Test with name "Test" already exists" at bounding box center [579, 115] width 171 height 36
copy div "Test with name "Test" already exists"
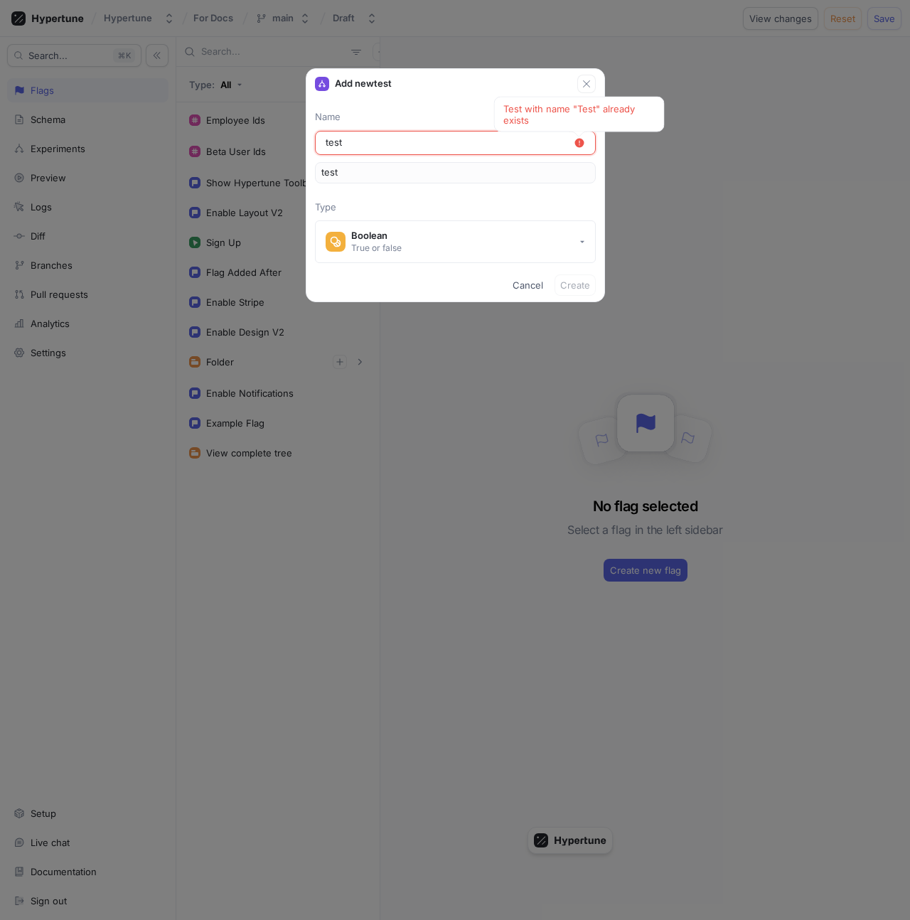
click at [357, 142] on input "test" at bounding box center [450, 143] width 248 height 14
type input "enab"
type input "enabl"
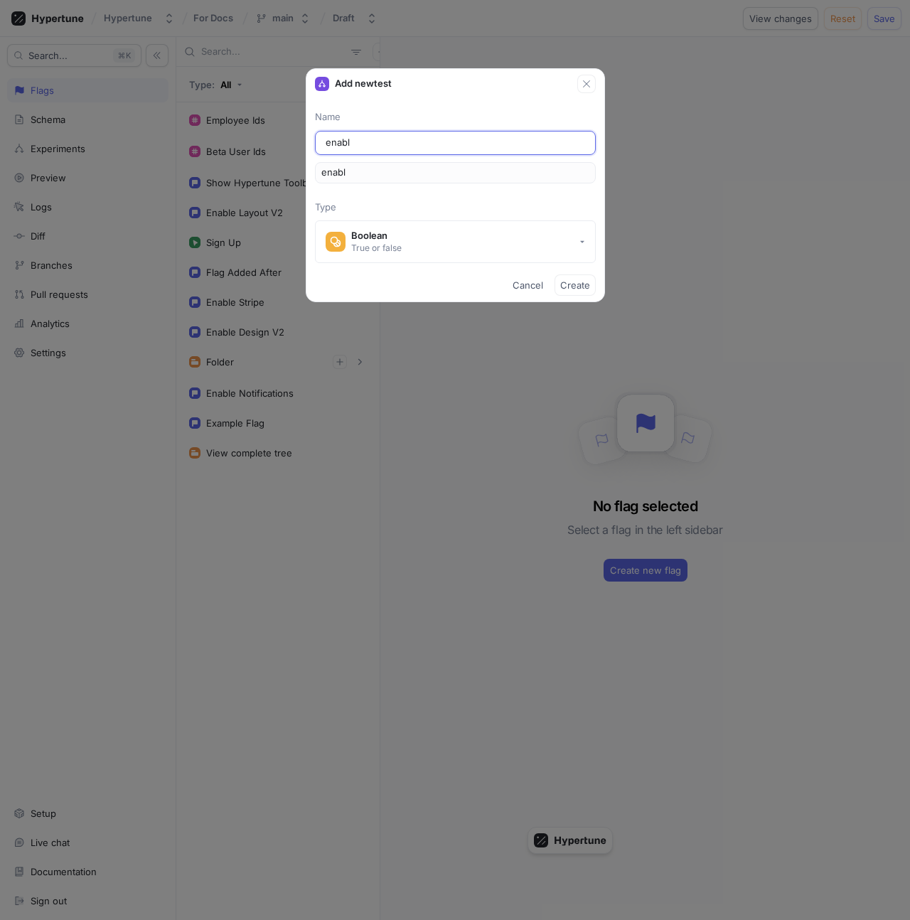
type input "enable"
type input "enableS"
type input "enableSt"
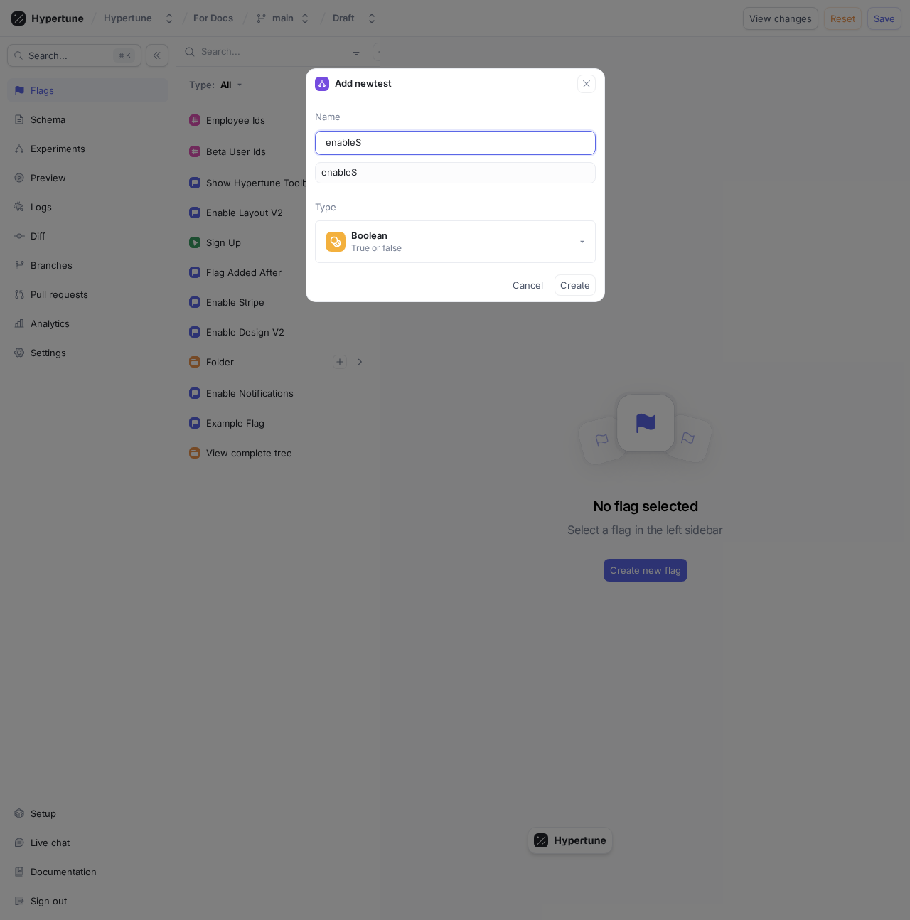
type input "enableSt"
type input "enableStr"
type input "enableStri"
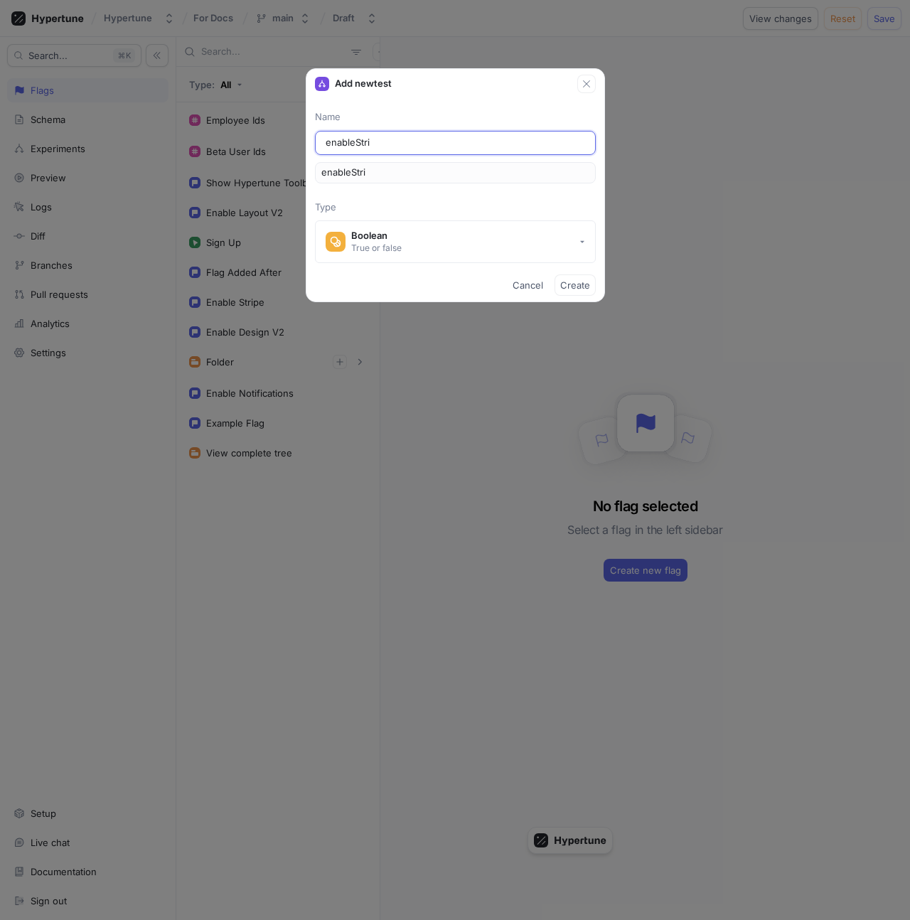
type input "enableStrip"
type input "enableStripe"
click at [526, 105] on div "A test with this name already exists" at bounding box center [579, 115] width 171 height 36
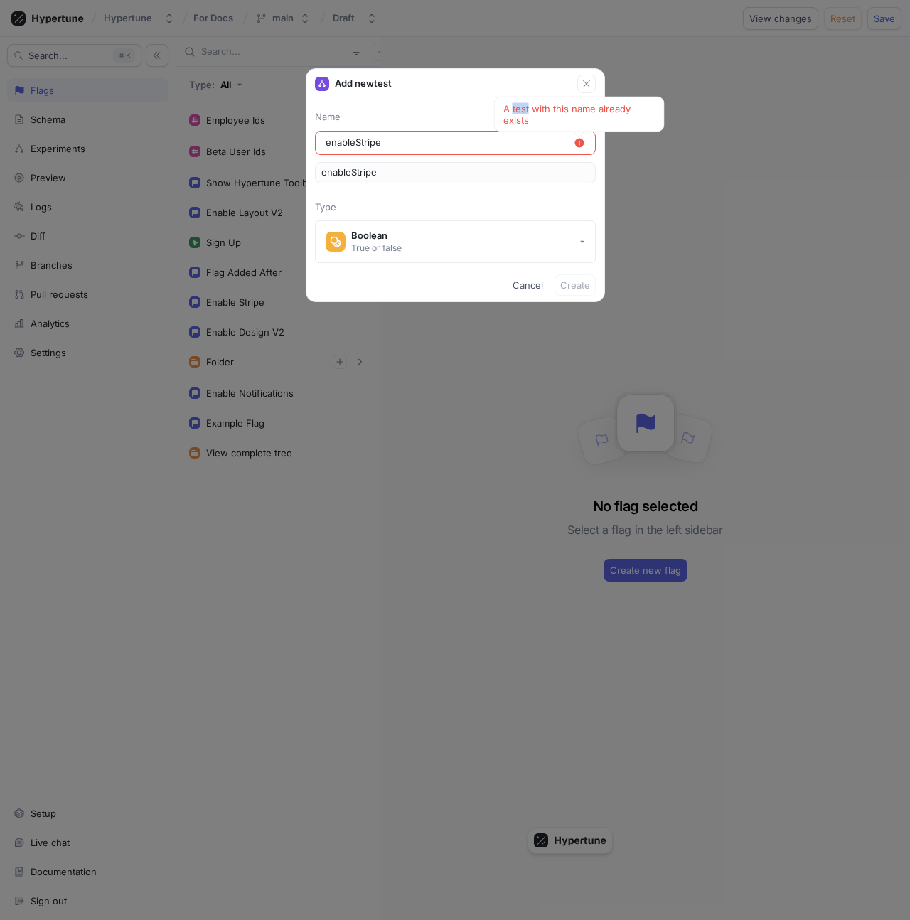
click at [526, 105] on div "A test with this name already exists" at bounding box center [579, 115] width 171 height 36
copy div "A test with this name already exists"
click at [389, 151] on div "enableStripe A test with this name already exists" at bounding box center [455, 143] width 281 height 24
click at [387, 138] on input "enableStripe" at bounding box center [450, 143] width 248 height 14
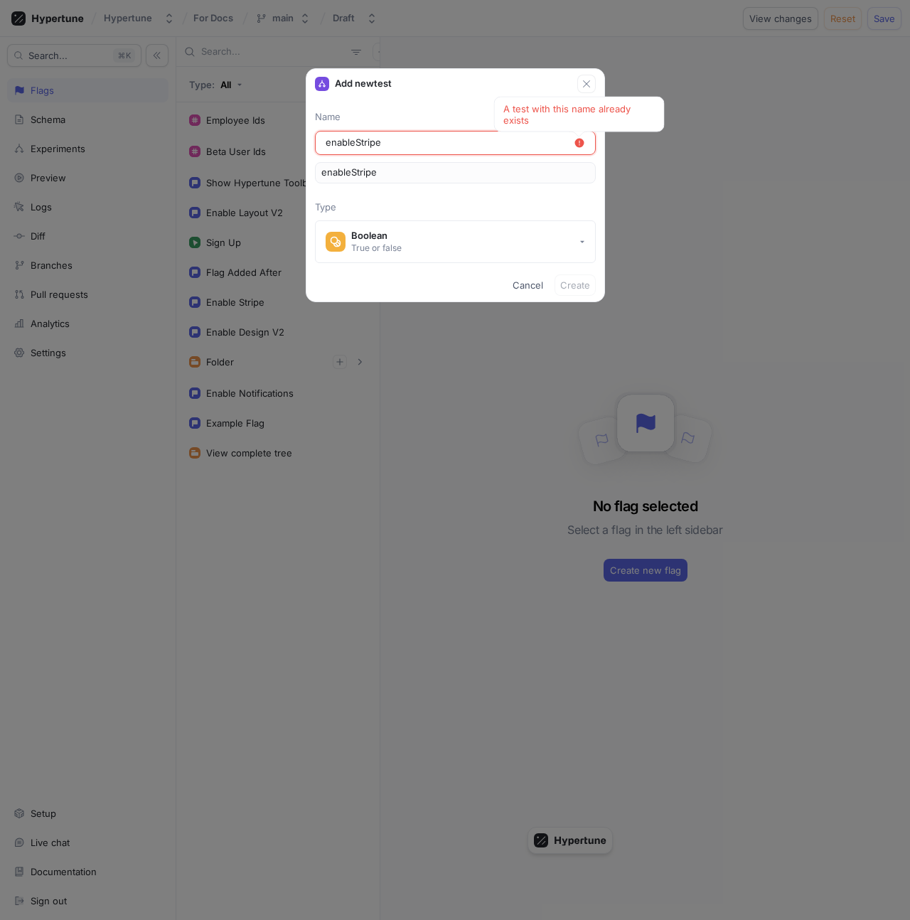
type input "t"
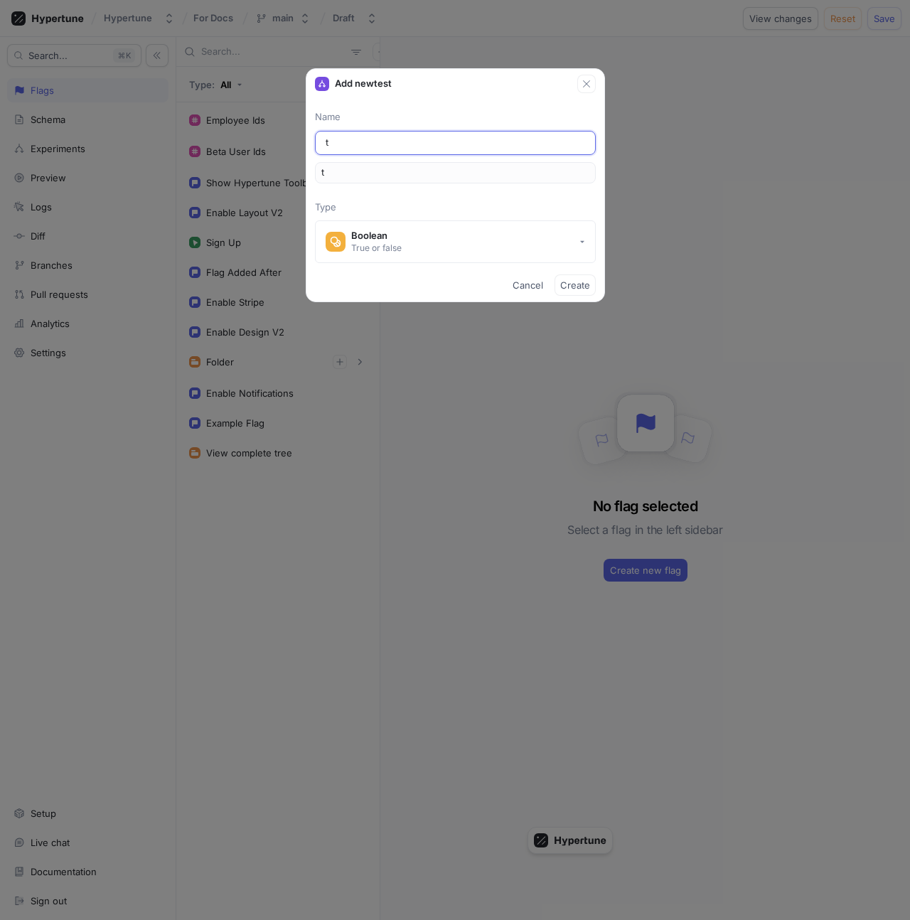
type input "te"
type input "tes"
type input "test"
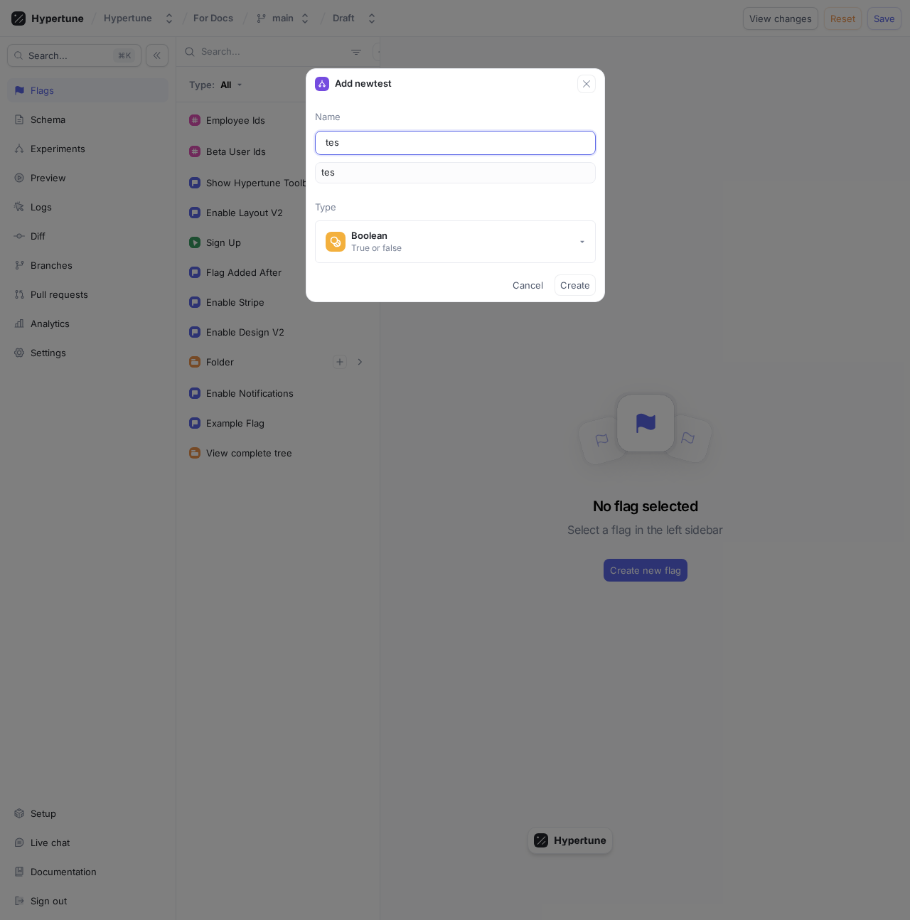
type input "test"
drag, startPoint x: 552, startPoint y: 120, endPoint x: 474, endPoint y: 109, distance: 78.3
click at [474, 109] on div "Name test Test with name "Test" already exists test Type Boolean True or false" at bounding box center [455, 181] width 298 height 176
click at [539, 119] on div "Test with name "Test" already exists" at bounding box center [579, 115] width 171 height 36
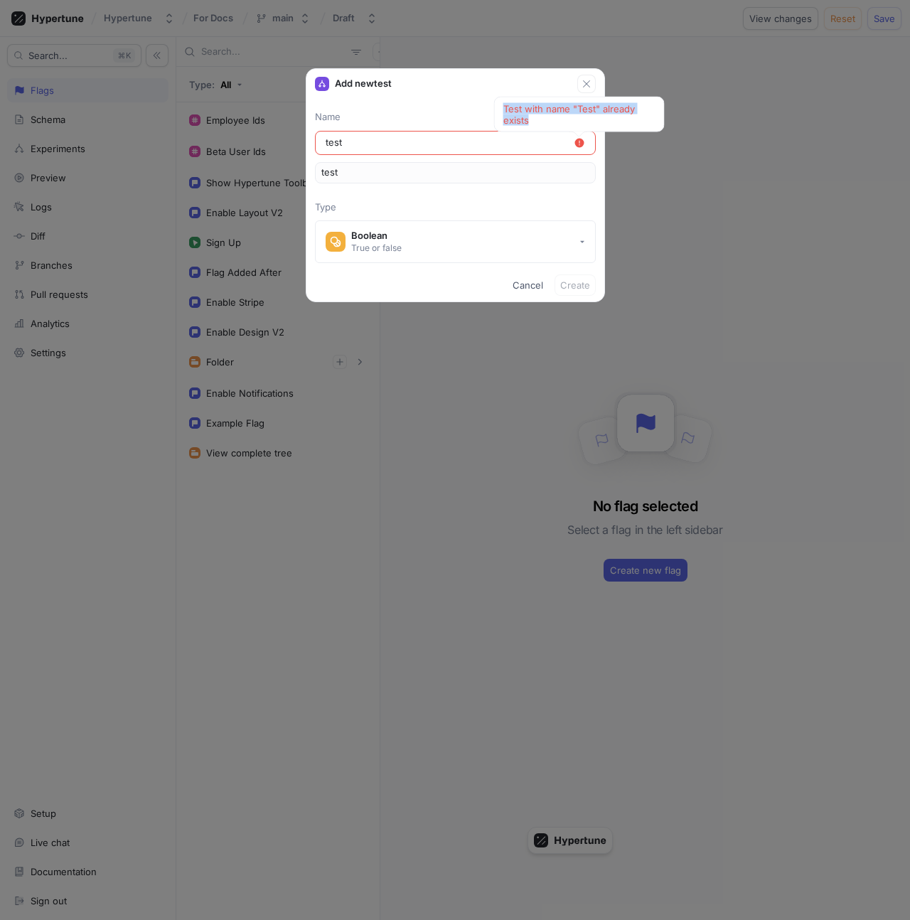
drag, startPoint x: 529, startPoint y: 119, endPoint x: 503, endPoint y: 112, distance: 26.8
click at [503, 112] on div "Test with name "Test" already exists" at bounding box center [579, 115] width 171 height 36
copy div "Test with name "Test" already exists"
click at [617, 276] on div "Add new test Name test Test with name "Test" already exists test Type Boolean T…" at bounding box center [455, 460] width 910 height 920
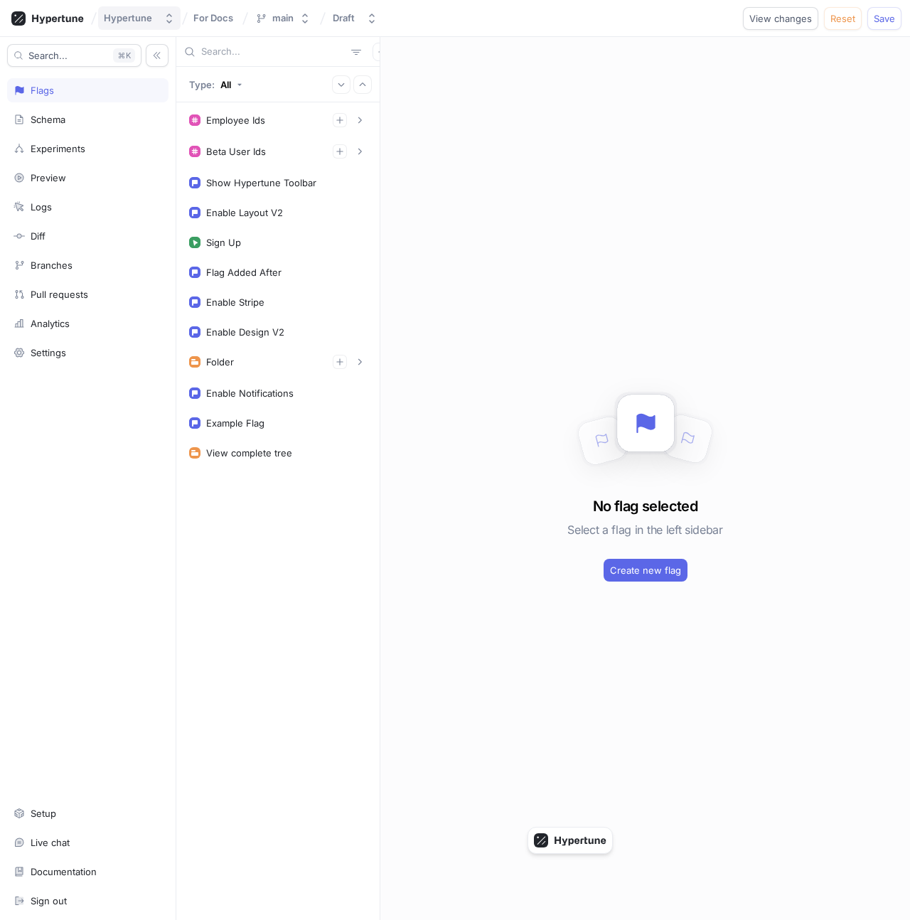
click at [124, 26] on button "Hypertune" at bounding box center [139, 17] width 82 height 23
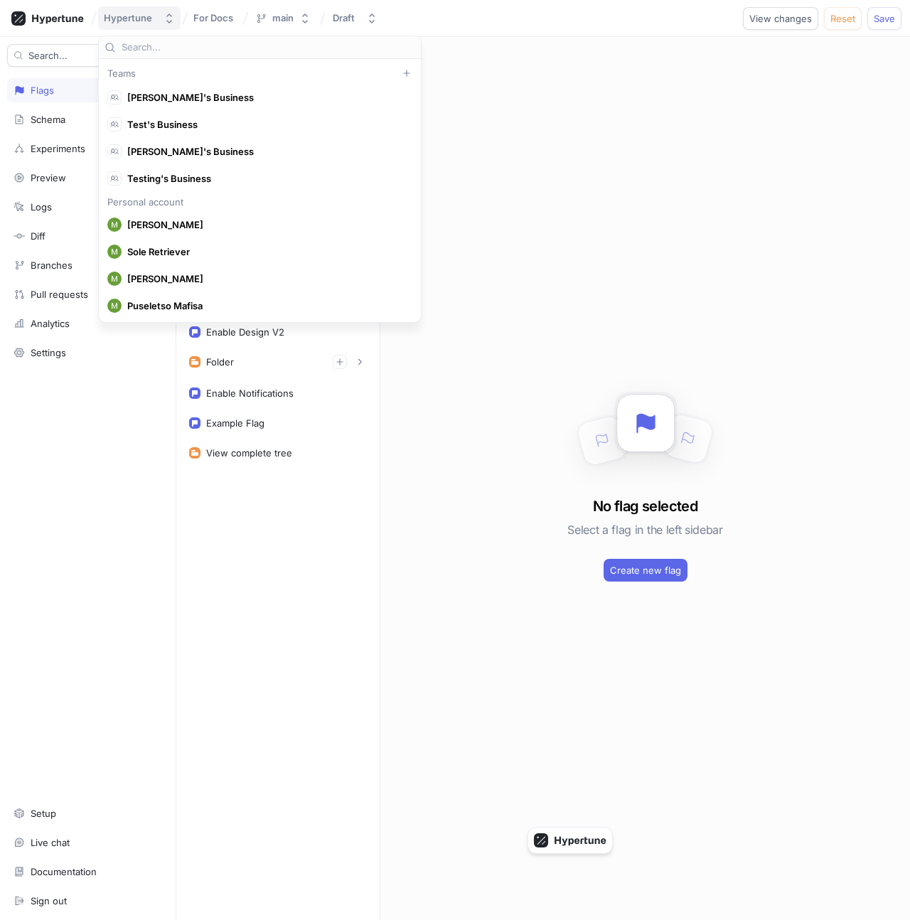
scroll to position [10106, 0]
type input "policy"
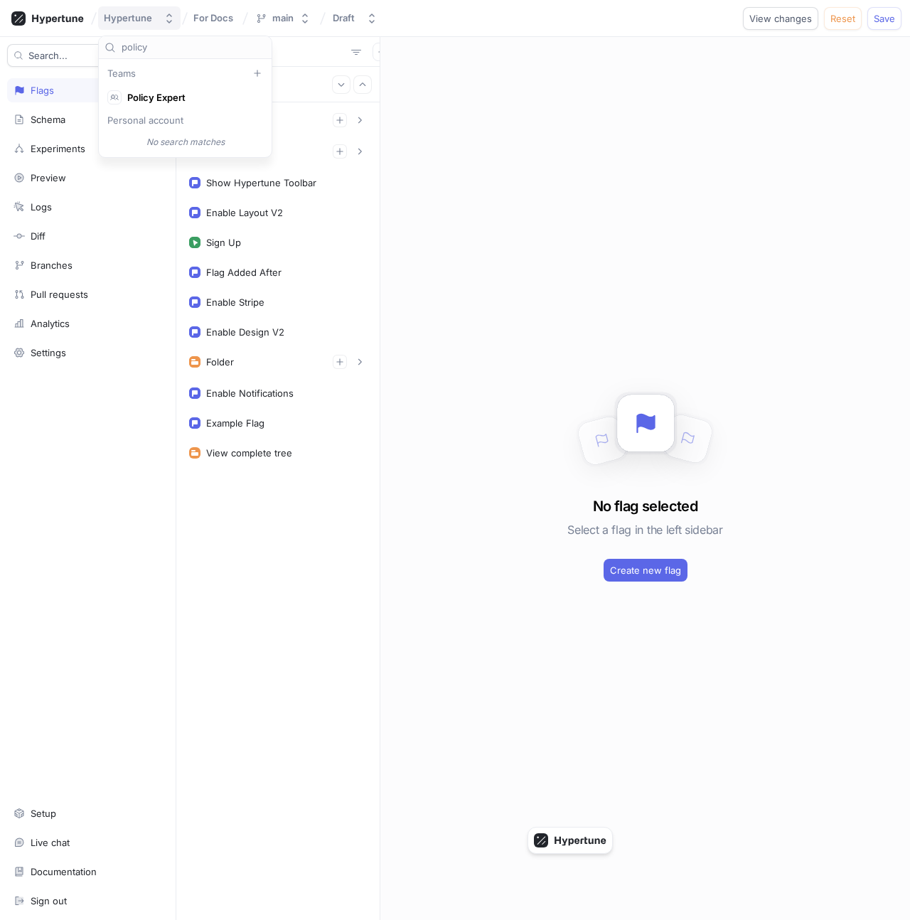
scroll to position [0, 0]
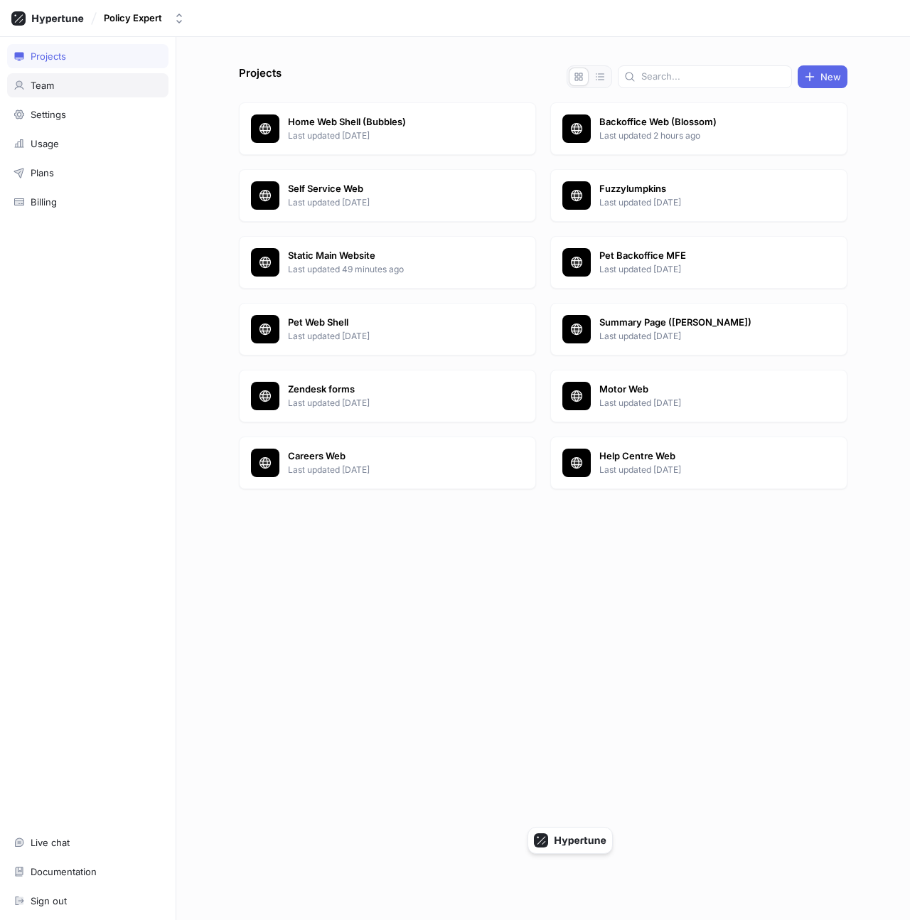
click at [74, 93] on div "Team" at bounding box center [87, 85] width 161 height 24
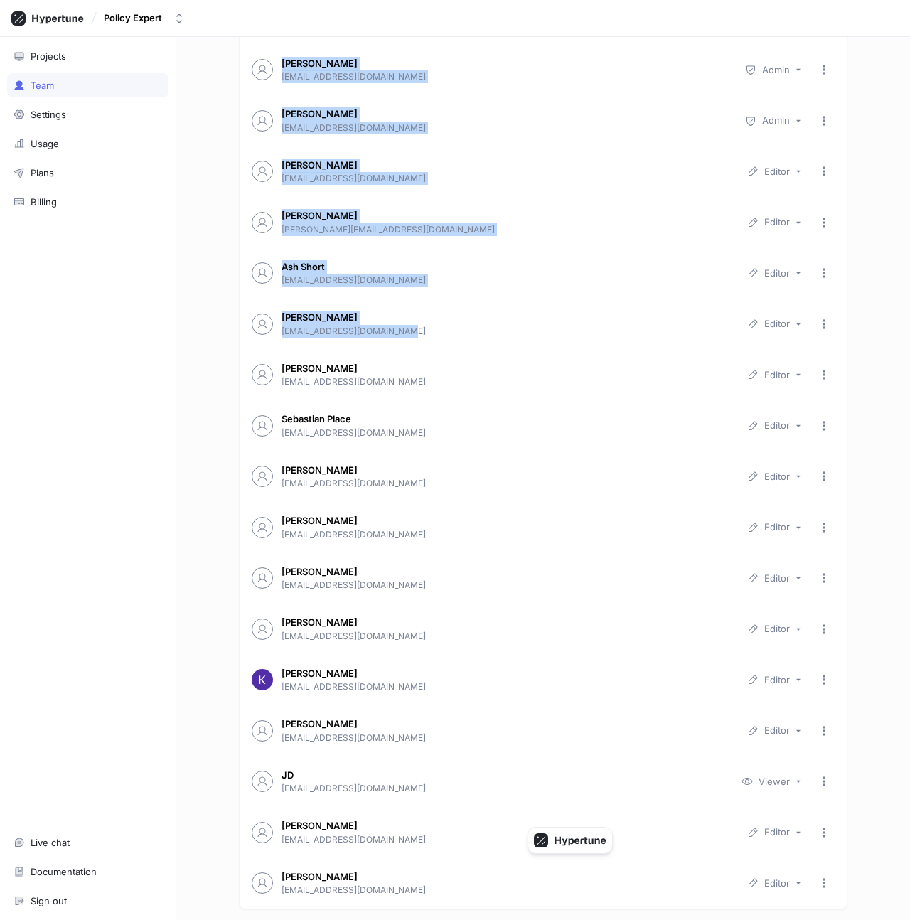
scroll to position [427, 0]
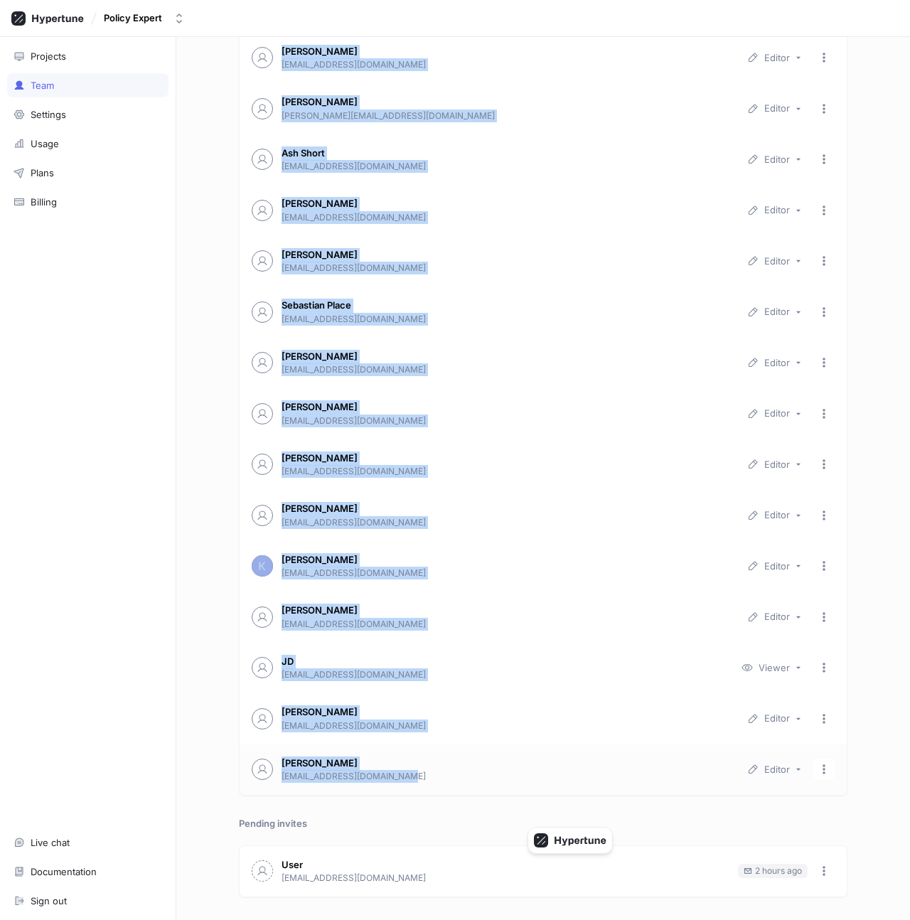
drag, startPoint x: 282, startPoint y: 119, endPoint x: 435, endPoint y: 776, distance: 674.6
click at [435, 776] on div "[PERSON_NAME] [EMAIL_ADDRESS][DOMAIN_NAME] Viewer [PERSON_NAME] [PERSON_NAME][E…" at bounding box center [543, 236] width 609 height 1120
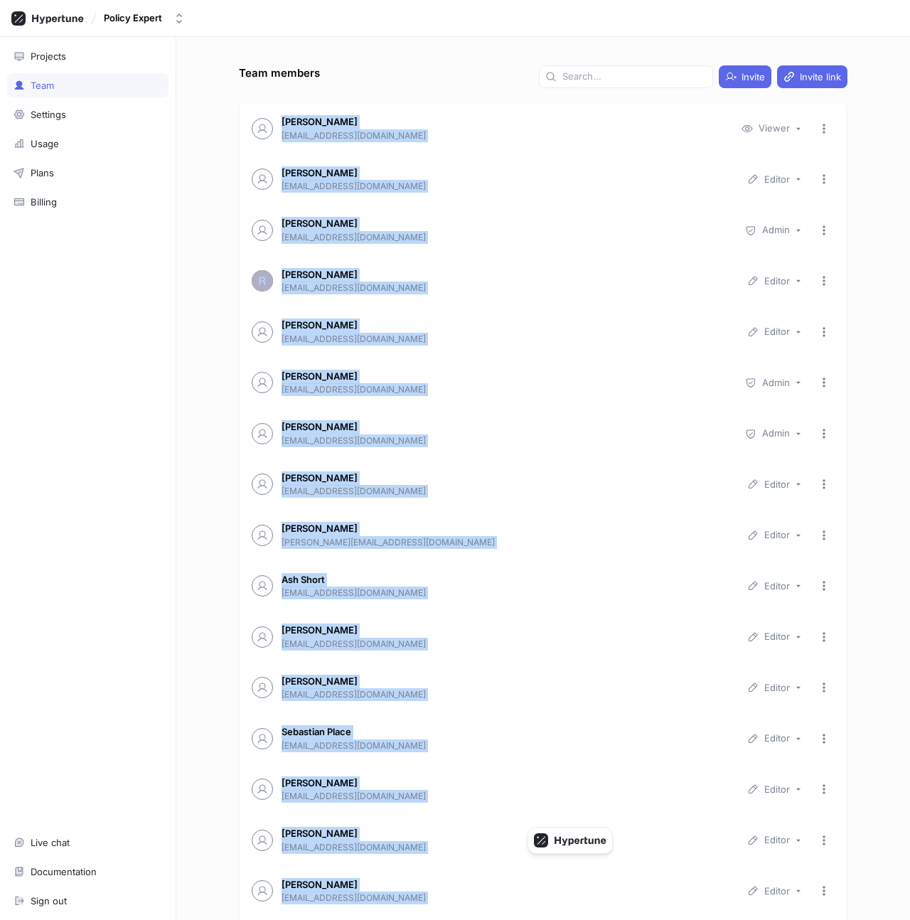
copy div "[PERSON_NAME] [EMAIL_ADDRESS][DOMAIN_NAME] Viewer [PERSON_NAME] [PERSON_NAME][E…"
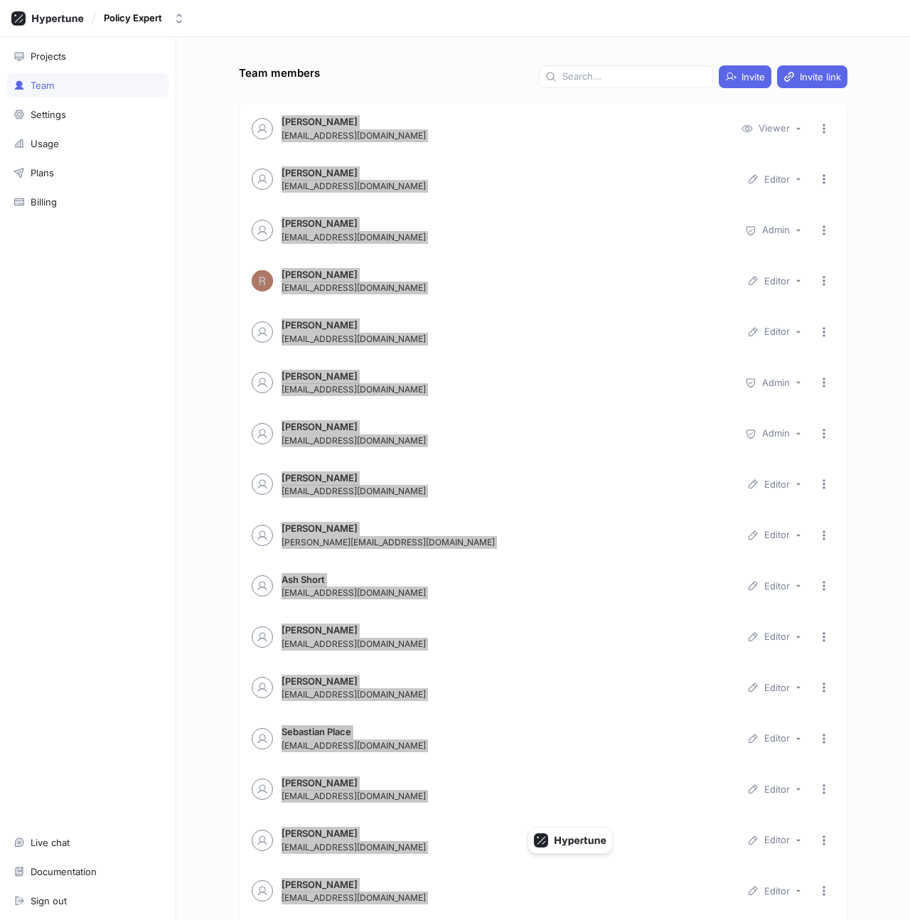
scroll to position [461, 0]
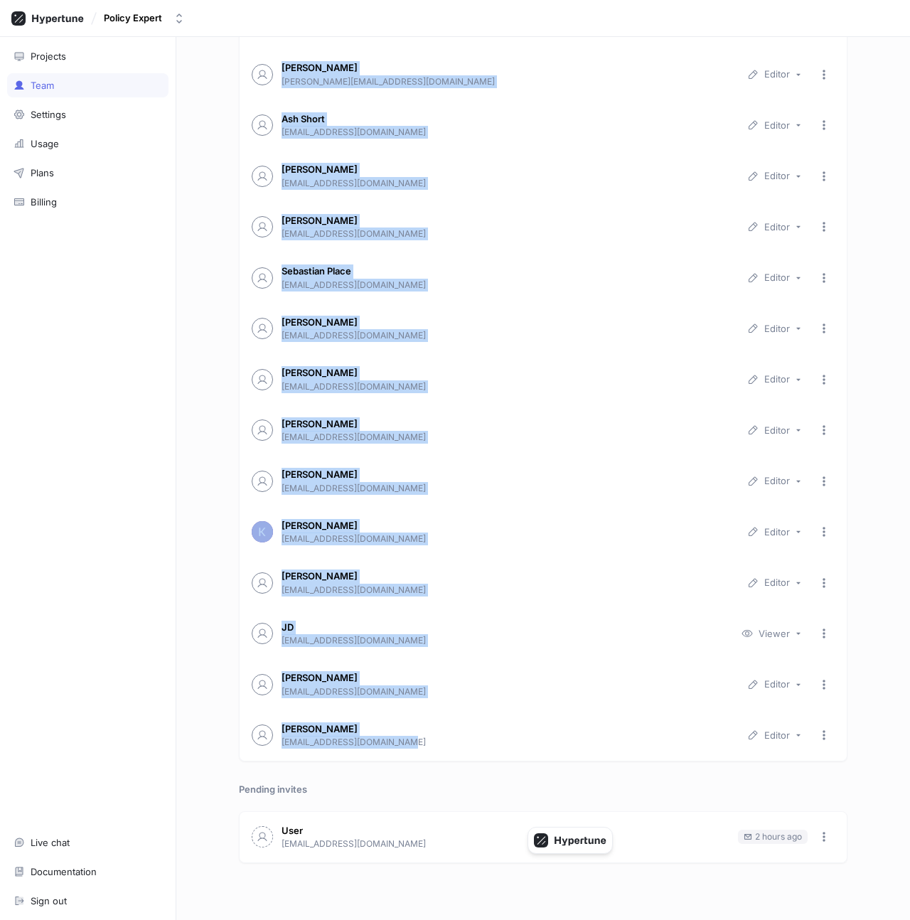
click at [220, 669] on div "Team members Invite Invite link [PERSON_NAME] [EMAIL_ADDRESS][DOMAIN_NAME] View…" at bounding box center [543, 478] width 734 height 883
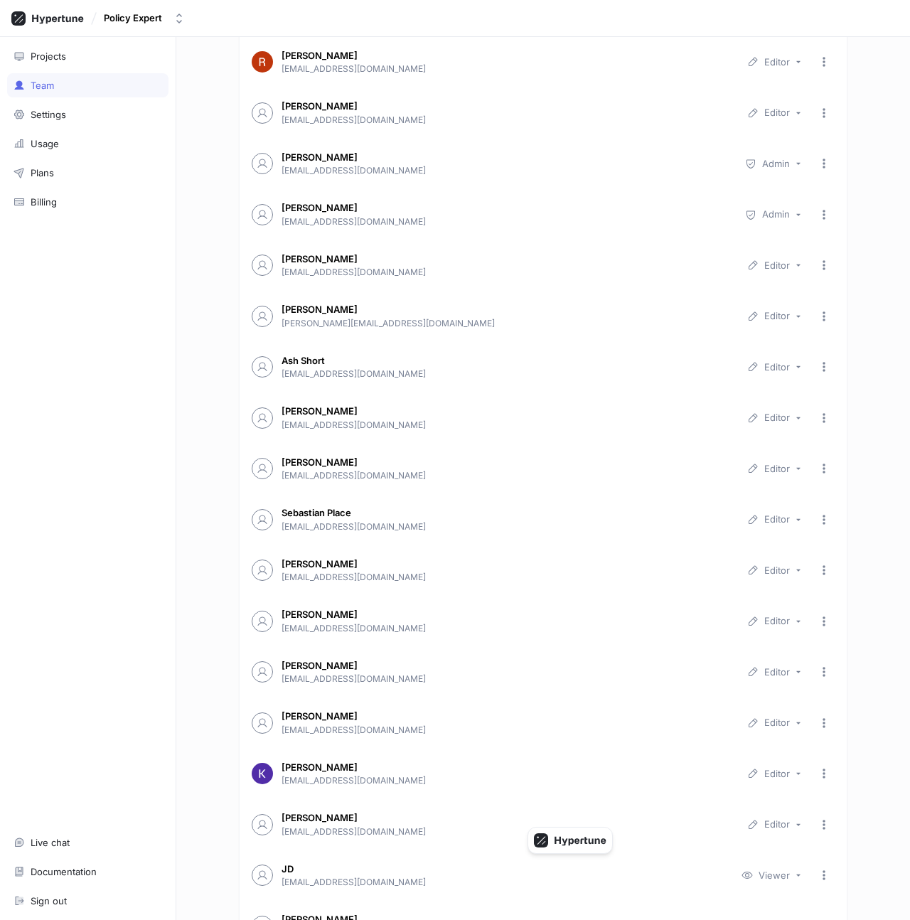
scroll to position [0, 0]
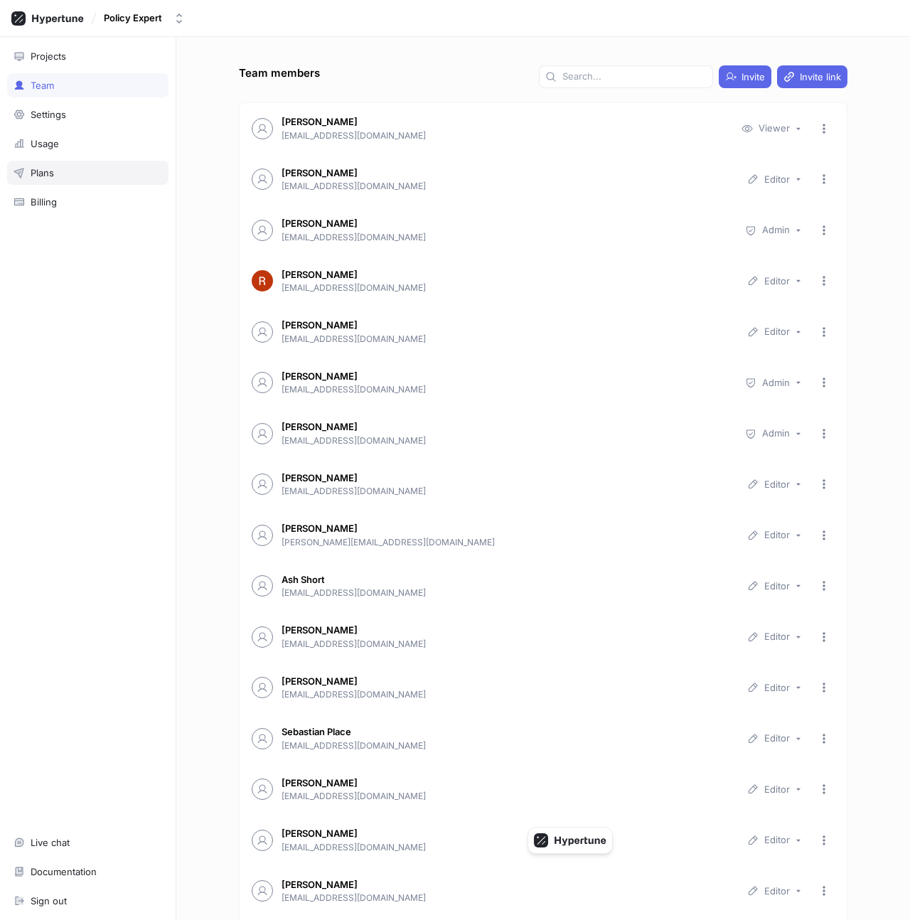
click at [33, 178] on div "Plans" at bounding box center [42, 172] width 23 height 11
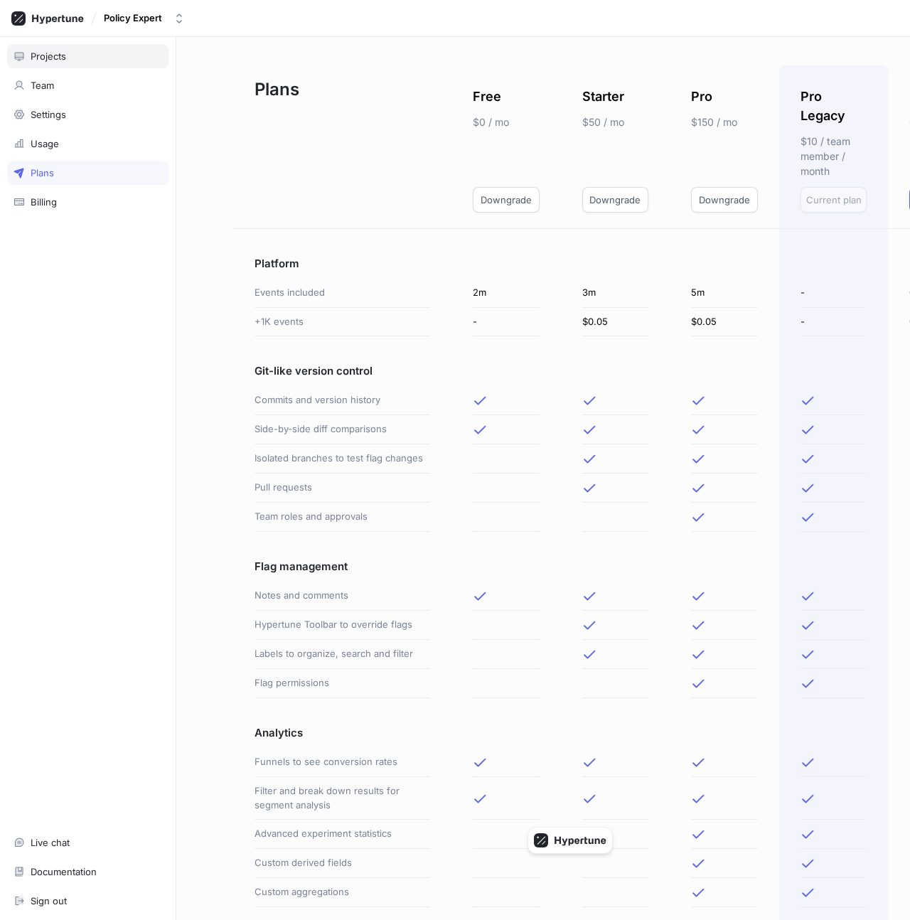
click at [63, 57] on div "Projects" at bounding box center [49, 55] width 36 height 11
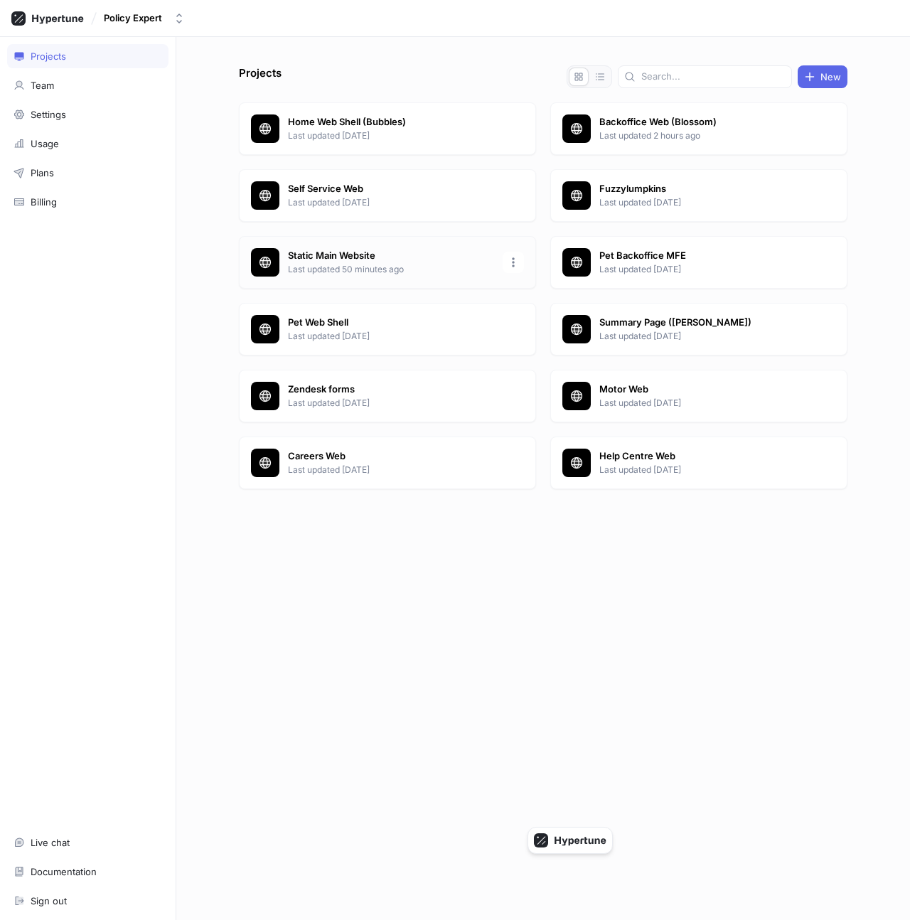
click at [364, 261] on p "Static Main Website" at bounding box center [391, 256] width 206 height 14
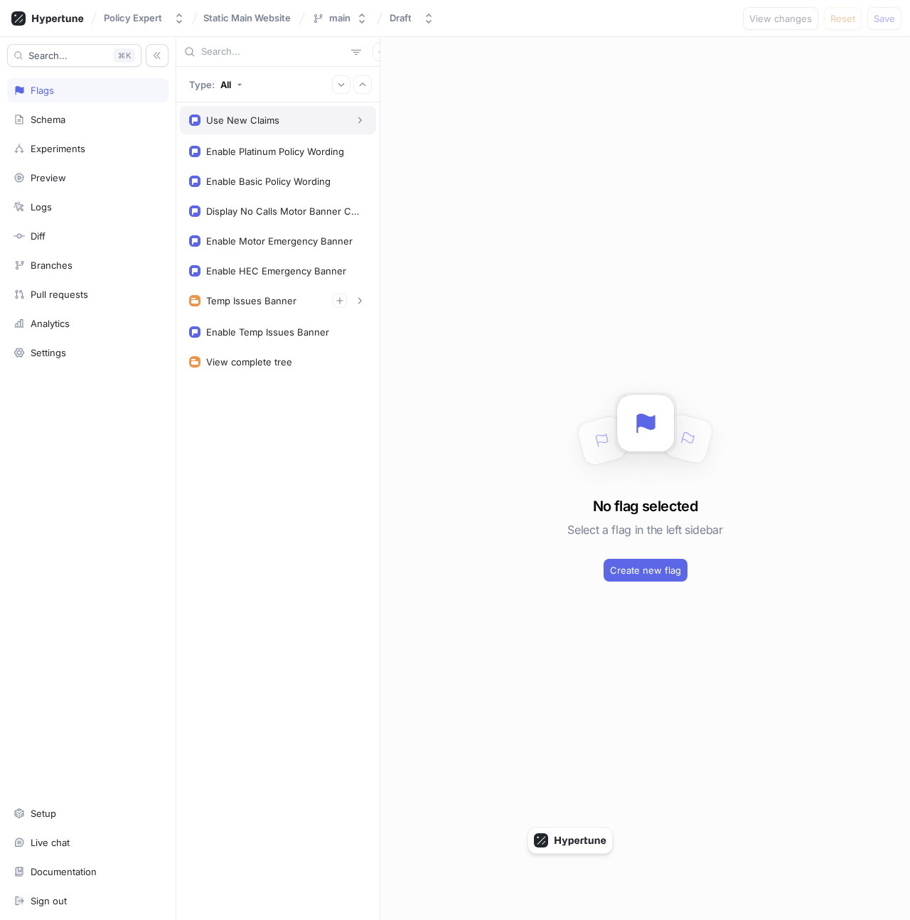
click at [277, 124] on div "Use New Claims" at bounding box center [242, 119] width 73 height 11
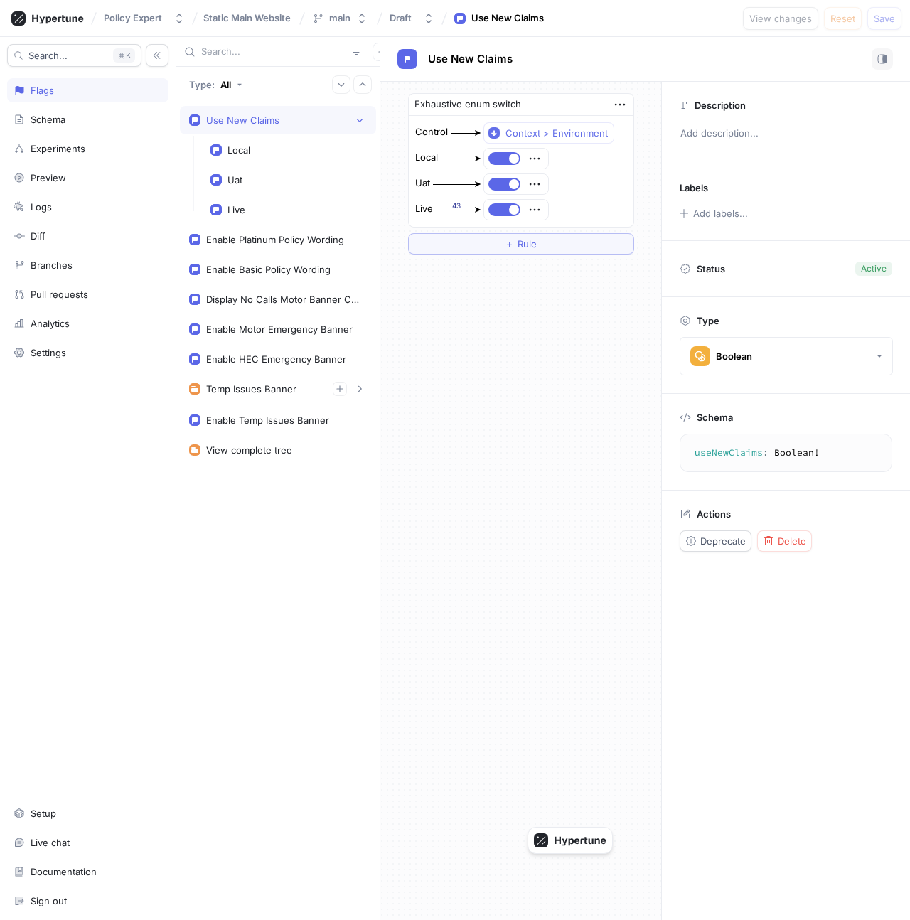
click at [277, 124] on div "Use New Claims" at bounding box center [242, 119] width 73 height 11
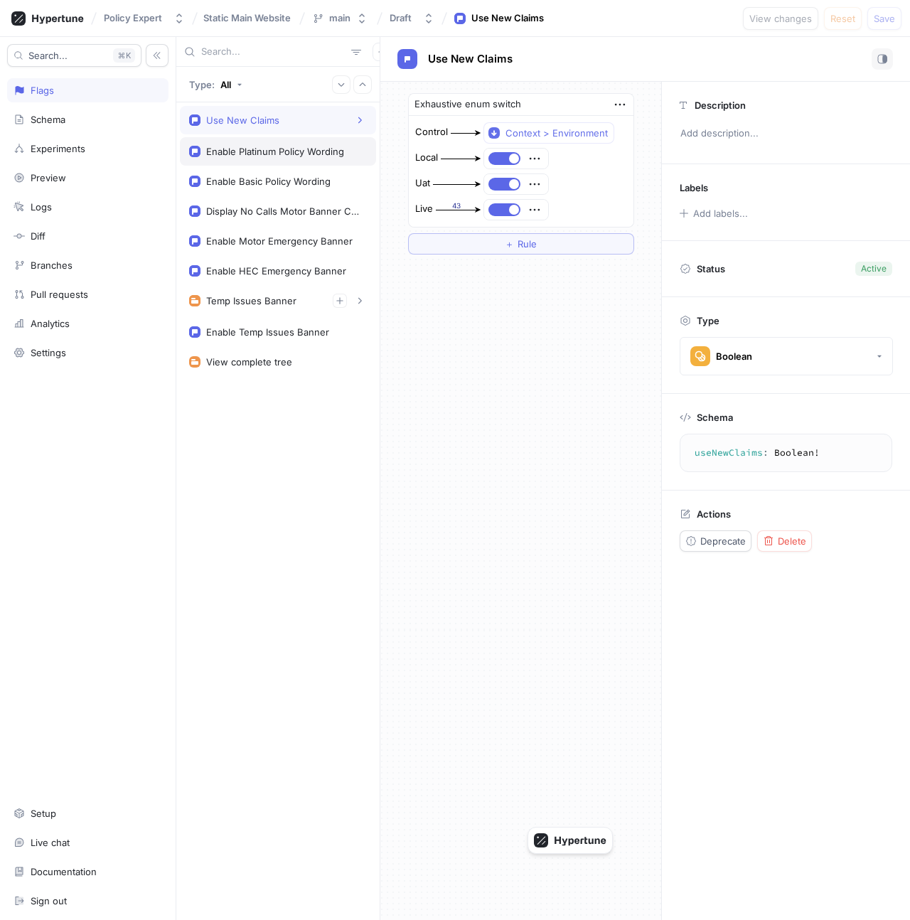
click at [277, 162] on div "Enable Platinum Policy Wording" at bounding box center [278, 151] width 196 height 28
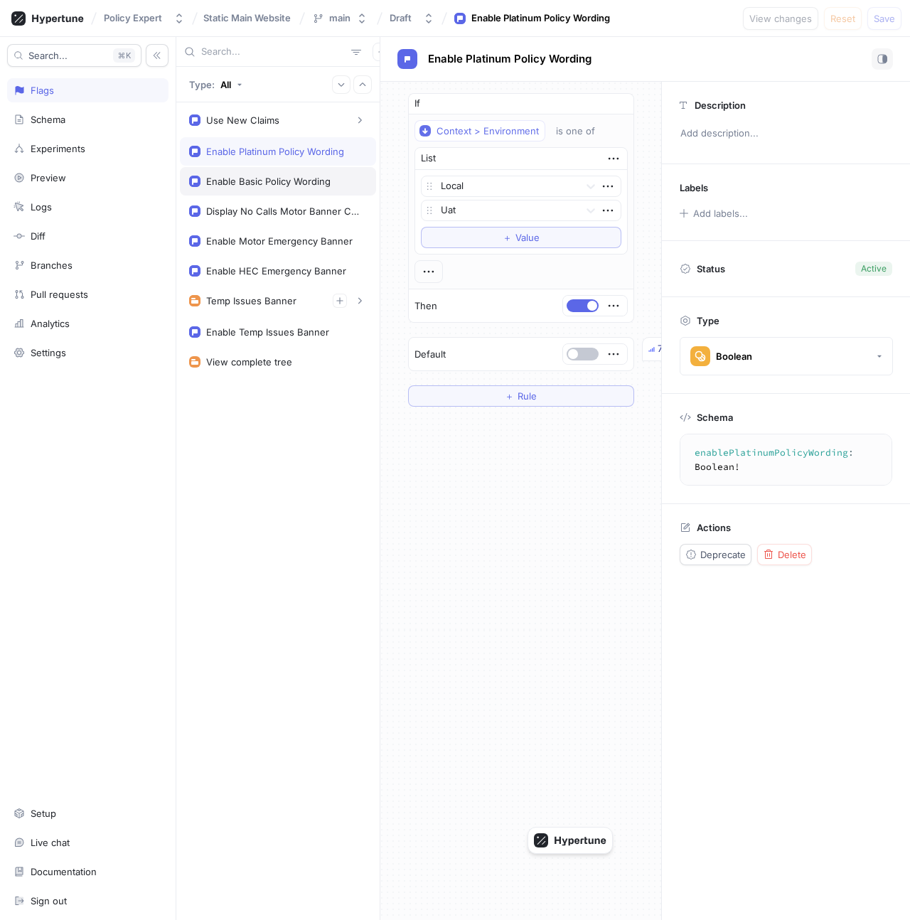
click at [278, 187] on div "Enable Basic Policy Wording" at bounding box center [278, 181] width 196 height 28
click at [279, 208] on div "Display No Calls Motor Banner Content" at bounding box center [283, 211] width 155 height 11
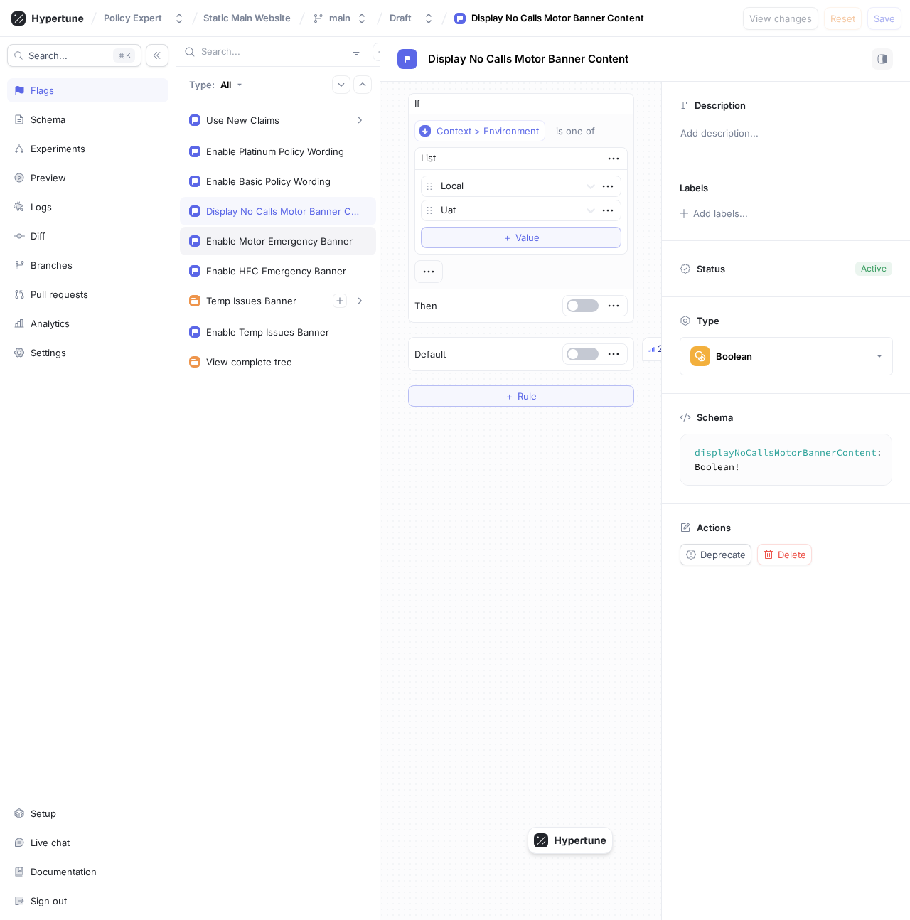
click at [279, 235] on div "Enable Motor Emergency Banner" at bounding box center [279, 240] width 146 height 11
click at [279, 260] on div "Enable HEC Emergency Banner" at bounding box center [278, 271] width 196 height 28
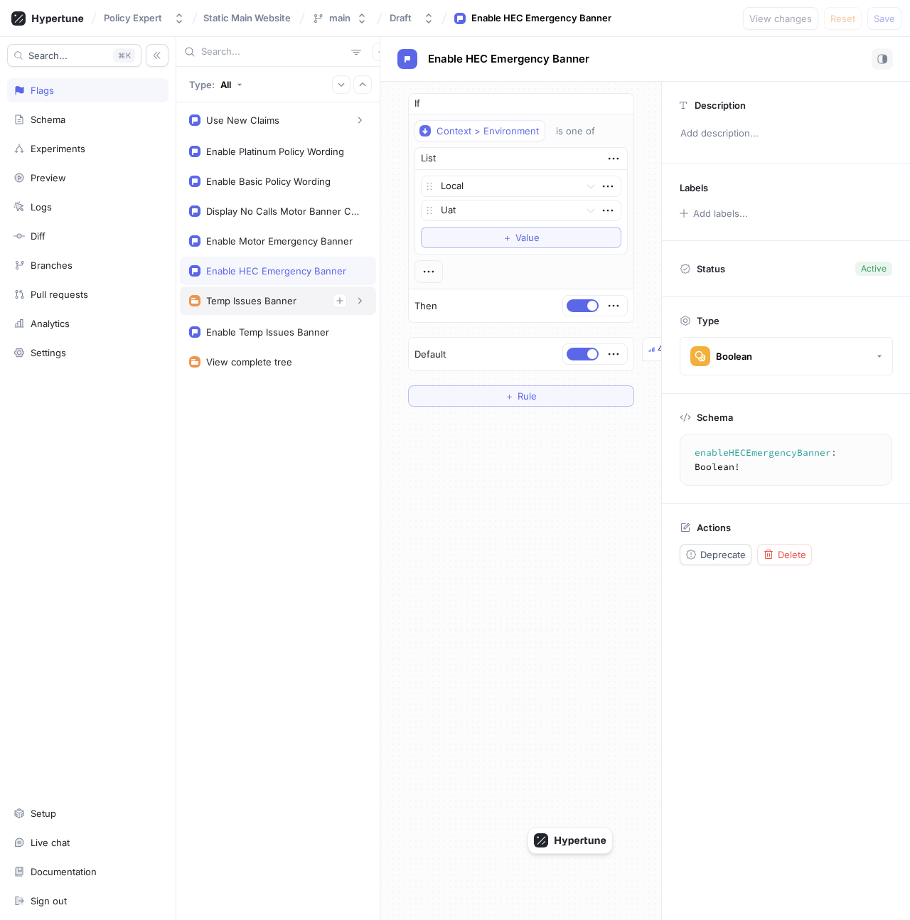
click at [279, 302] on div "Temp Issues Banner" at bounding box center [251, 300] width 90 height 11
type textarea "tempIssuesBanner: TempIssuesBanner!"
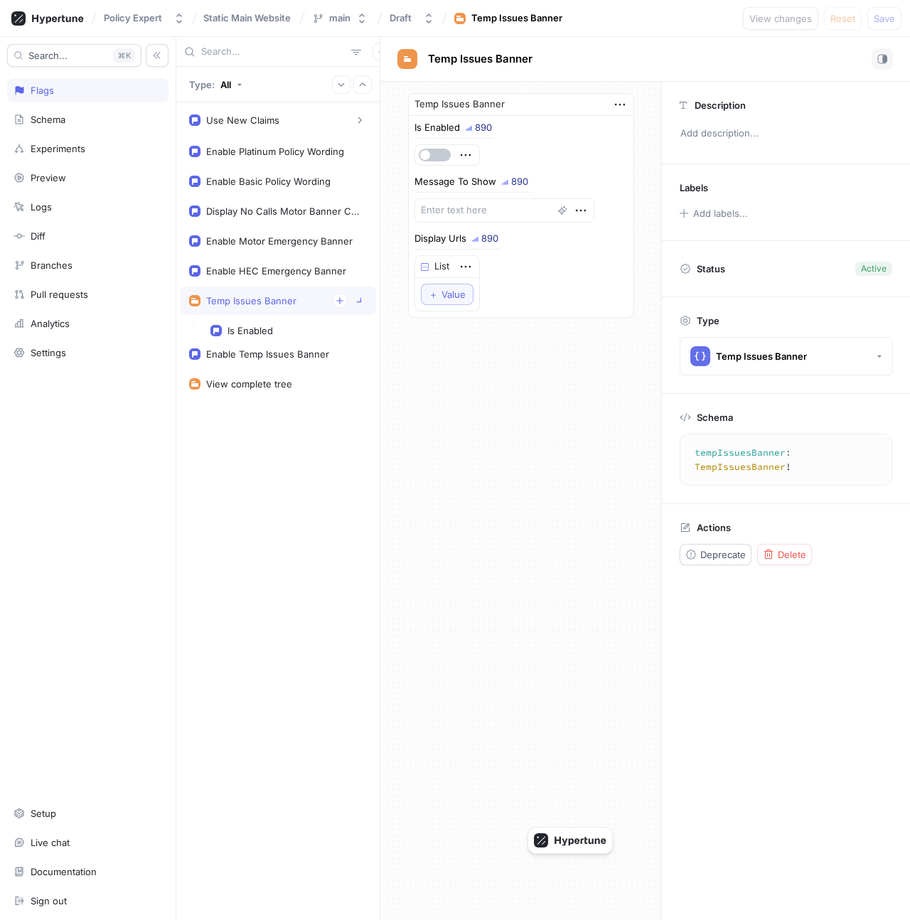
type textarea "x"
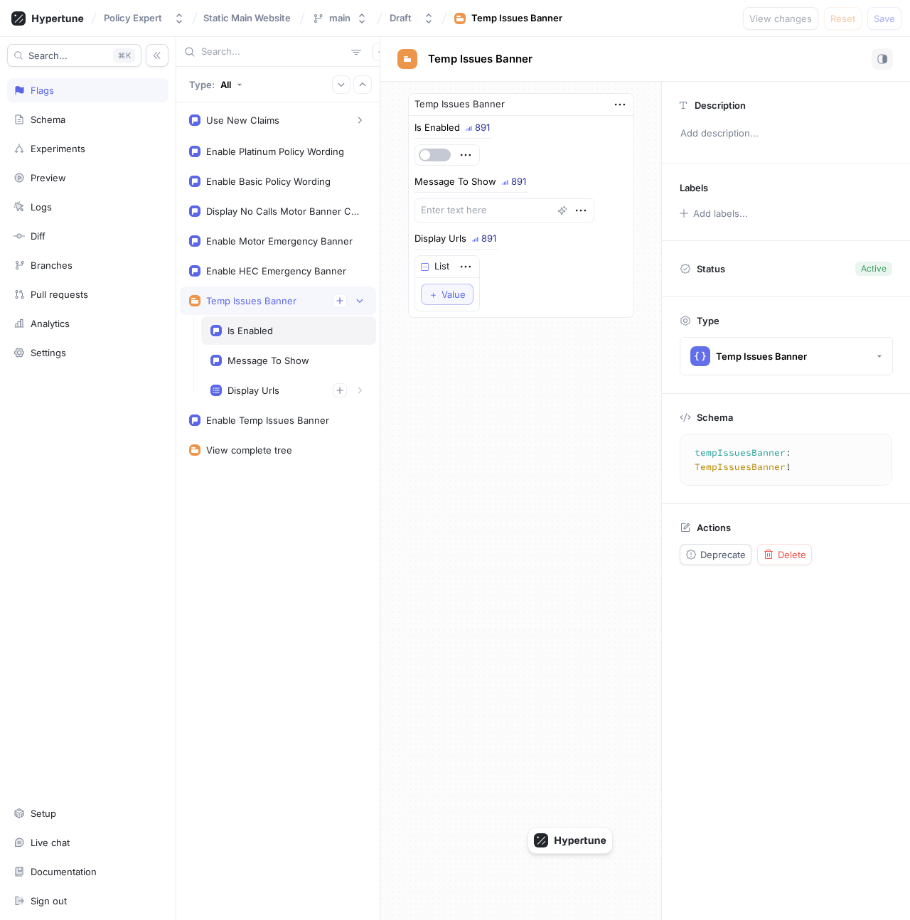
click at [276, 331] on div "Is Enabled" at bounding box center [288, 330] width 156 height 11
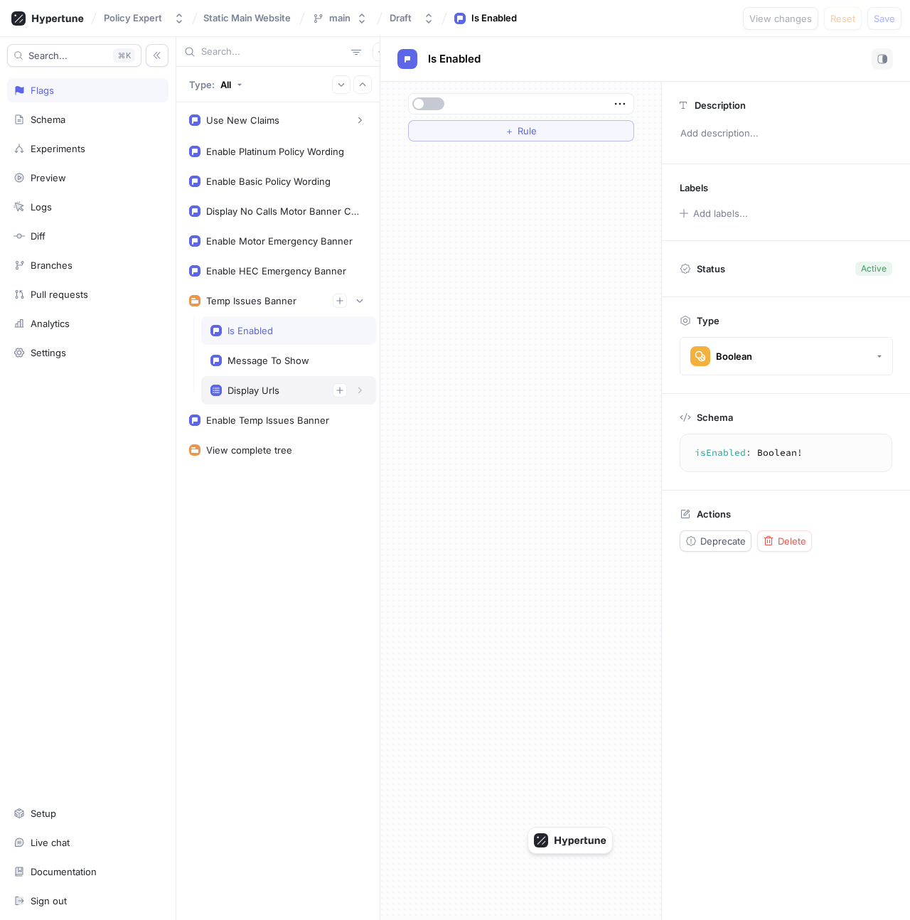
click at [268, 393] on div "Display Urls" at bounding box center [254, 390] width 52 height 11
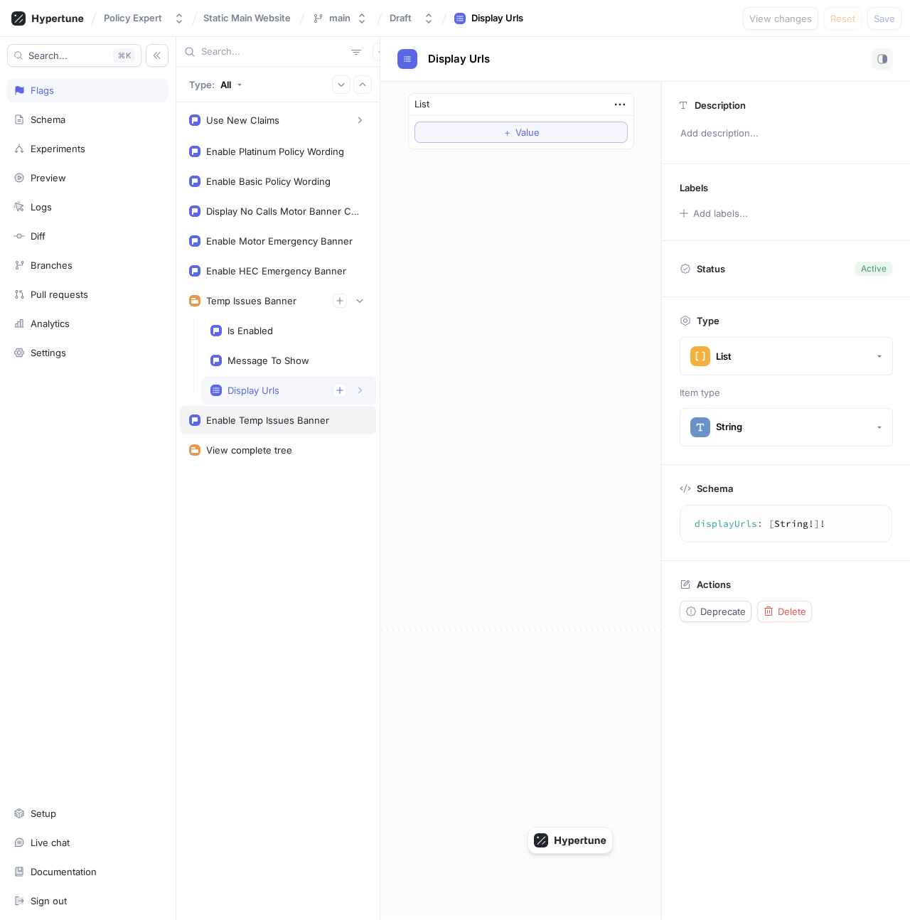
click at [270, 430] on div "Enable Temp Issues Banner" at bounding box center [278, 420] width 196 height 28
type textarea "enableTempIssuesBanner: Boolean!"
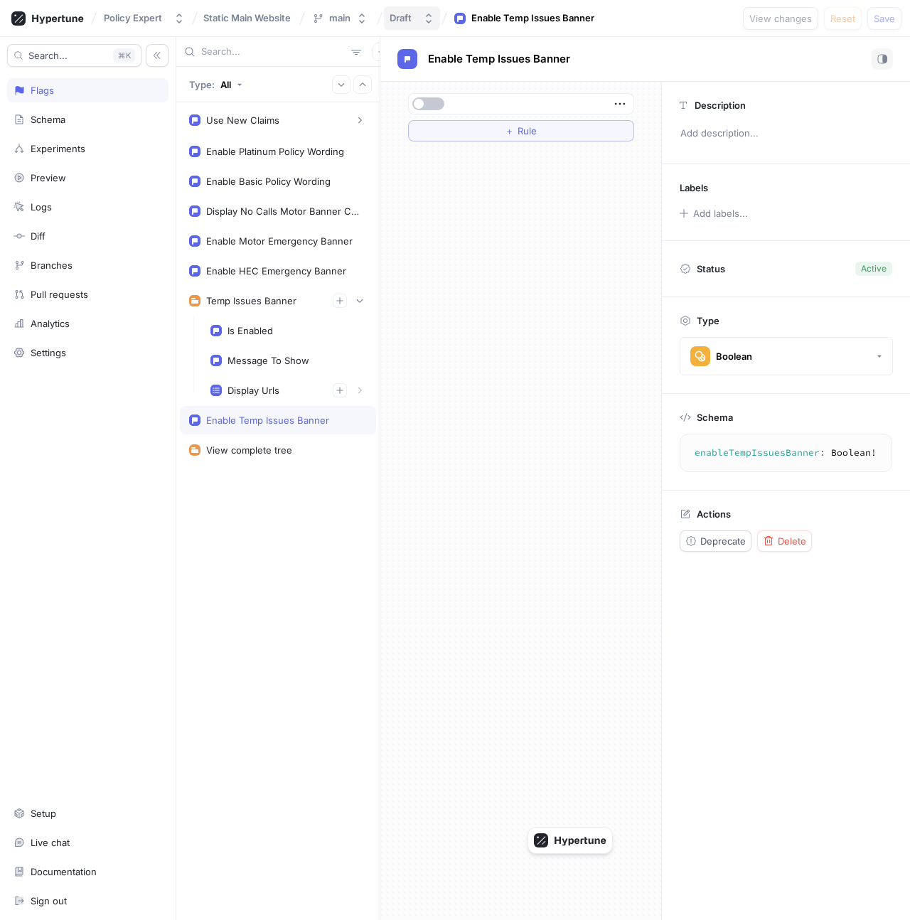
click at [410, 20] on div "Draft" at bounding box center [401, 18] width 22 height 12
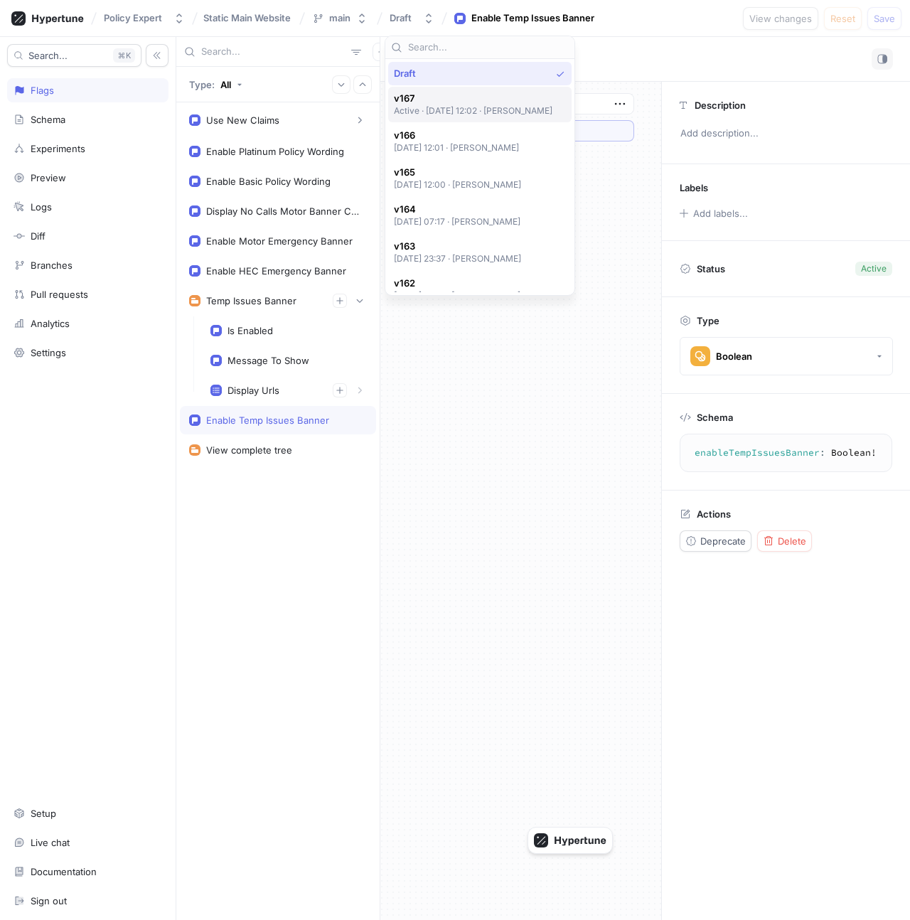
click at [427, 110] on p "Active ‧ [DATE] 12:02 ‧ [PERSON_NAME]" at bounding box center [473, 111] width 159 height 12
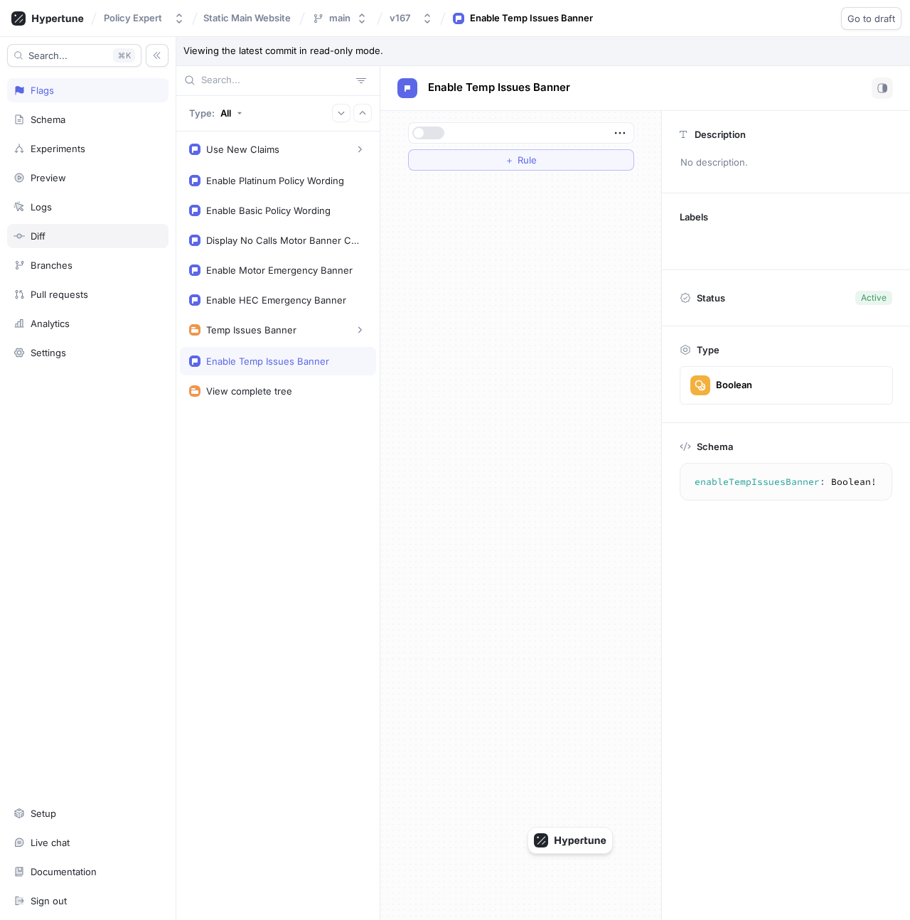
click at [67, 245] on div "Diff" at bounding box center [87, 236] width 161 height 24
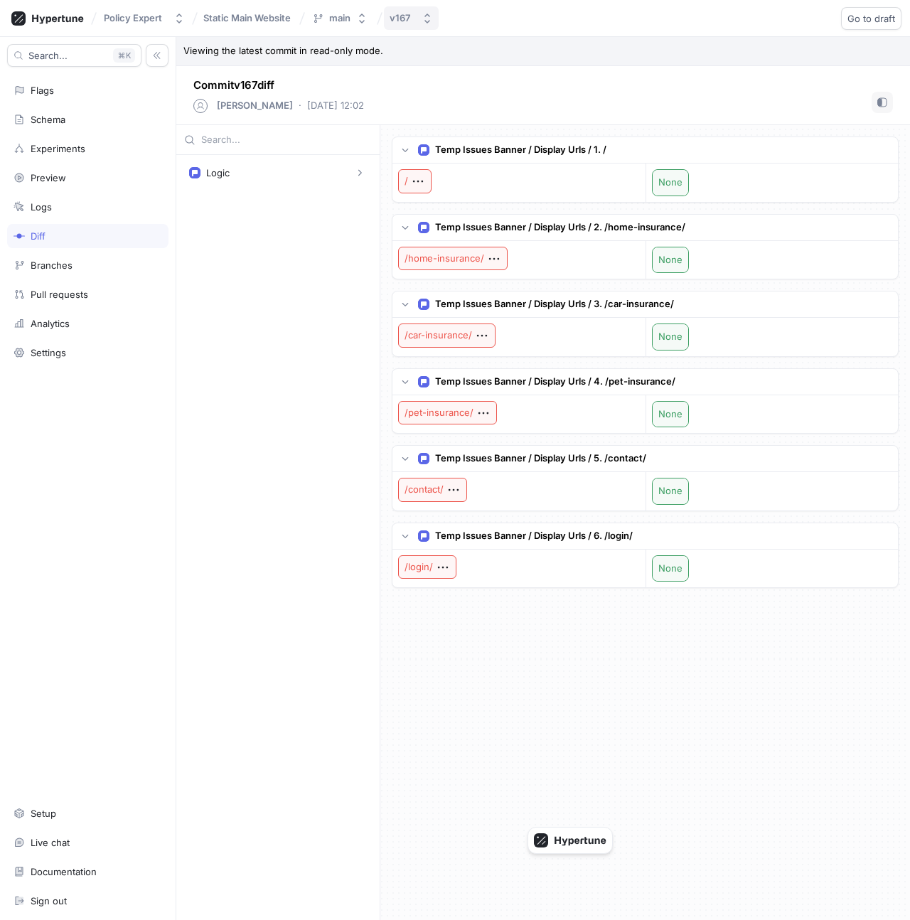
click at [393, 16] on div "v167" at bounding box center [400, 18] width 21 height 12
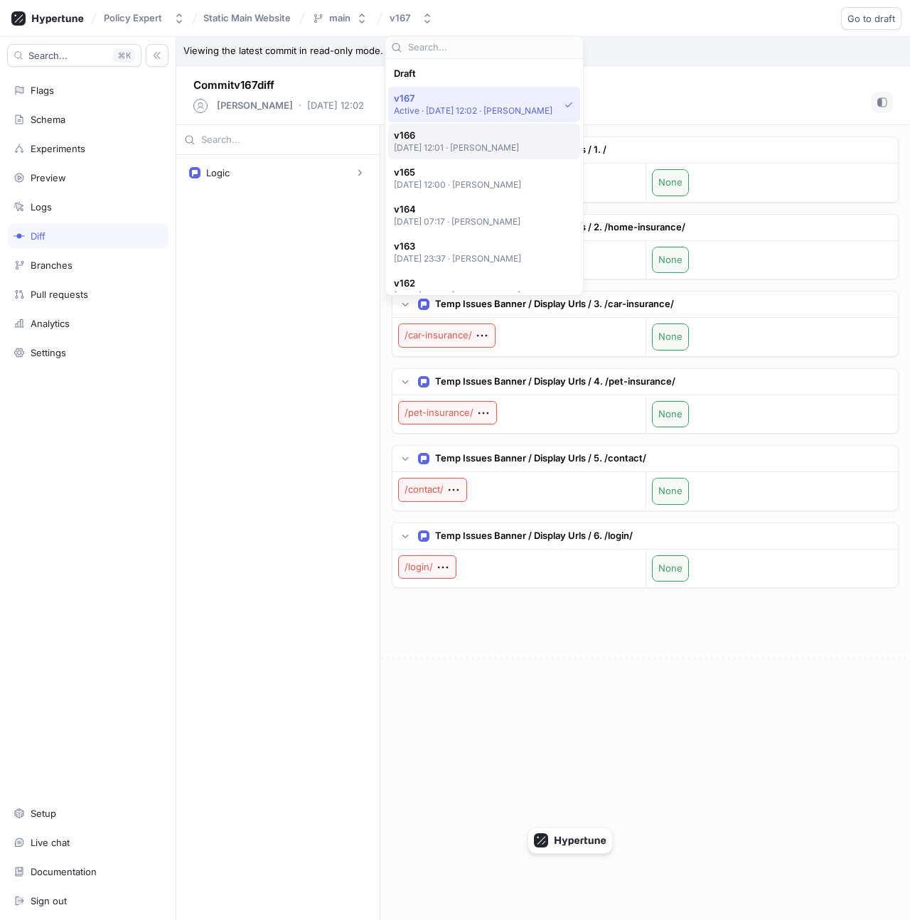
scroll to position [25, 0]
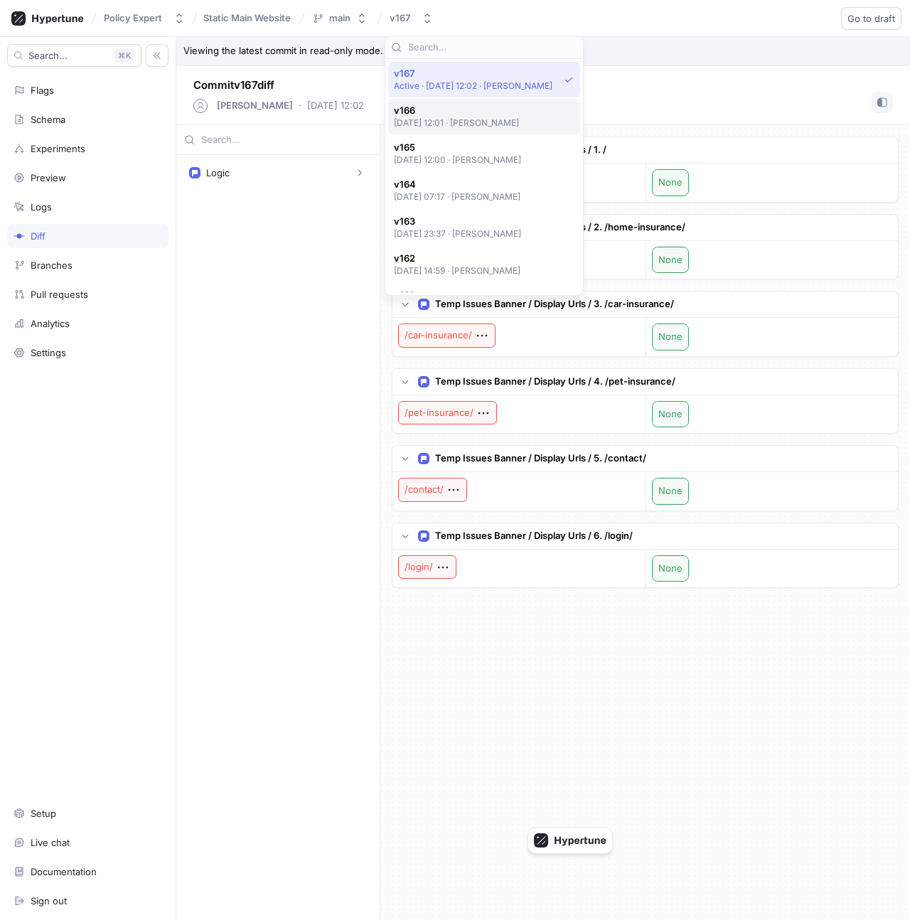
click at [437, 124] on p "[DATE] 12:01 ‧ [PERSON_NAME]" at bounding box center [457, 123] width 126 height 12
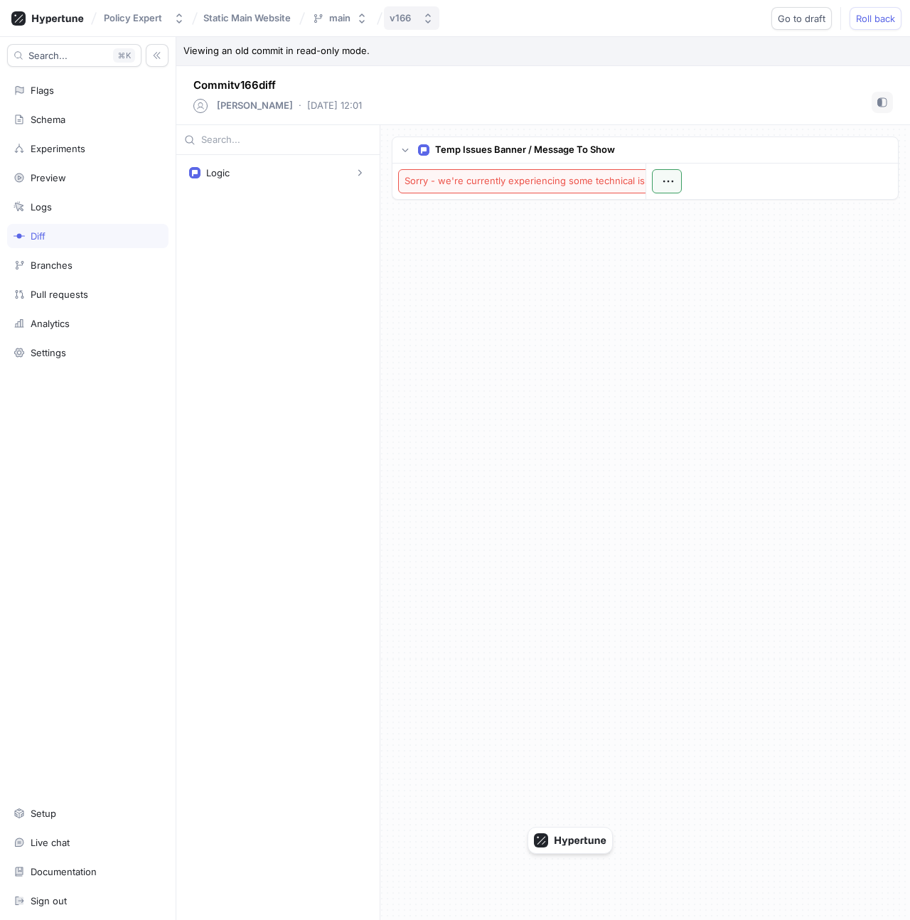
click at [417, 18] on button "v166" at bounding box center [411, 17] width 55 height 23
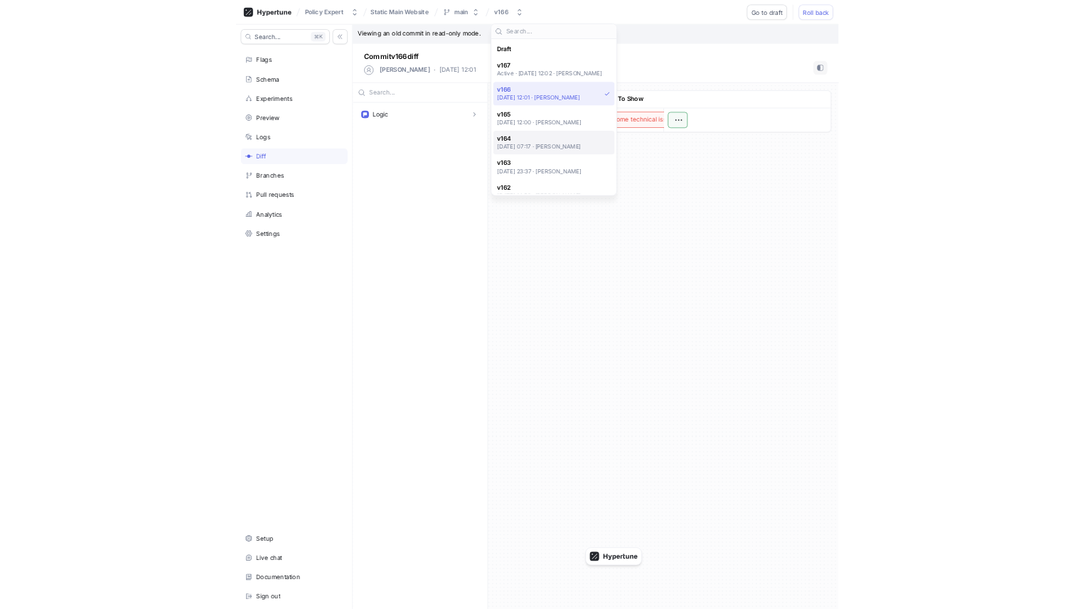
scroll to position [62, 0]
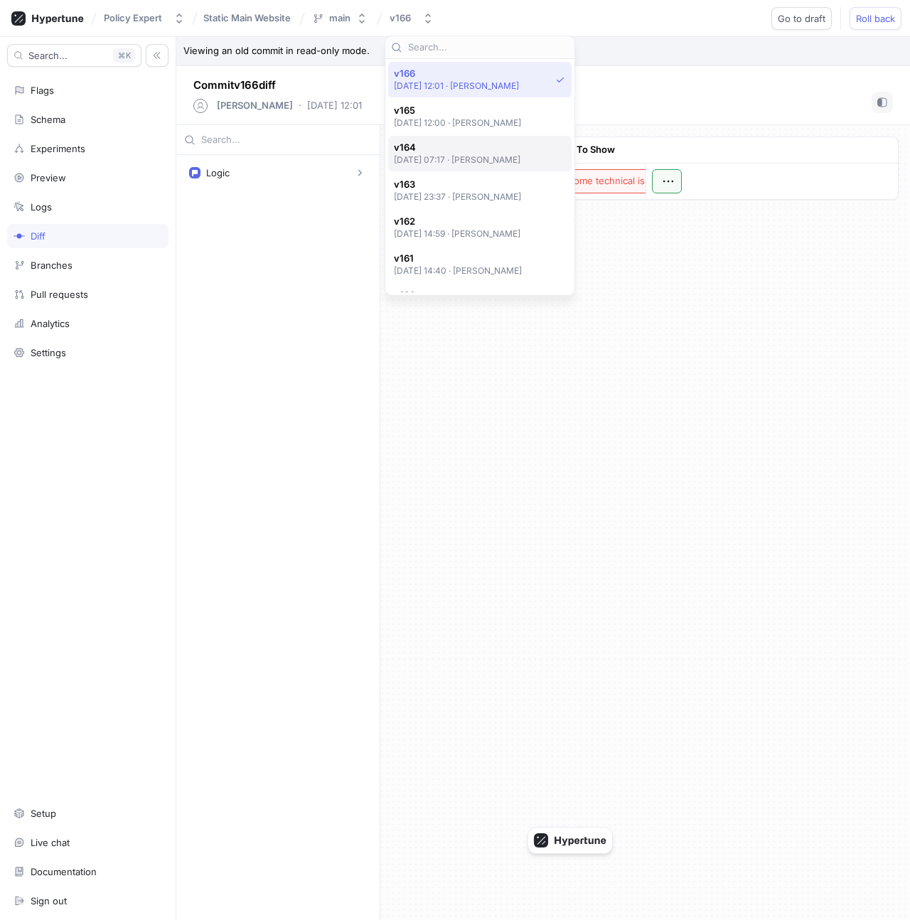
click at [442, 148] on span "v164" at bounding box center [457, 148] width 127 height 12
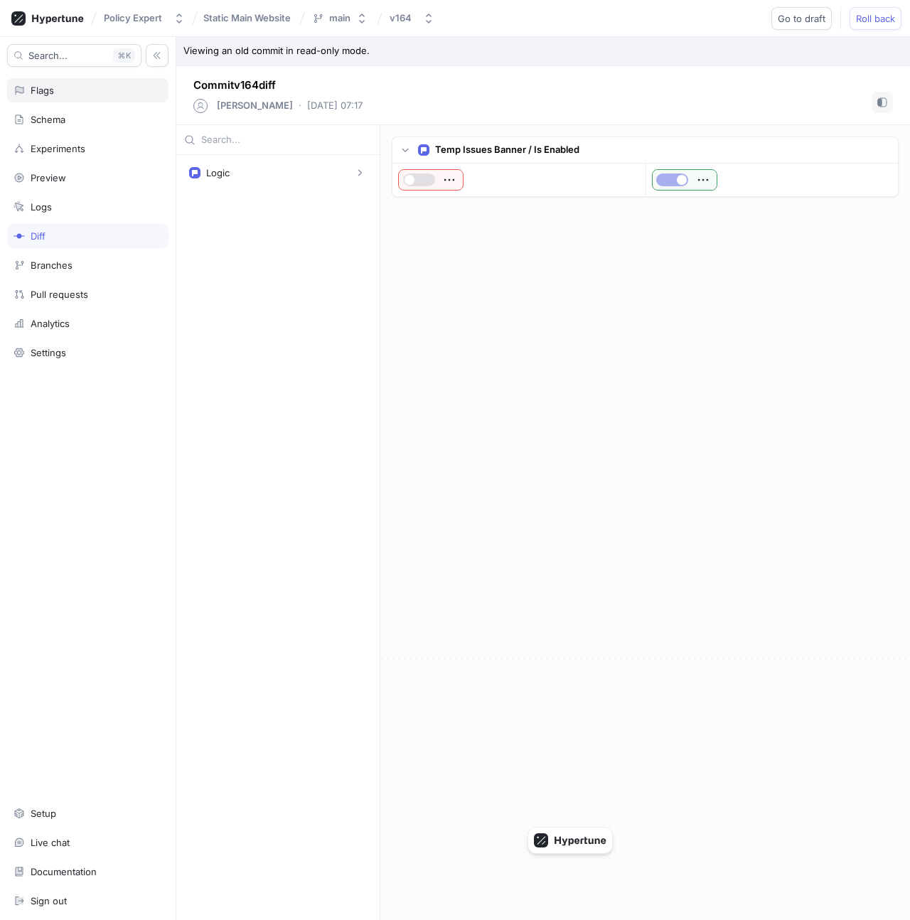
click at [54, 86] on div "Flags" at bounding box center [88, 90] width 149 height 11
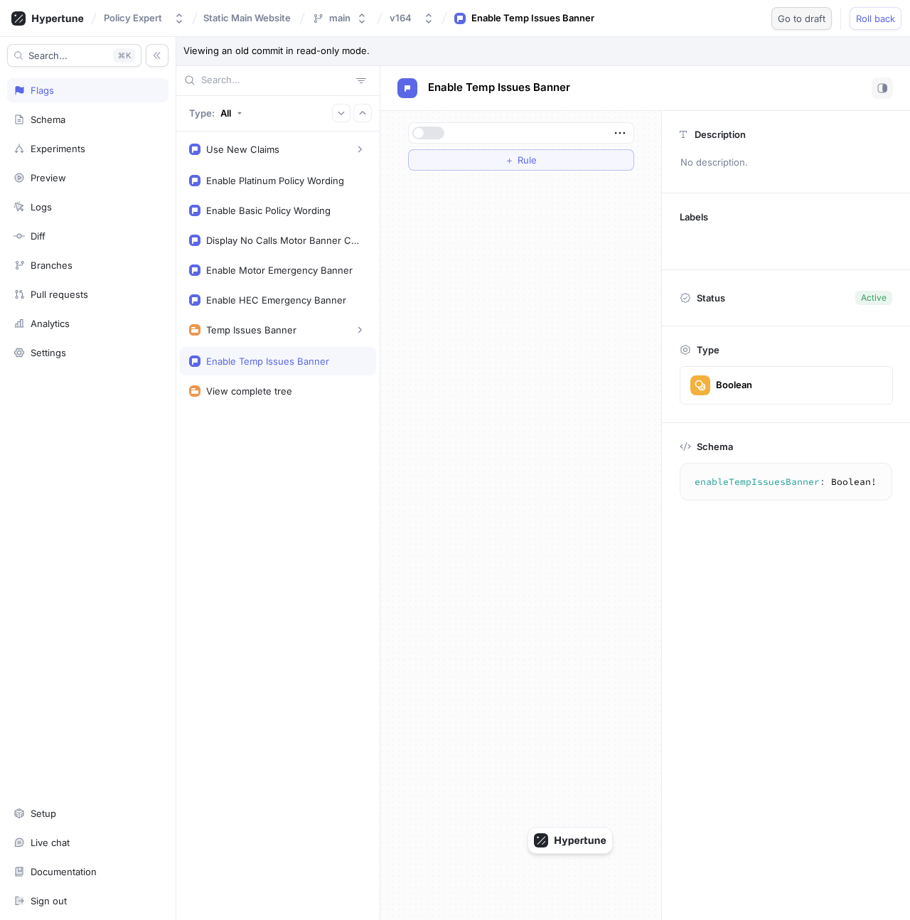
click at [797, 23] on span "Go to draft" at bounding box center [802, 18] width 48 height 9
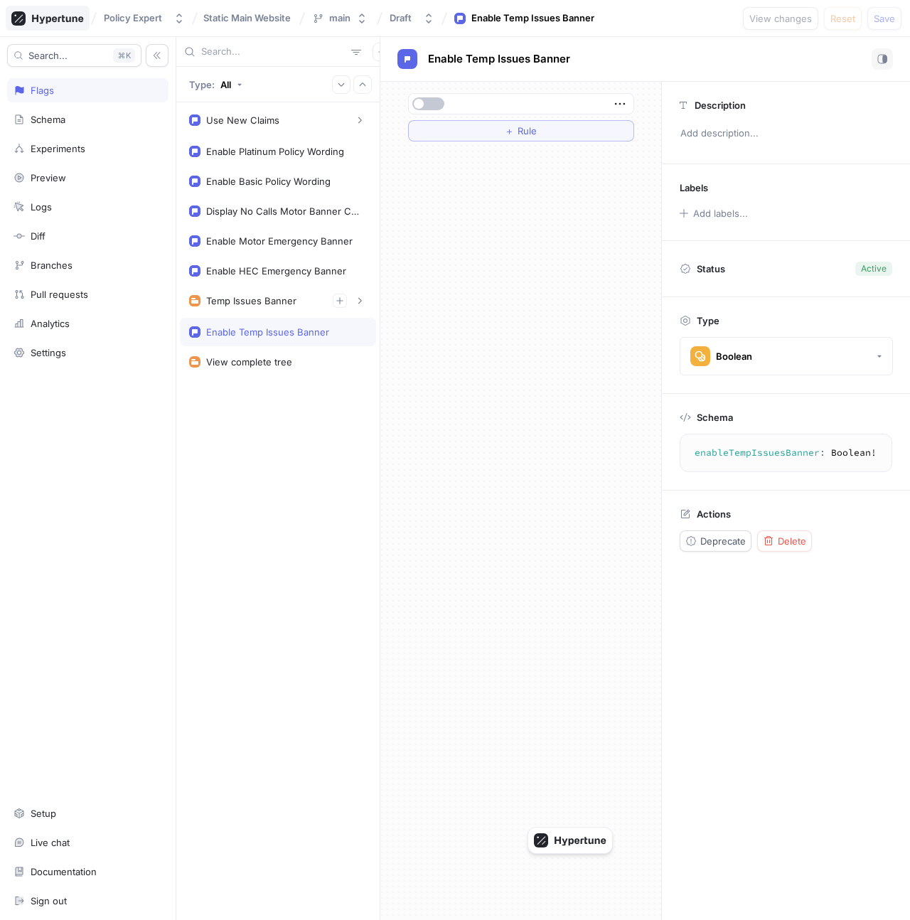
click at [62, 23] on icon at bounding box center [47, 18] width 73 height 14
